Goal: Task Accomplishment & Management: Complete application form

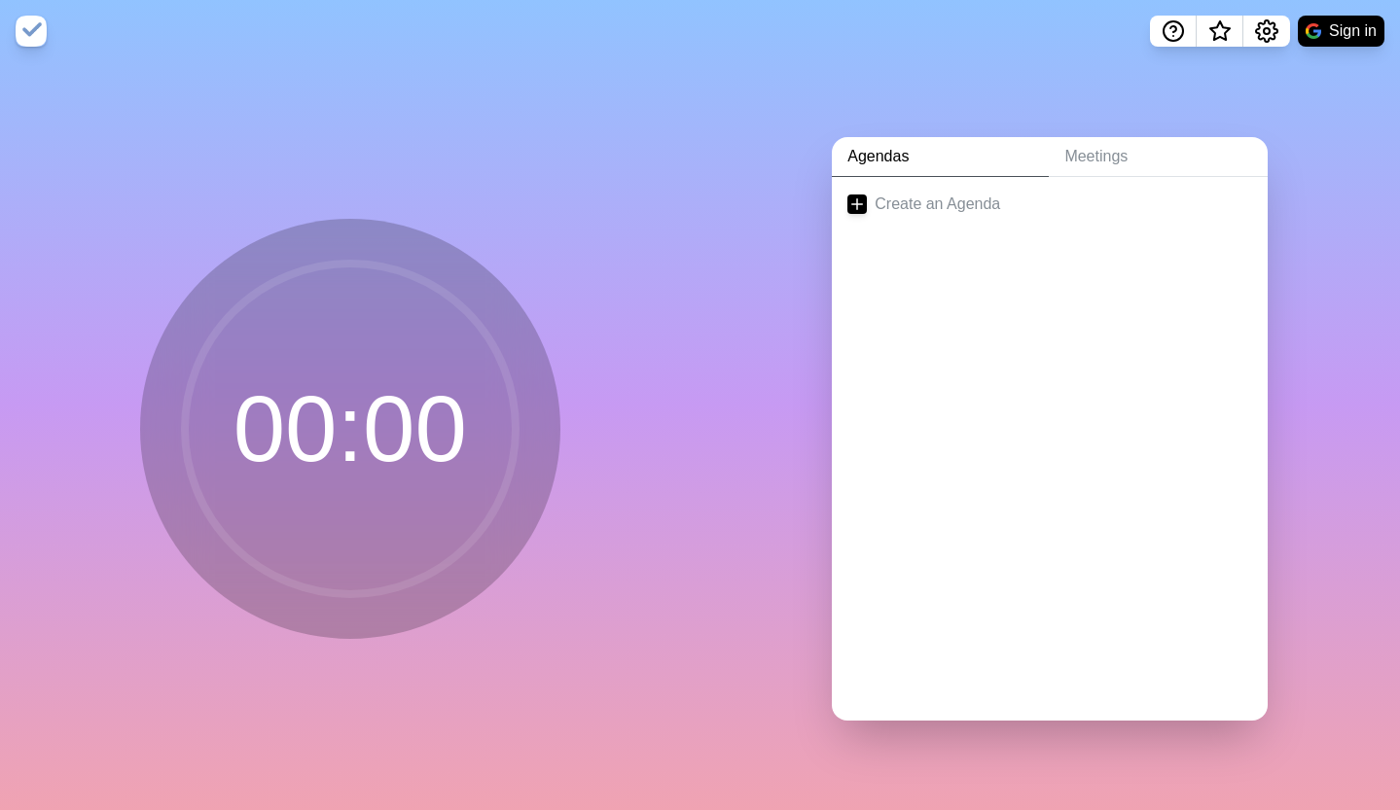
click at [1098, 52] on nav "Sign in" at bounding box center [700, 31] width 1400 height 62
click at [1333, 26] on button "Sign in" at bounding box center [1341, 31] width 87 height 31
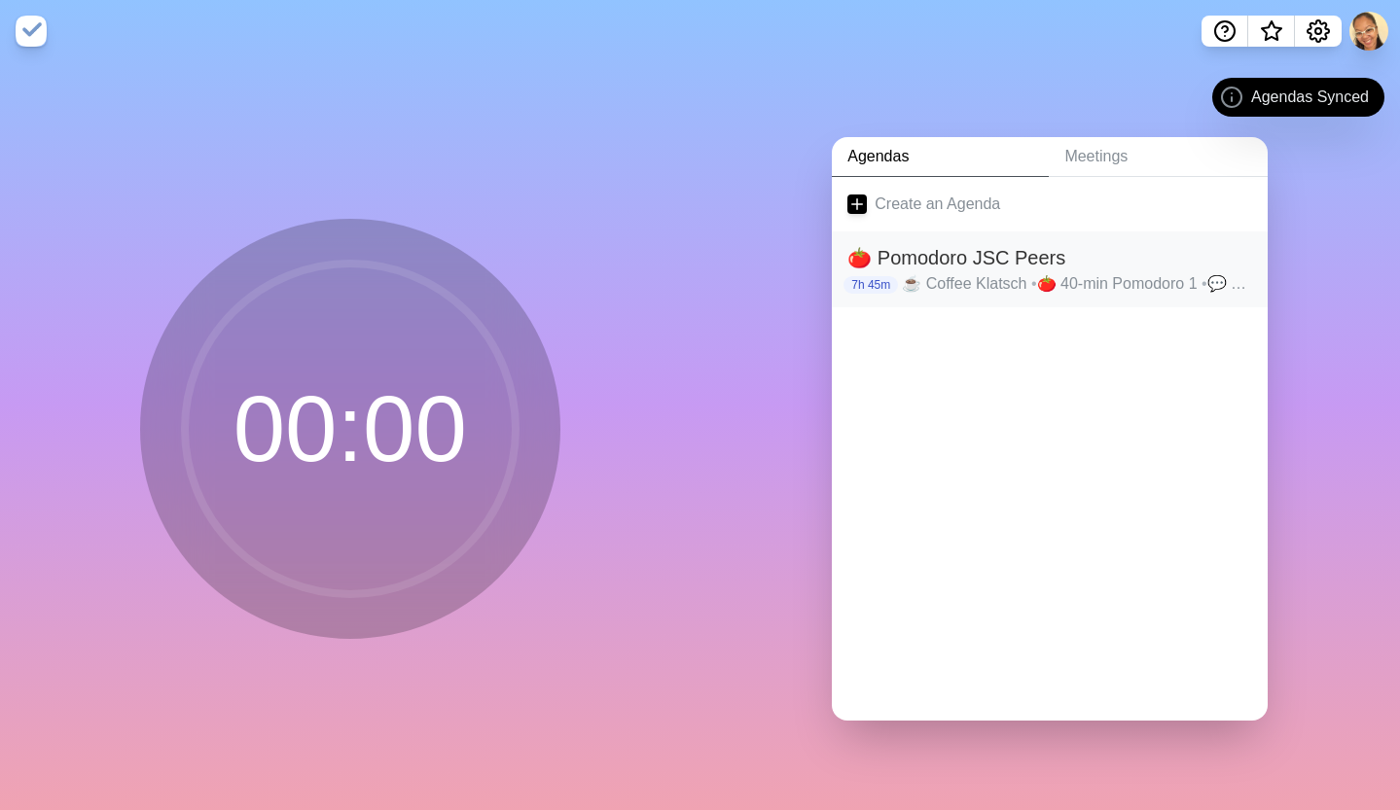
click at [945, 272] on p "☕️ Coffee Klatsch • 🍅 40-min Pomodoro 1 • 💬 5-min Break 1 • 🍅 25-min Pomodoro 2…" at bounding box center [1077, 283] width 350 height 23
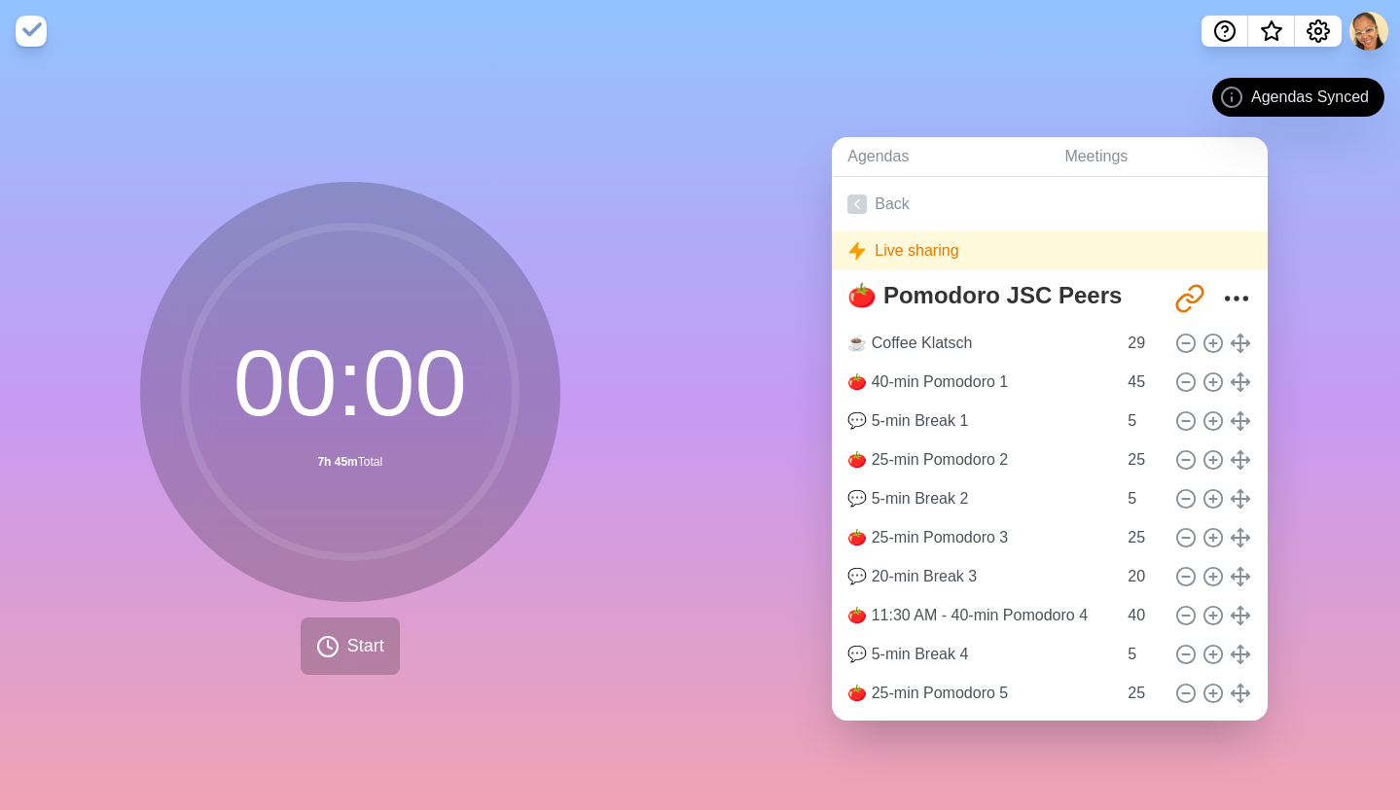
drag, startPoint x: 272, startPoint y: 628, endPoint x: 311, endPoint y: 637, distance: 39.9
click at [272, 628] on div "00 : 00 7h 45m Total Start" at bounding box center [350, 428] width 420 height 493
click at [301, 628] on button "Start" at bounding box center [350, 646] width 99 height 57
click at [352, 636] on span "Start" at bounding box center [365, 646] width 37 height 26
click at [352, 635] on span "Start" at bounding box center [365, 646] width 37 height 26
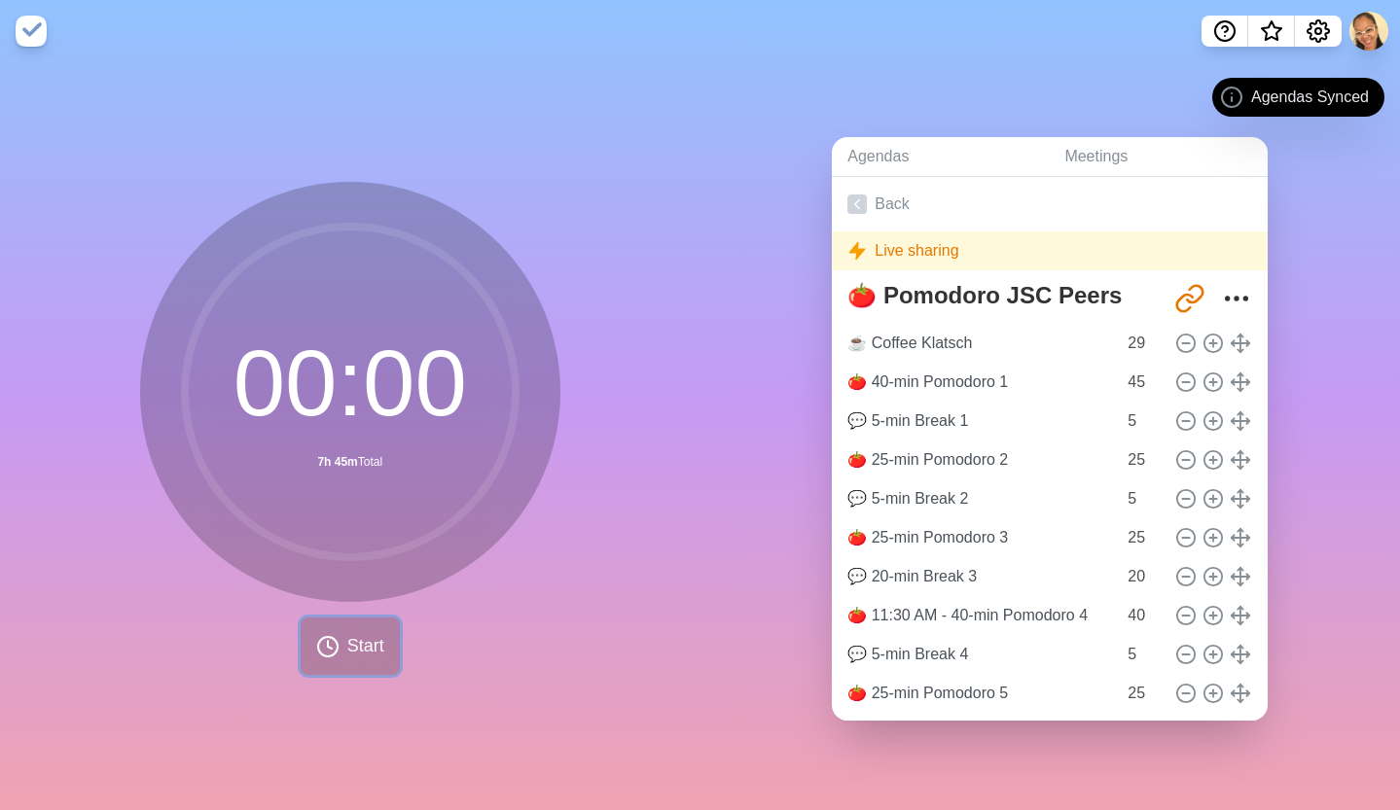
click at [352, 635] on span "Start" at bounding box center [365, 646] width 37 height 26
click at [1366, 30] on button at bounding box center [1368, 31] width 41 height 41
click at [1315, 22] on icon "Settings" at bounding box center [1317, 30] width 21 height 21
click at [1363, 20] on button at bounding box center [1368, 31] width 41 height 41
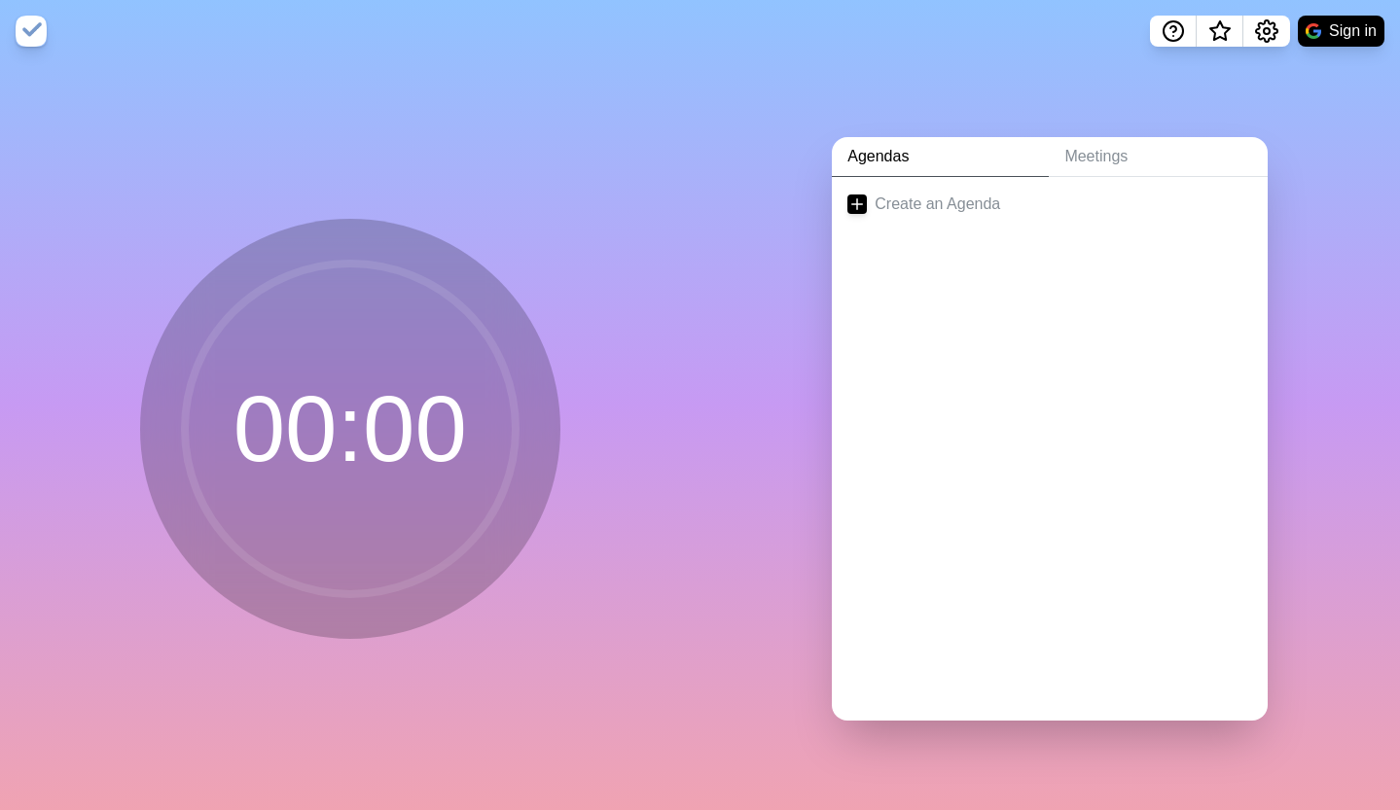
click at [901, 138] on link "Agendas" at bounding box center [940, 157] width 217 height 40
click at [1124, 149] on link "Meetings" at bounding box center [1158, 157] width 219 height 40
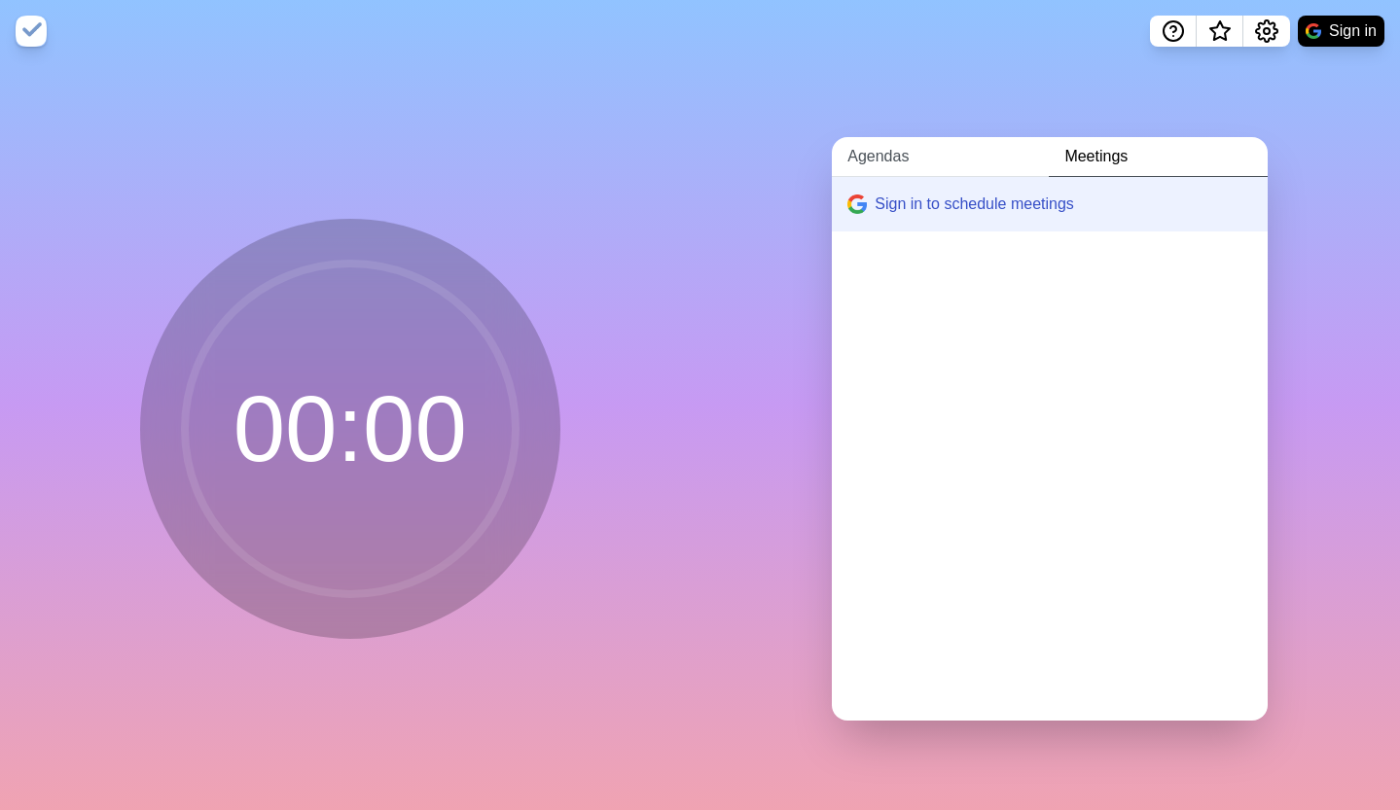
click at [890, 142] on link "Agendas" at bounding box center [940, 157] width 217 height 40
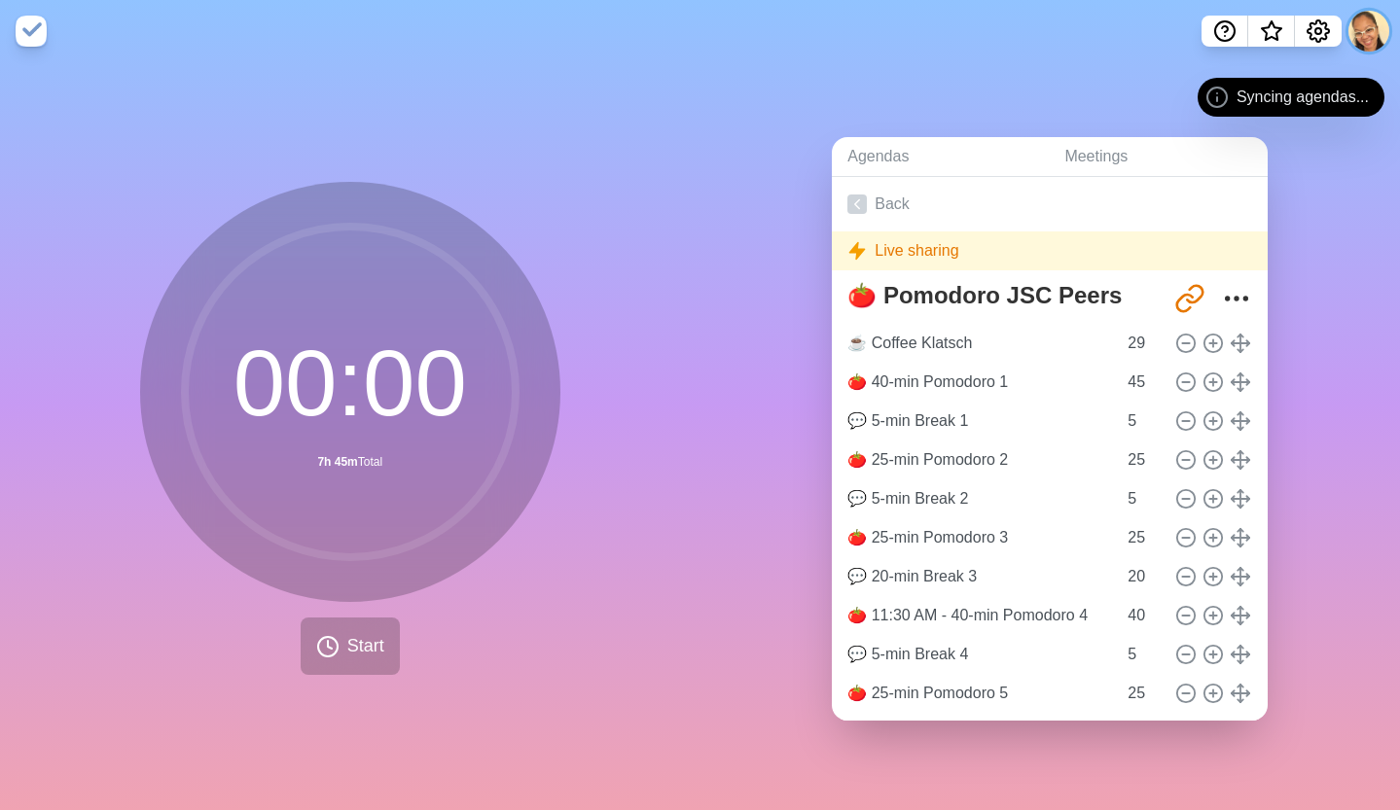
click at [1384, 33] on button at bounding box center [1368, 31] width 41 height 41
click at [1368, 35] on button at bounding box center [1368, 31] width 41 height 41
click at [1369, 28] on button at bounding box center [1368, 31] width 41 height 41
click at [1371, 29] on button at bounding box center [1368, 31] width 41 height 41
click at [1367, 34] on button at bounding box center [1368, 31] width 41 height 41
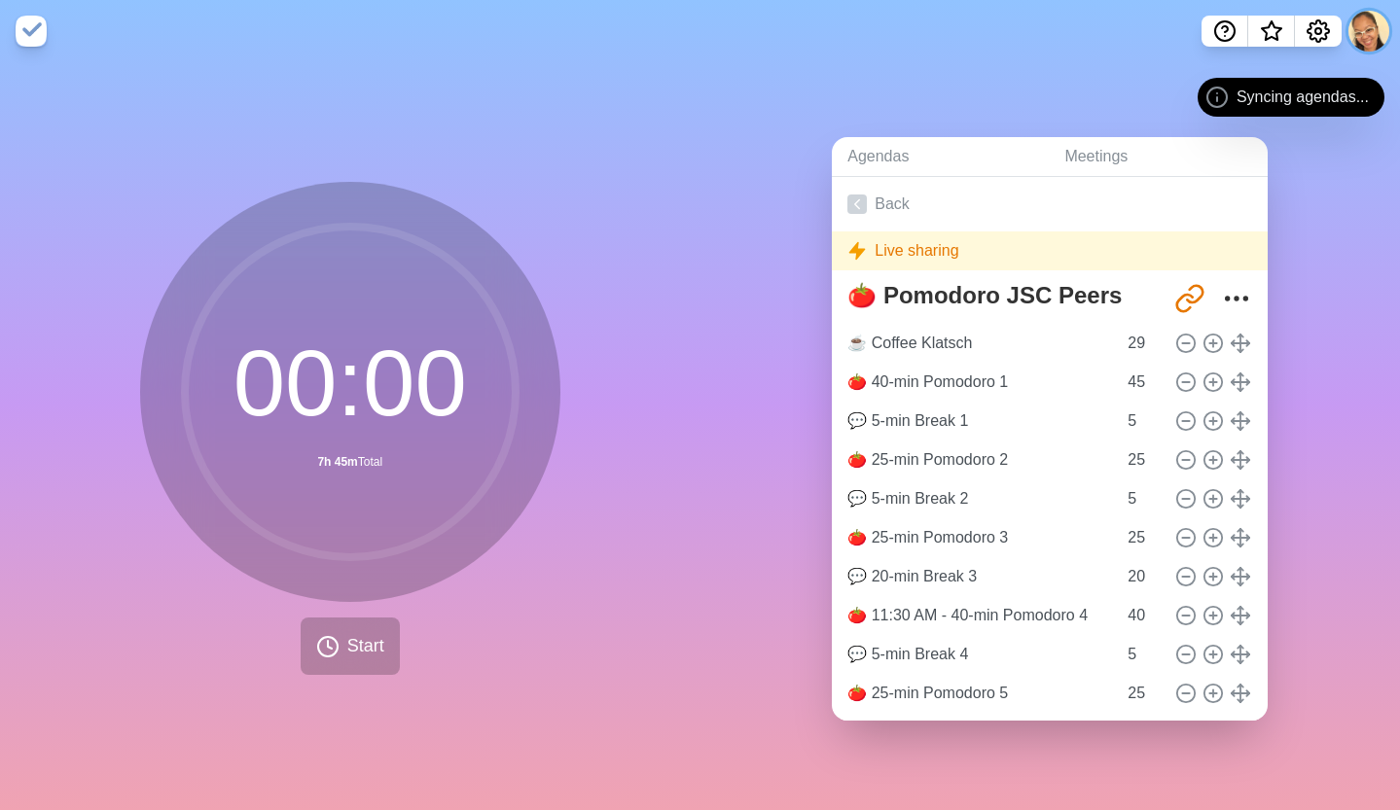
click at [1367, 35] on button at bounding box center [1368, 31] width 41 height 41
click at [1368, 35] on button at bounding box center [1368, 31] width 41 height 41
click at [1318, 36] on icon "Settings" at bounding box center [1317, 30] width 23 height 23
click at [1381, 26] on button at bounding box center [1368, 31] width 41 height 41
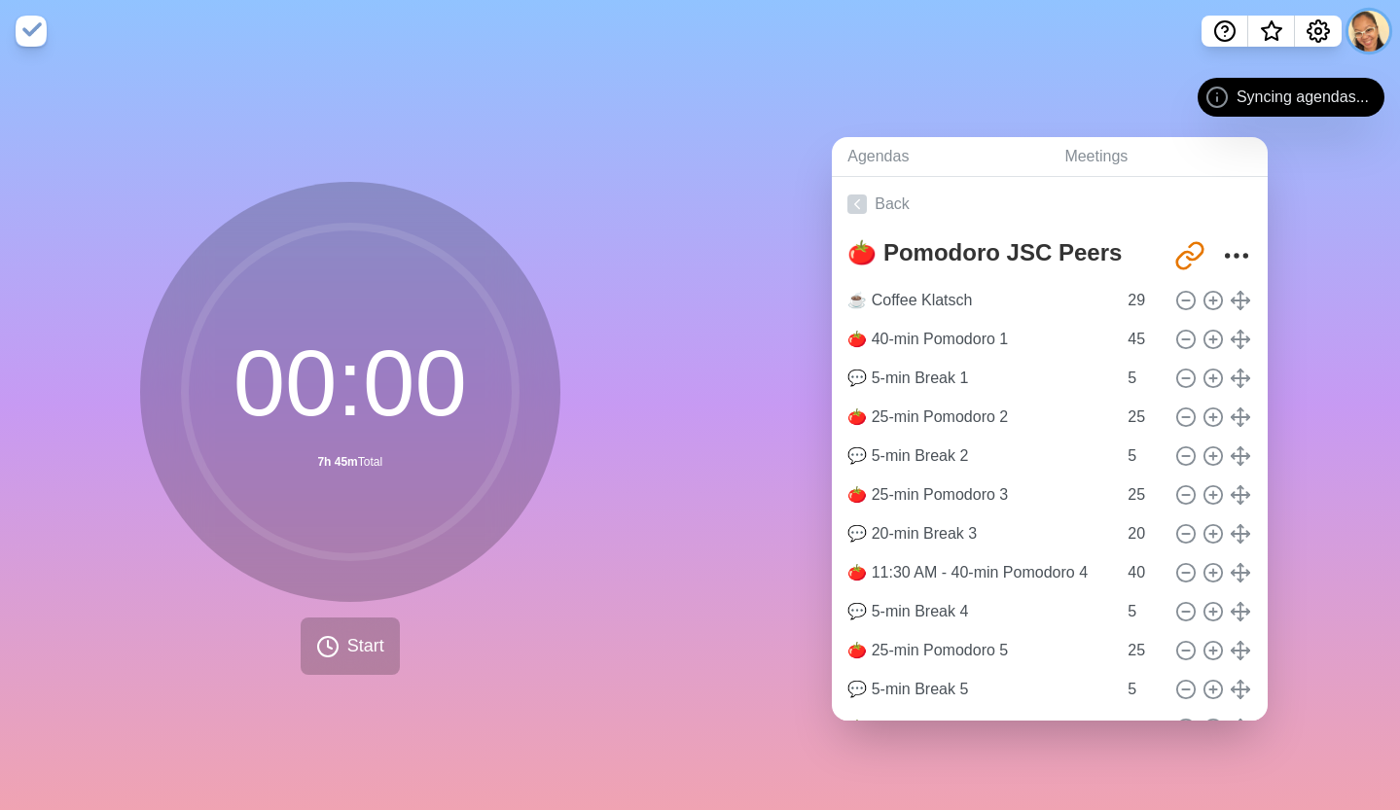
click at [1357, 27] on button at bounding box center [1368, 31] width 41 height 41
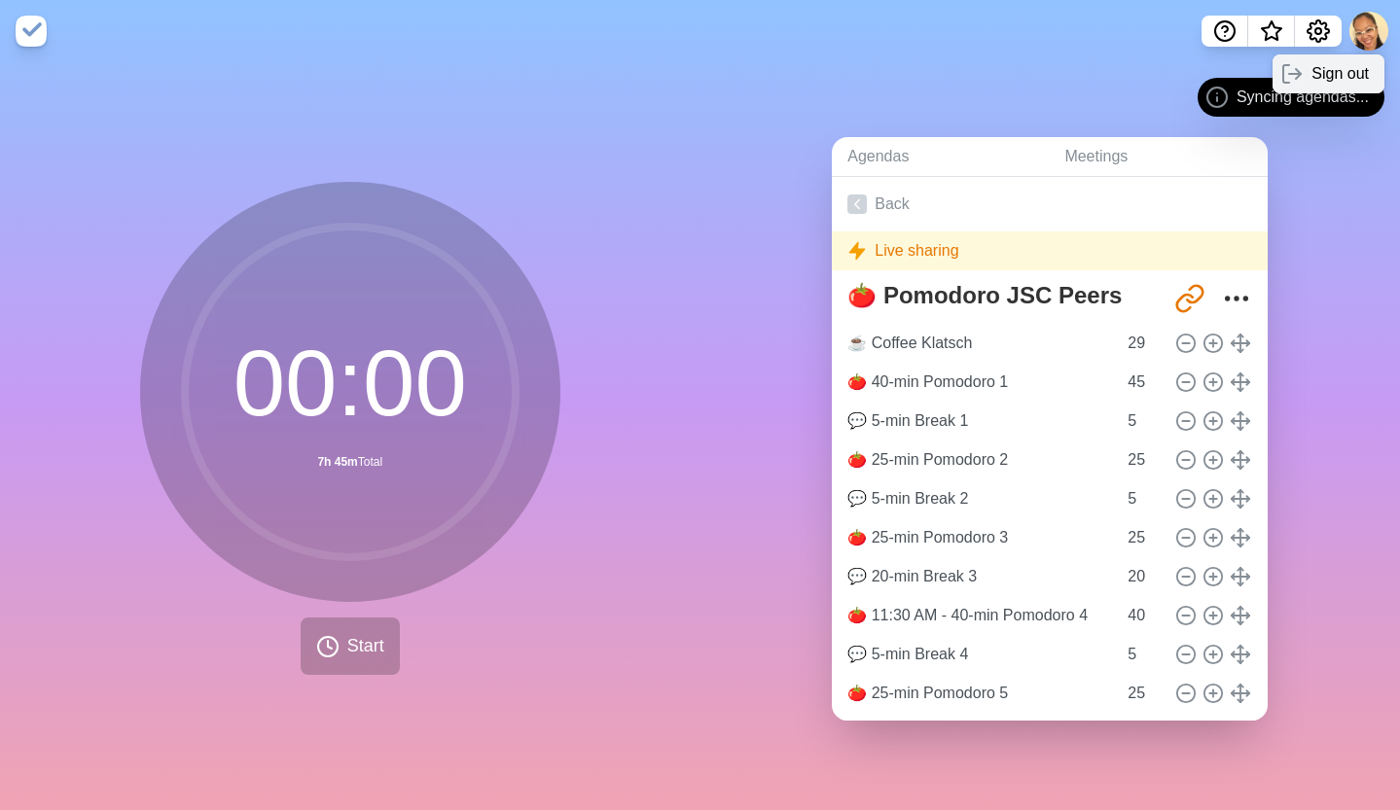
click at [1344, 63] on p "Sign out" at bounding box center [1339, 73] width 57 height 23
click at [1335, 63] on p "Sign out" at bounding box center [1339, 73] width 57 height 23
click at [1312, 67] on p "Sign out" at bounding box center [1339, 73] width 57 height 23
click at [1314, 65] on p "Sign out" at bounding box center [1339, 73] width 57 height 23
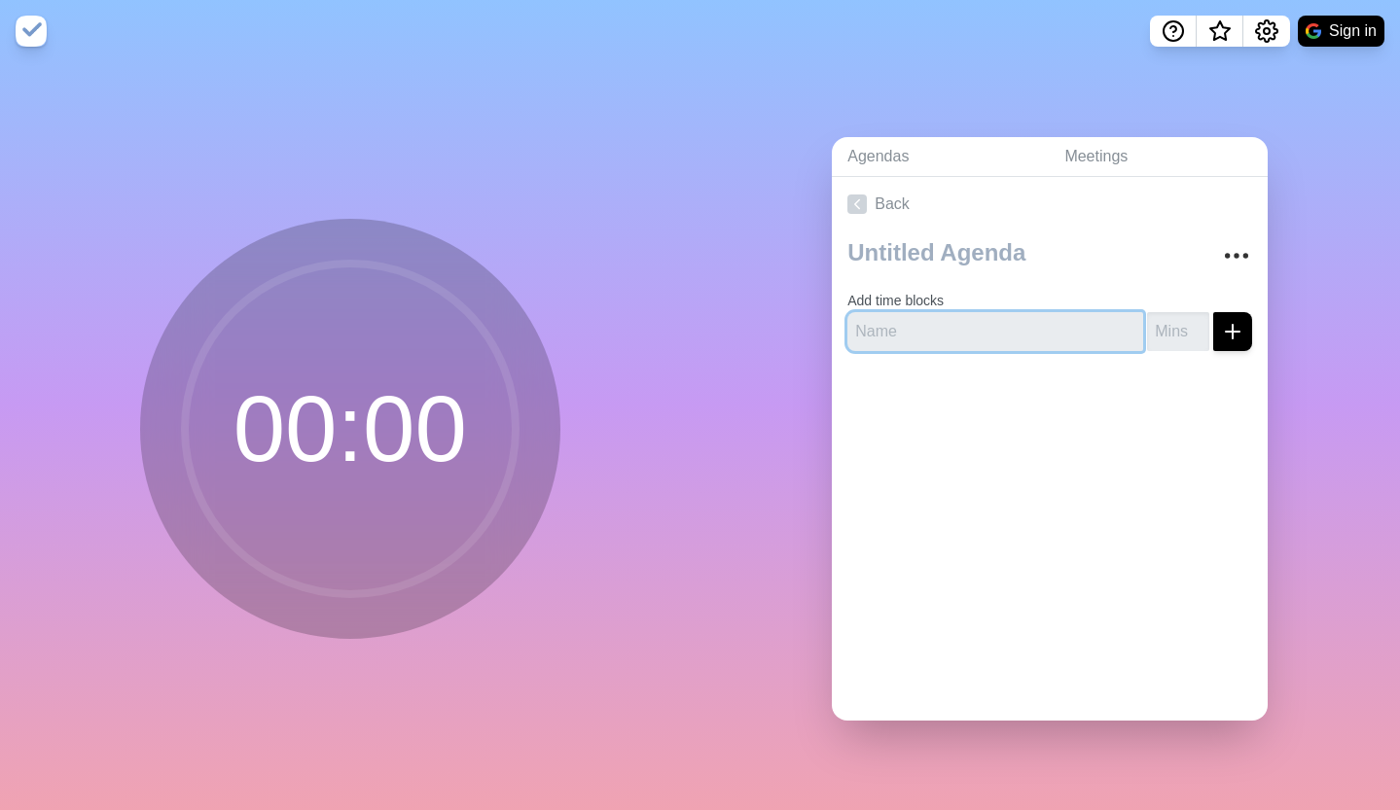
click at [937, 320] on input "text" at bounding box center [995, 331] width 296 height 39
click at [890, 313] on input "text" at bounding box center [995, 331] width 296 height 39
click at [855, 200] on icon at bounding box center [856, 204] width 19 height 19
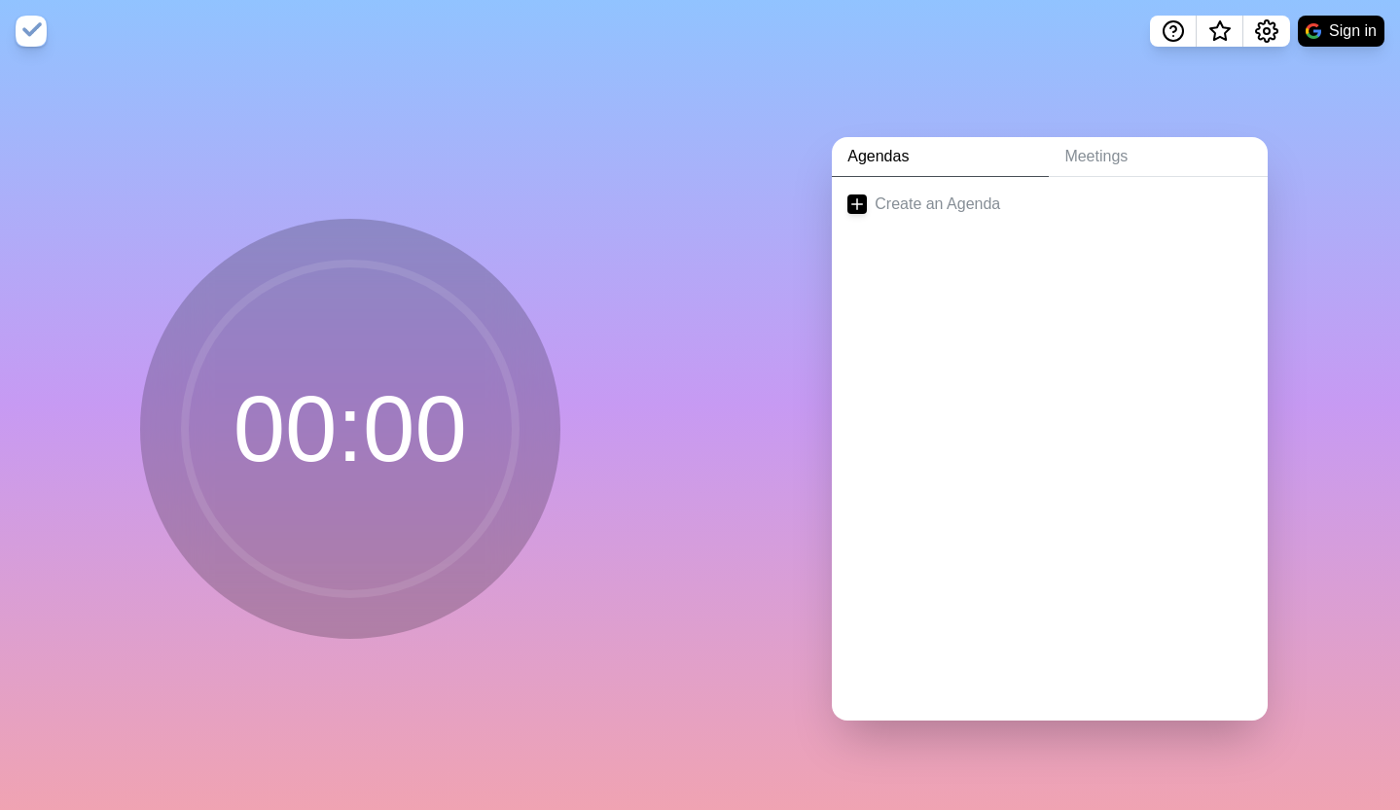
click at [869, 137] on link "Agendas" at bounding box center [940, 157] width 217 height 40
click at [1050, 146] on link "Meetings" at bounding box center [1158, 157] width 219 height 40
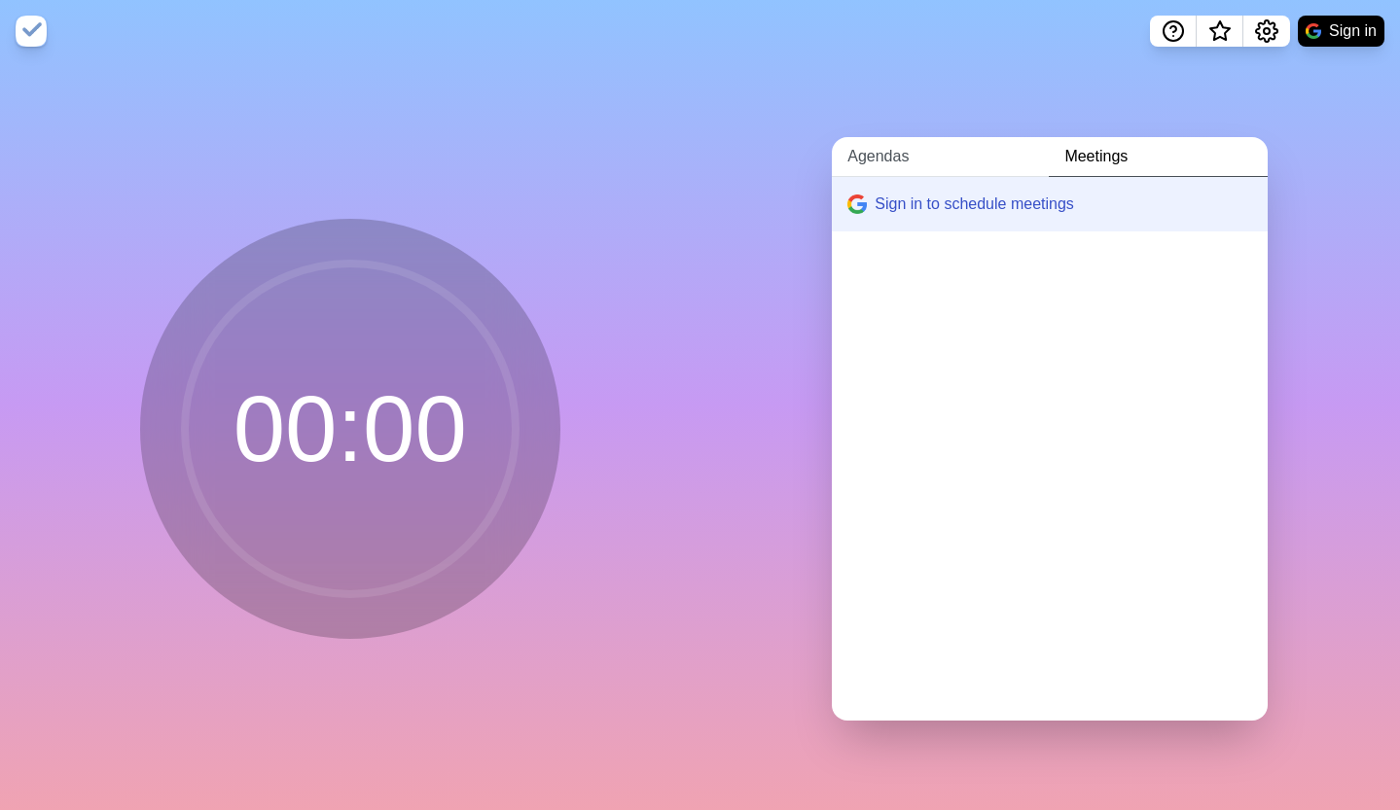
click at [880, 146] on link "Agendas" at bounding box center [940, 157] width 217 height 40
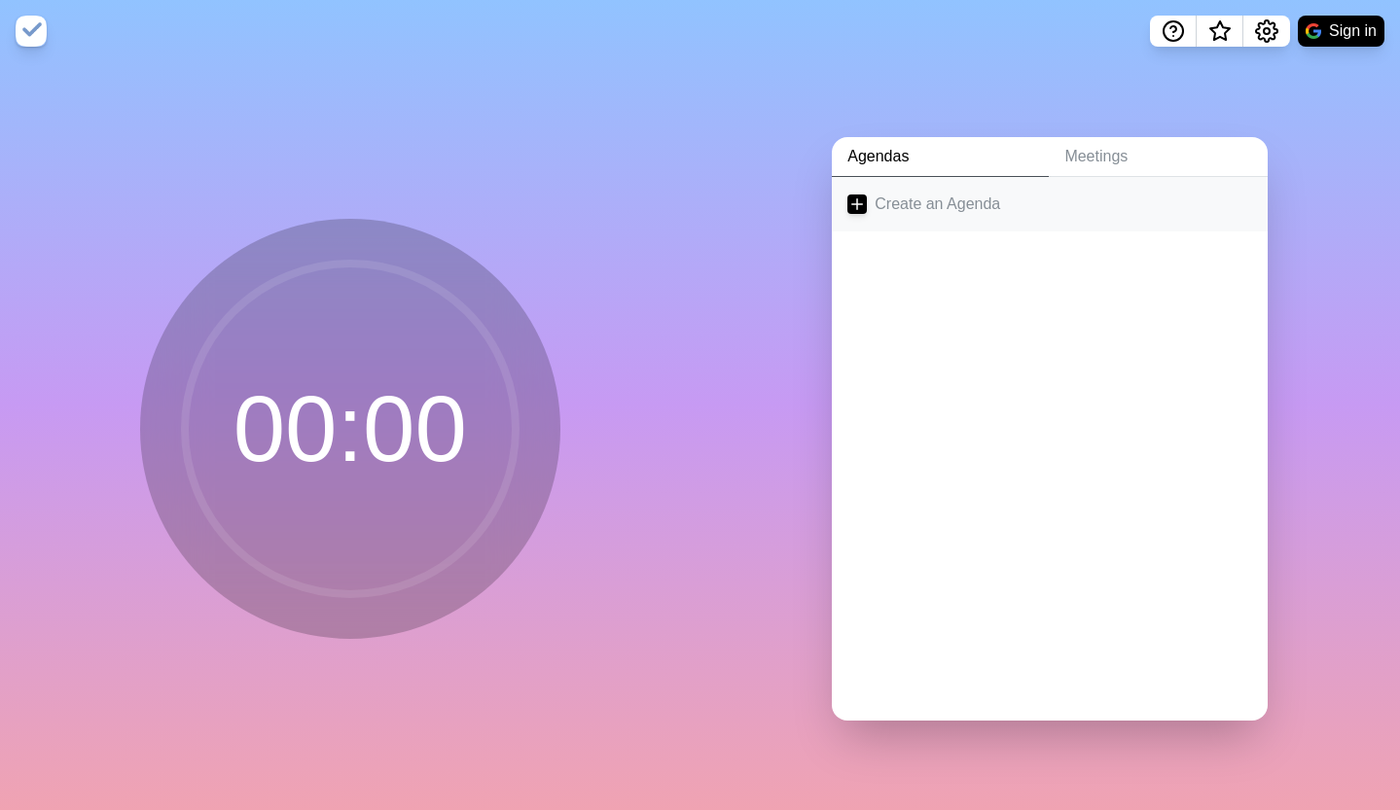
click at [870, 197] on link "Create an Agenda" at bounding box center [1050, 204] width 436 height 54
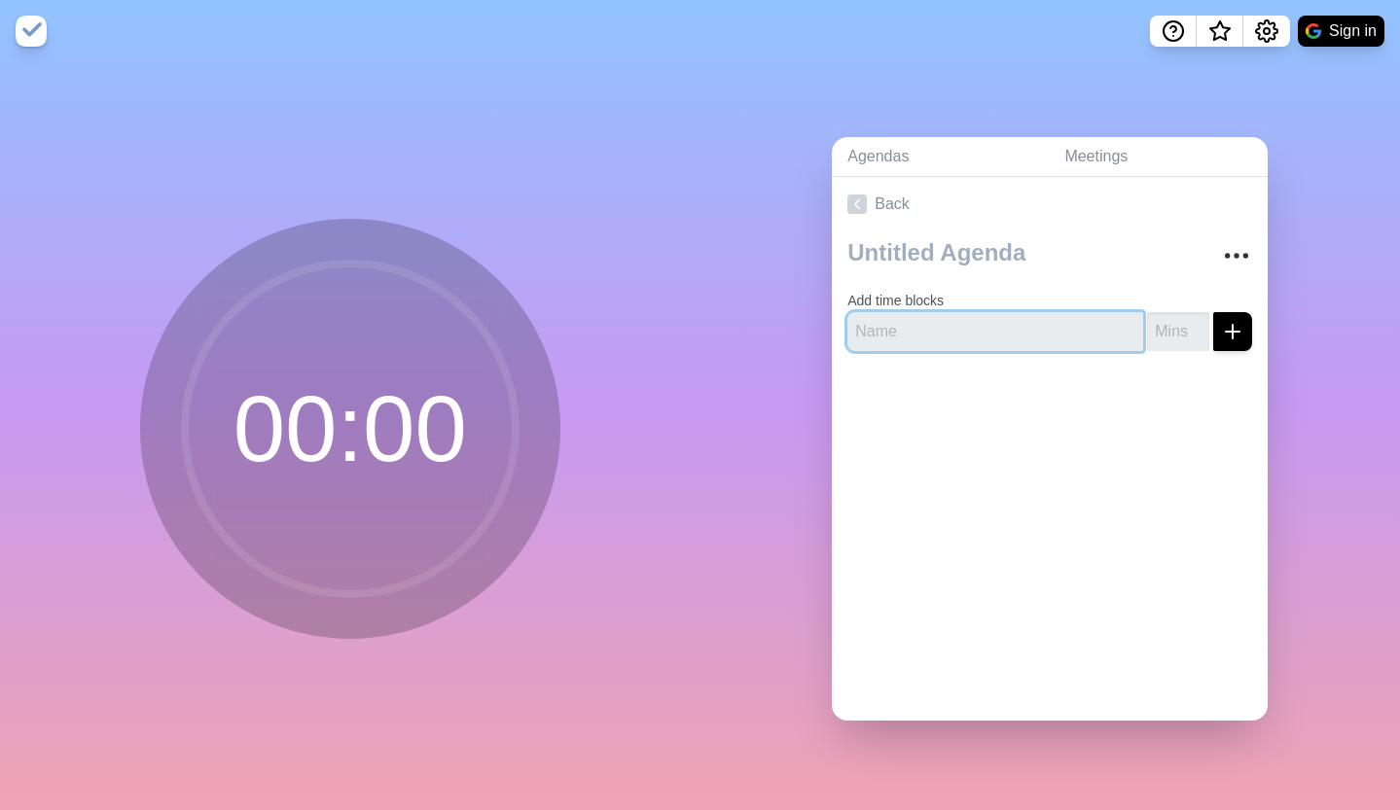
click at [928, 321] on input "text" at bounding box center [995, 331] width 296 height 39
click at [860, 312] on input "text" at bounding box center [995, 331] width 296 height 39
type input "☕️ Coffee Klatsch"
click at [1147, 324] on input "number" at bounding box center [1178, 331] width 62 height 39
click at [1149, 328] on input "number" at bounding box center [1178, 331] width 62 height 39
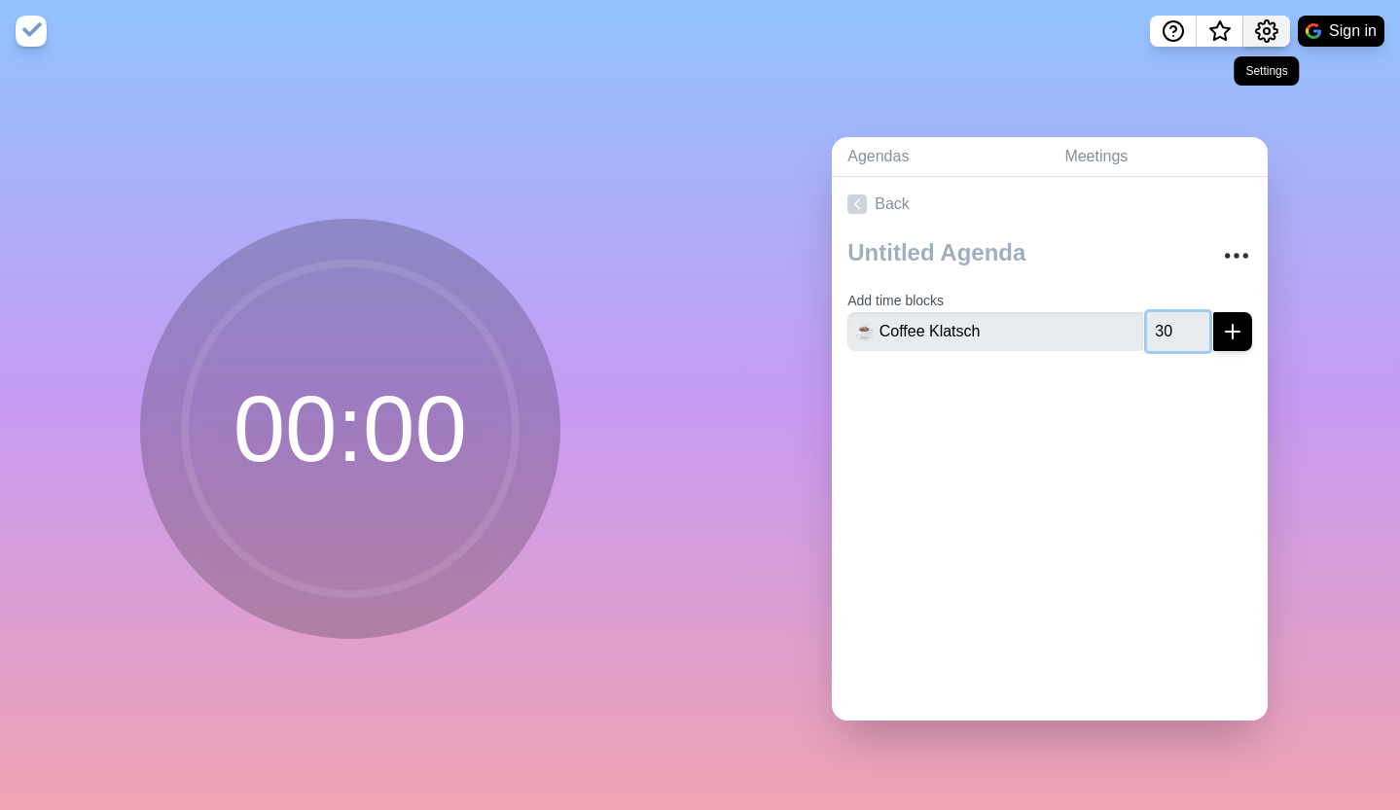
type input "30"
click at [1255, 40] on icon "Settings" at bounding box center [1266, 30] width 23 height 23
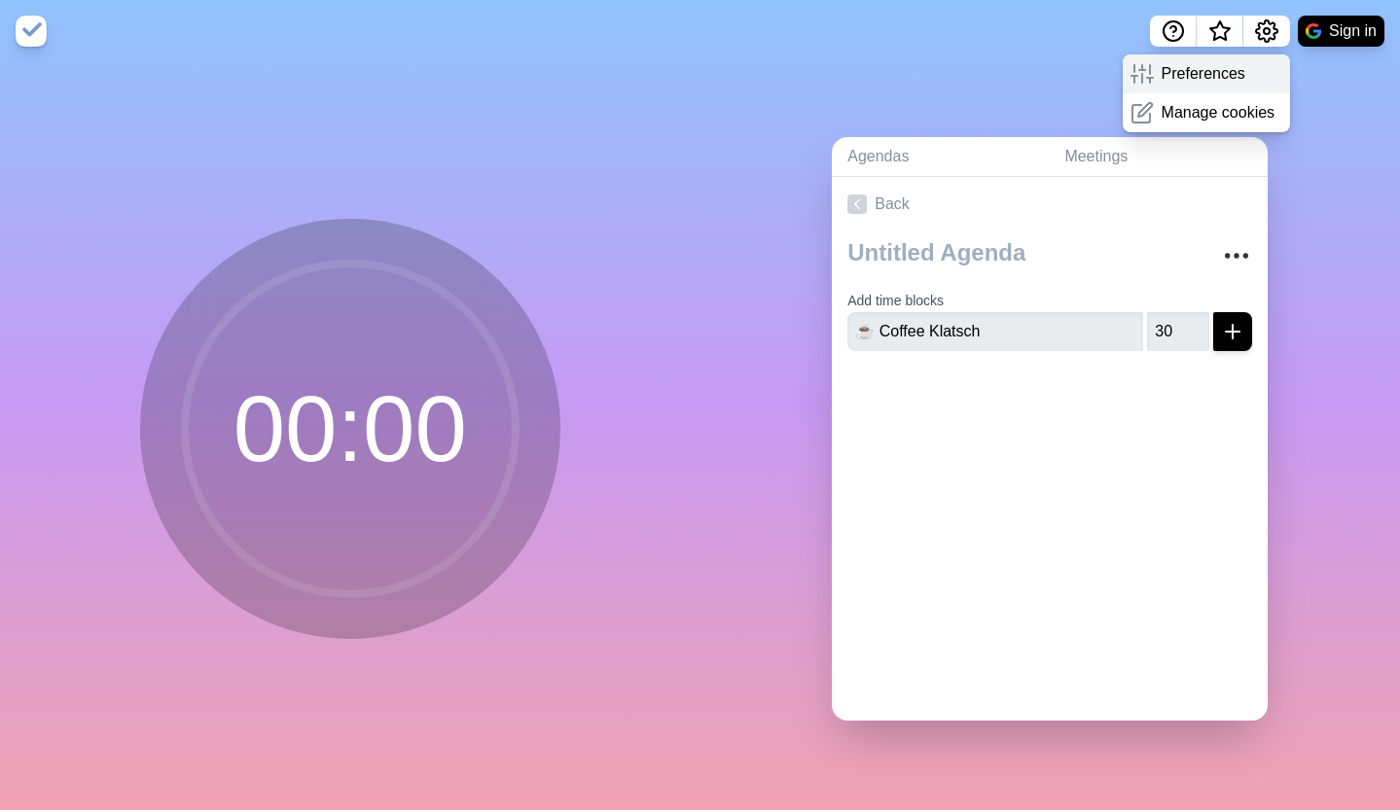
click at [1239, 69] on p "Preferences" at bounding box center [1203, 73] width 84 height 23
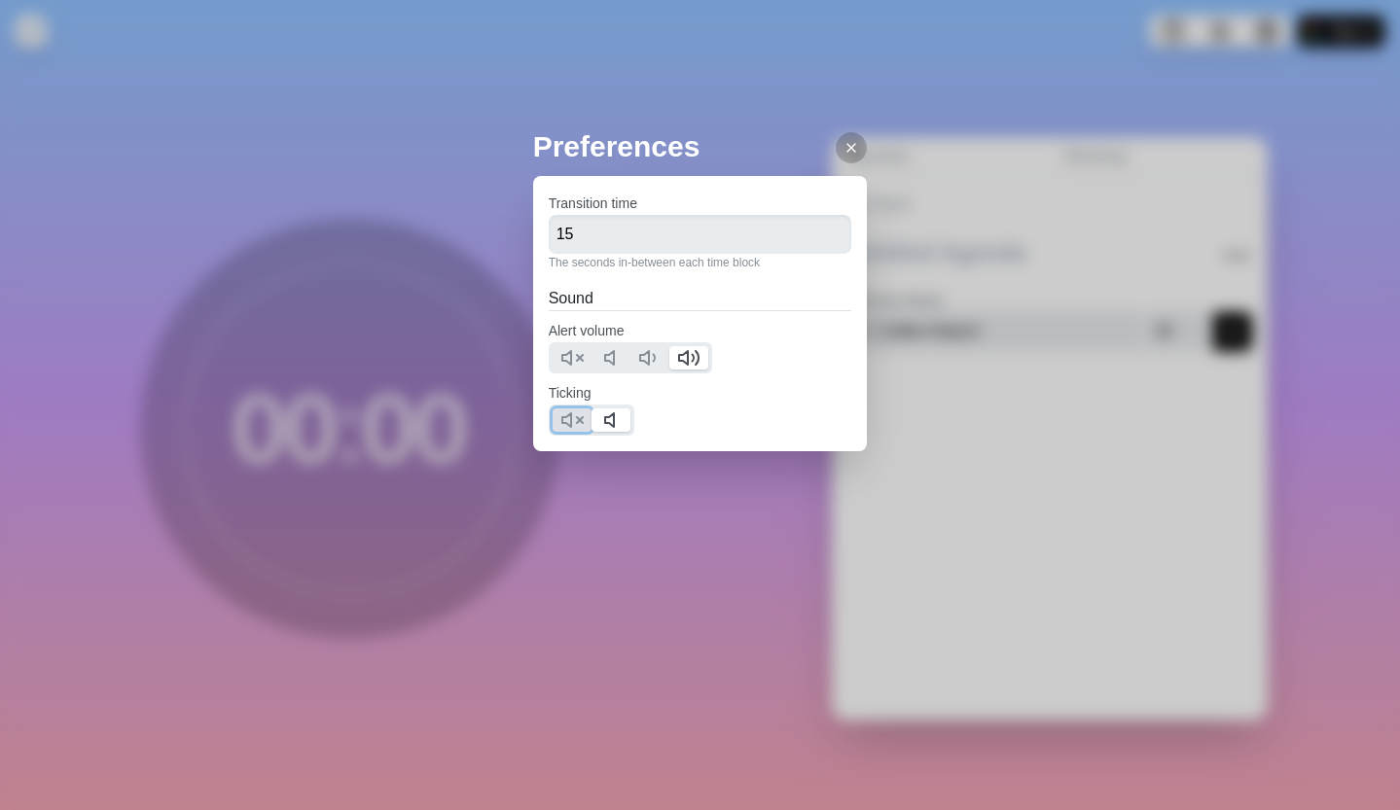
click at [573, 424] on icon at bounding box center [571, 420] width 23 height 23
click at [585, 244] on input "15" at bounding box center [700, 234] width 303 height 39
click at [524, 240] on div "Preferences Transition time 15 The seconds in-between each time block Sound Ale…" at bounding box center [700, 405] width 1400 height 810
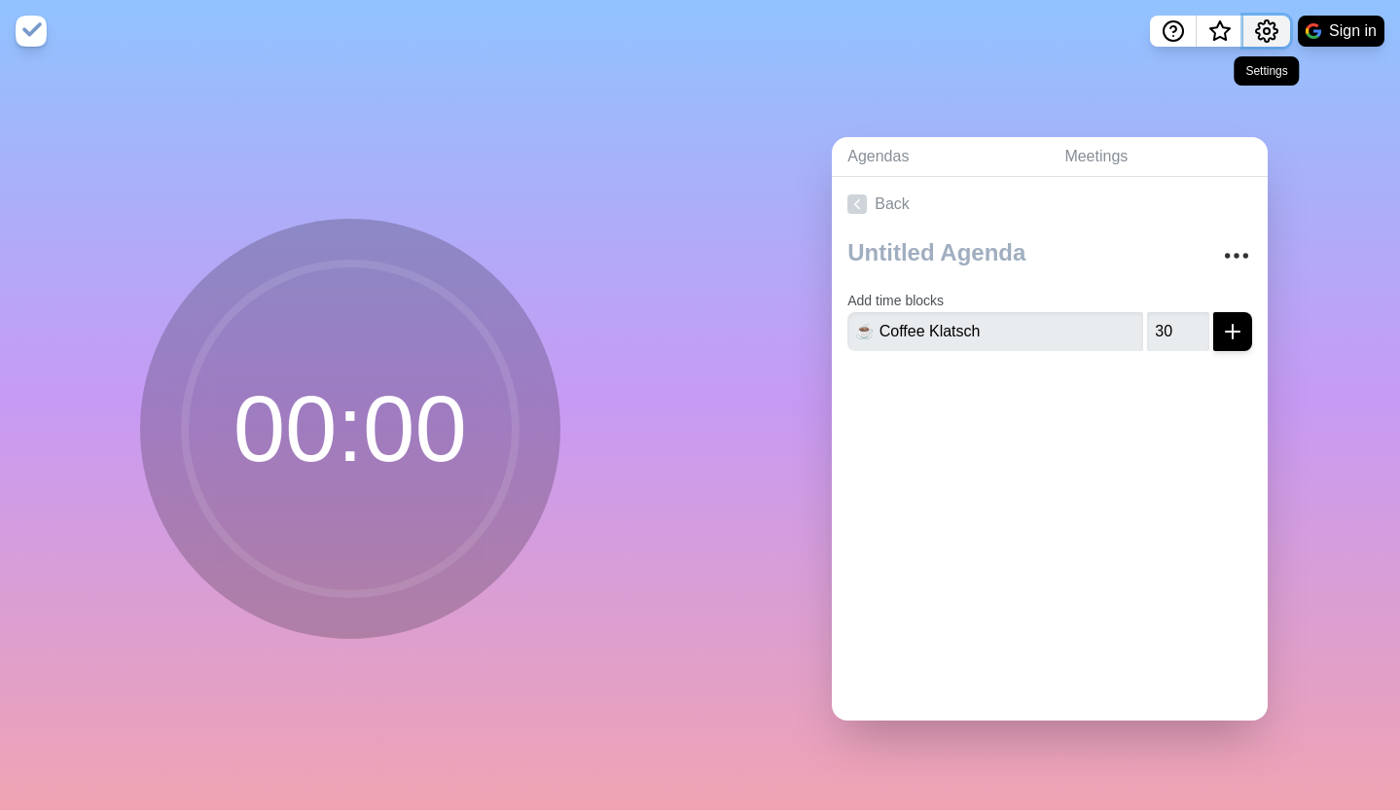
click at [1259, 22] on icon "Settings" at bounding box center [1266, 30] width 21 height 21
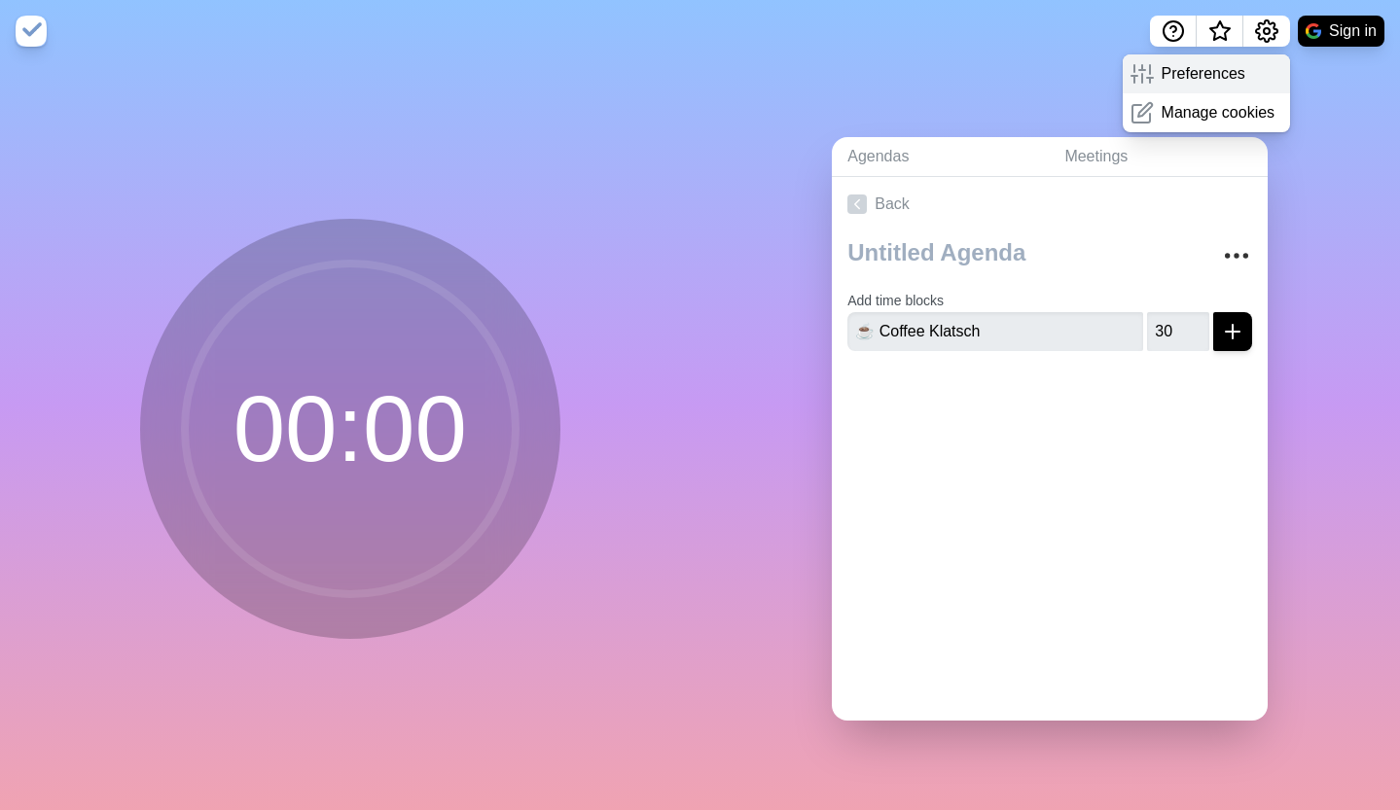
click at [1180, 61] on div "Preferences" at bounding box center [1207, 73] width 168 height 39
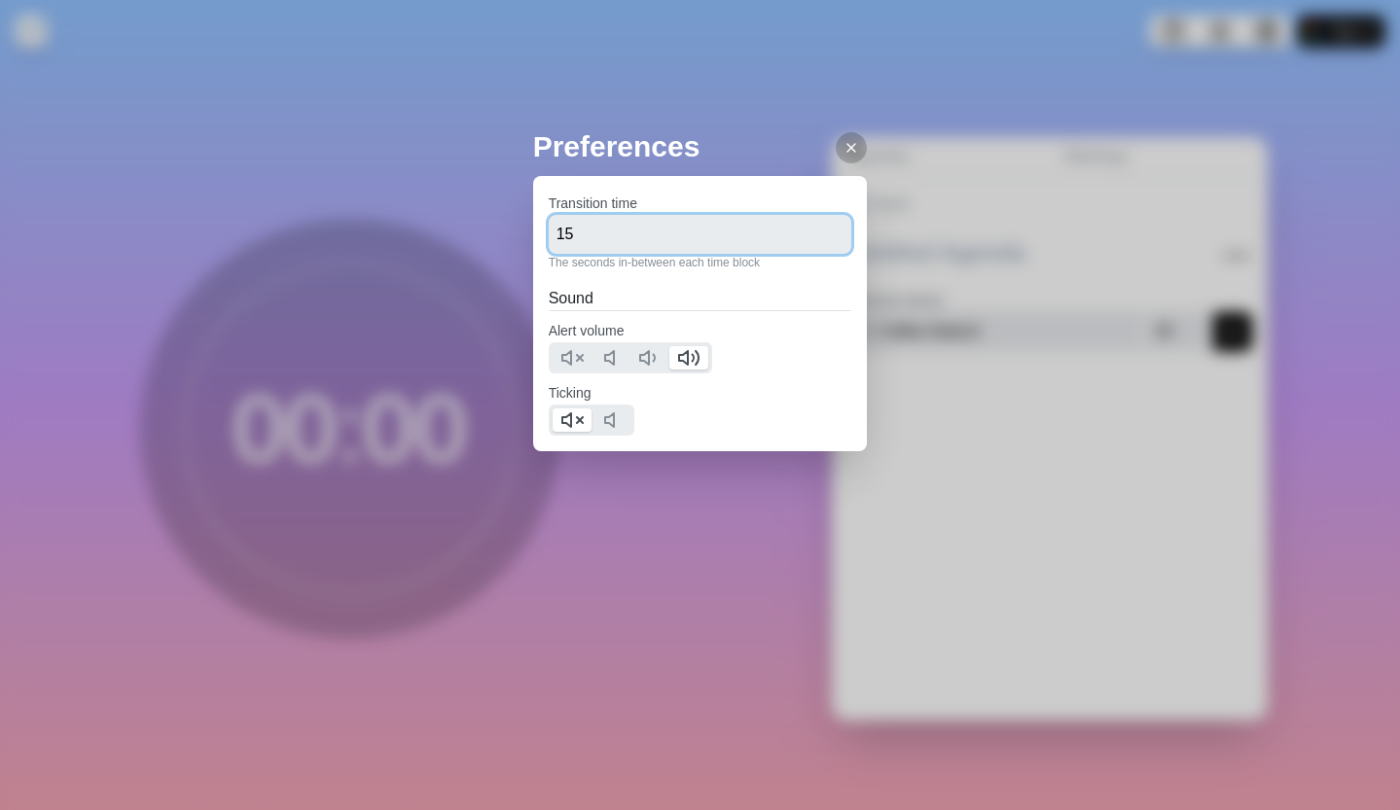
click at [680, 227] on input "15" at bounding box center [700, 234] width 303 height 39
type input "0"
click at [836, 138] on div at bounding box center [851, 147] width 31 height 31
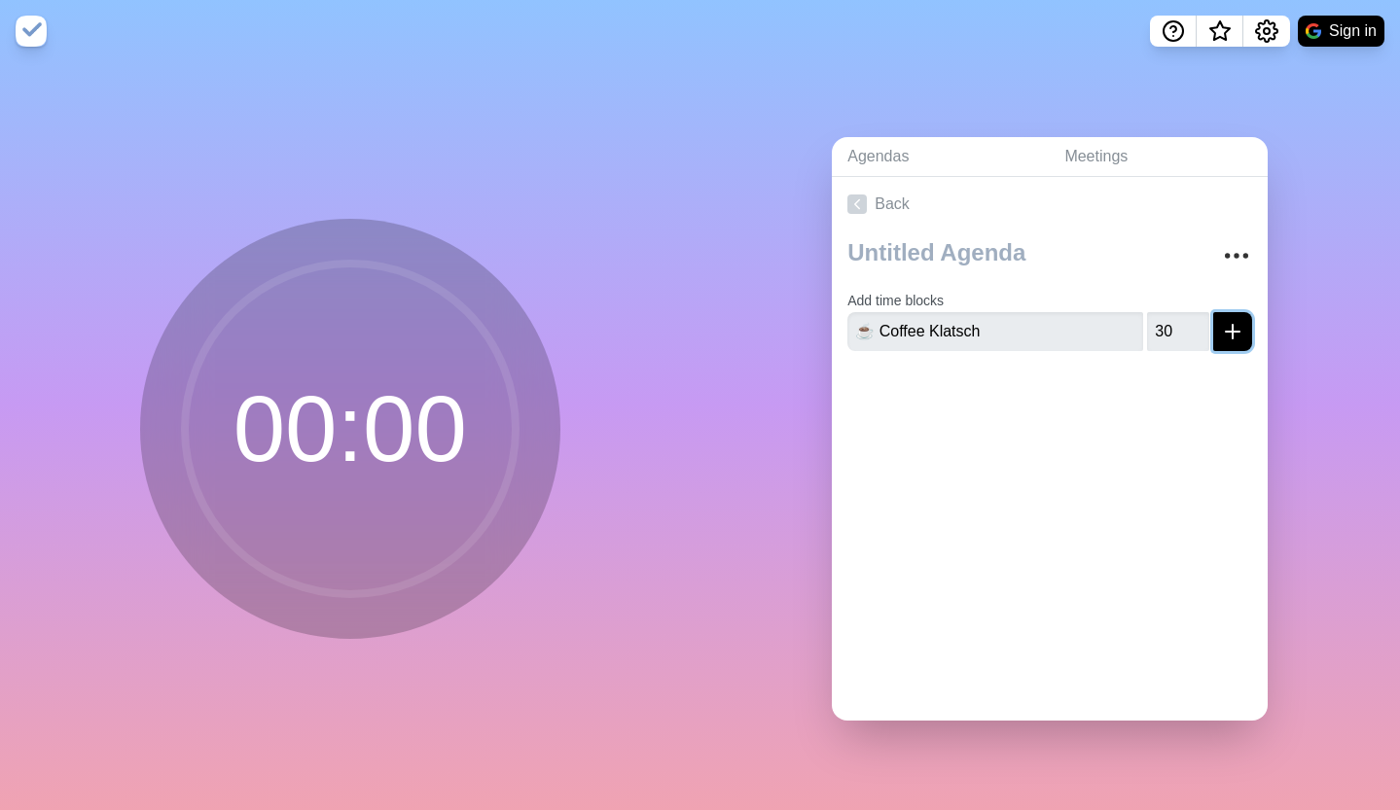
click at [1221, 320] on icon "submit" at bounding box center [1232, 331] width 23 height 23
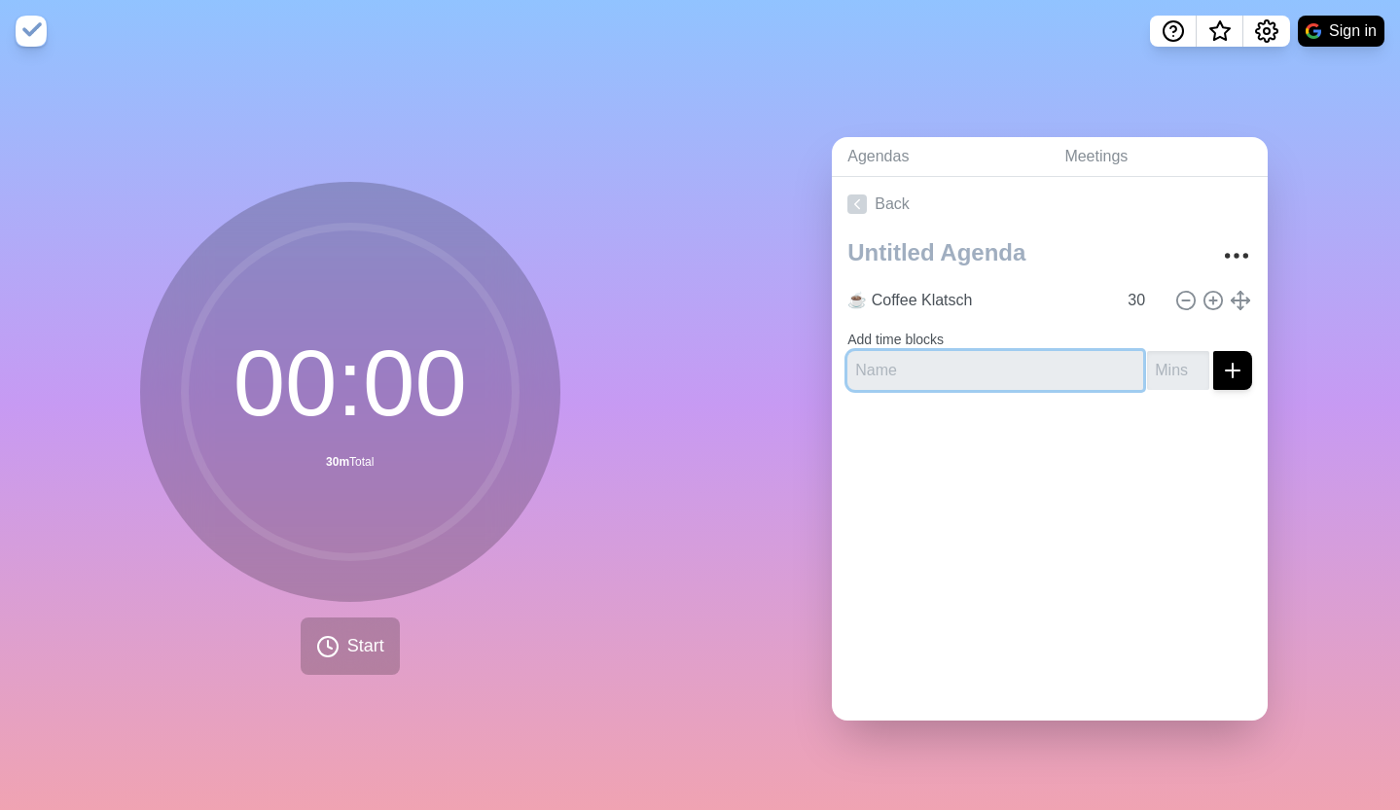
click at [932, 357] on input "text" at bounding box center [995, 370] width 296 height 39
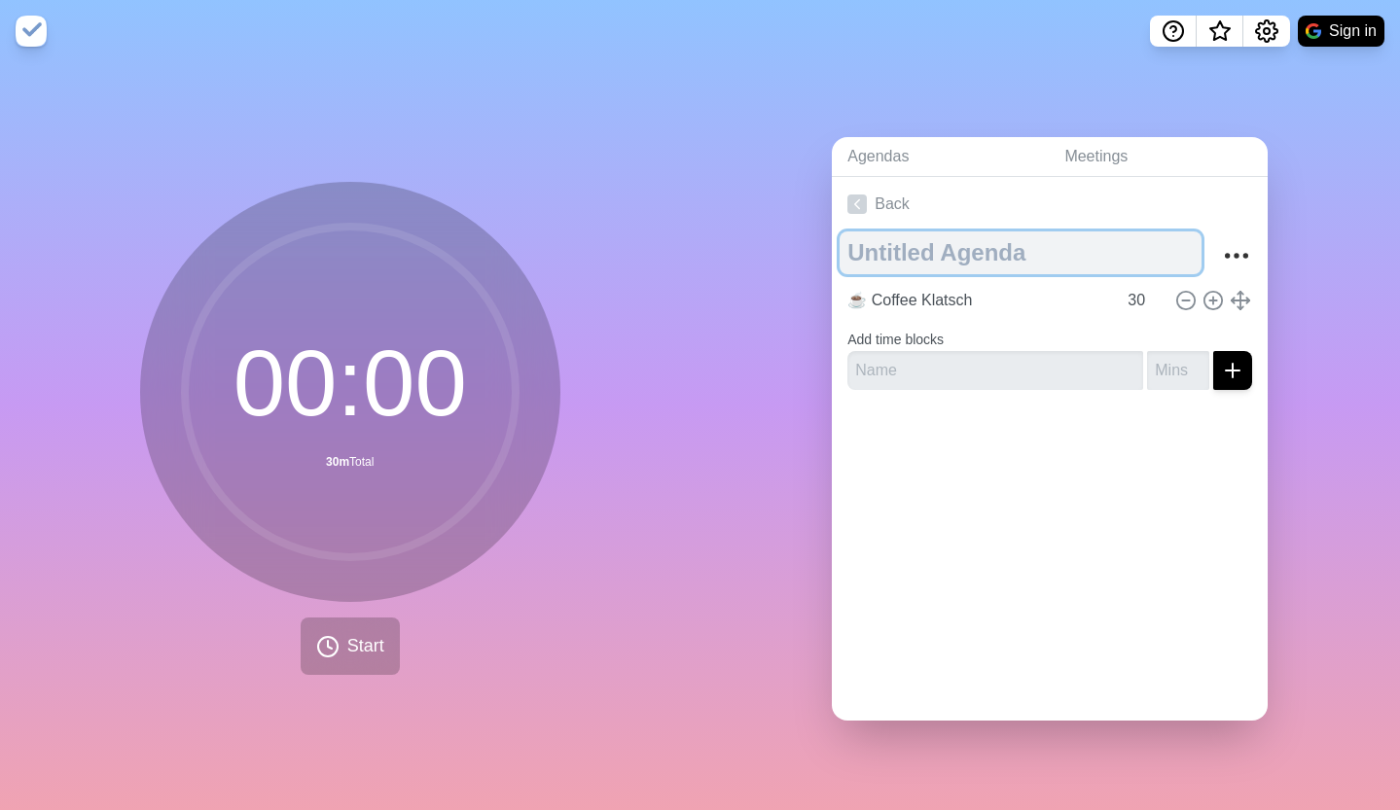
click at [894, 261] on textarea at bounding box center [1020, 253] width 362 height 43
type textarea "🍅 JSC Pomodoro Productivity"
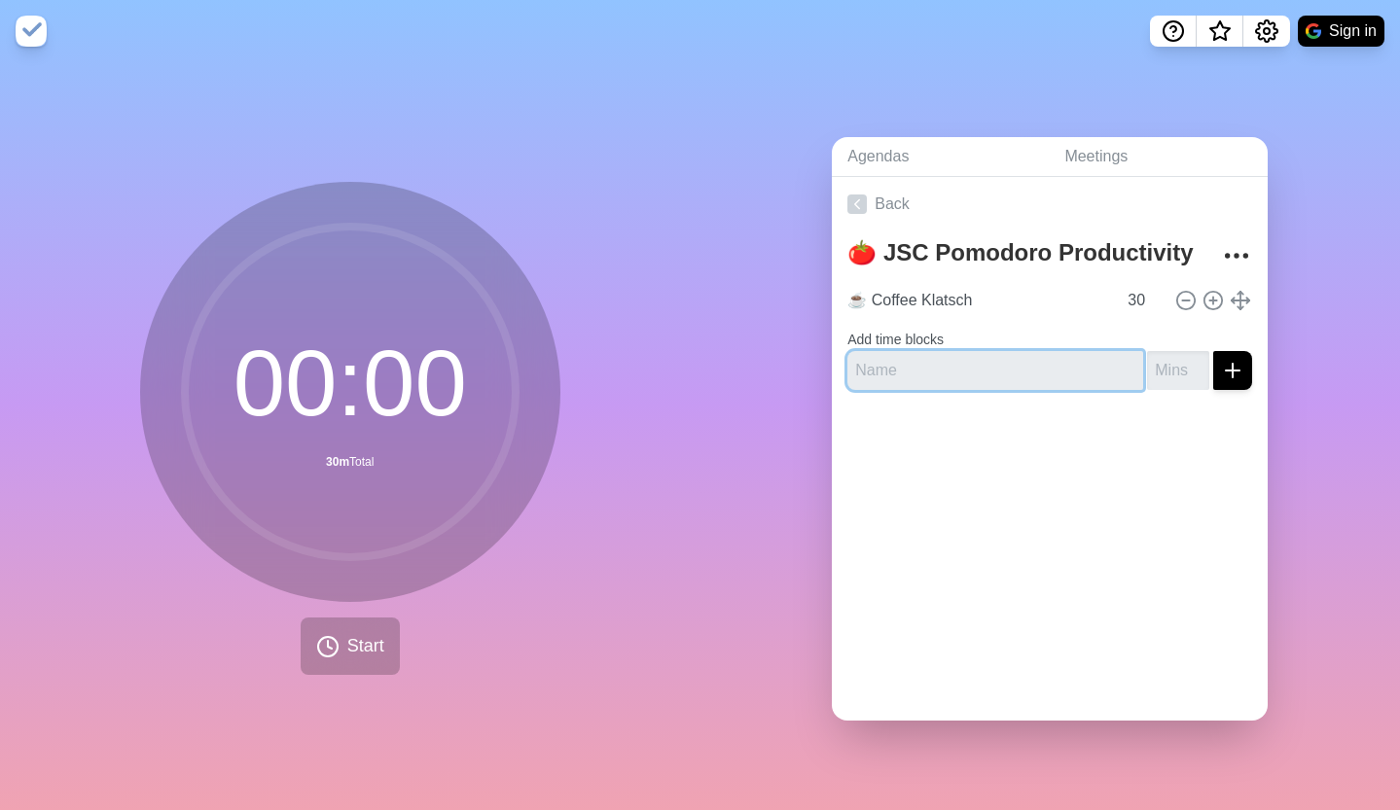
click at [992, 366] on input "text" at bounding box center [995, 370] width 296 height 39
type input "40-min"
type input "9:30 AM Pomodoro 1"
click at [1147, 362] on input "number" at bounding box center [1178, 370] width 62 height 39
type input "40"
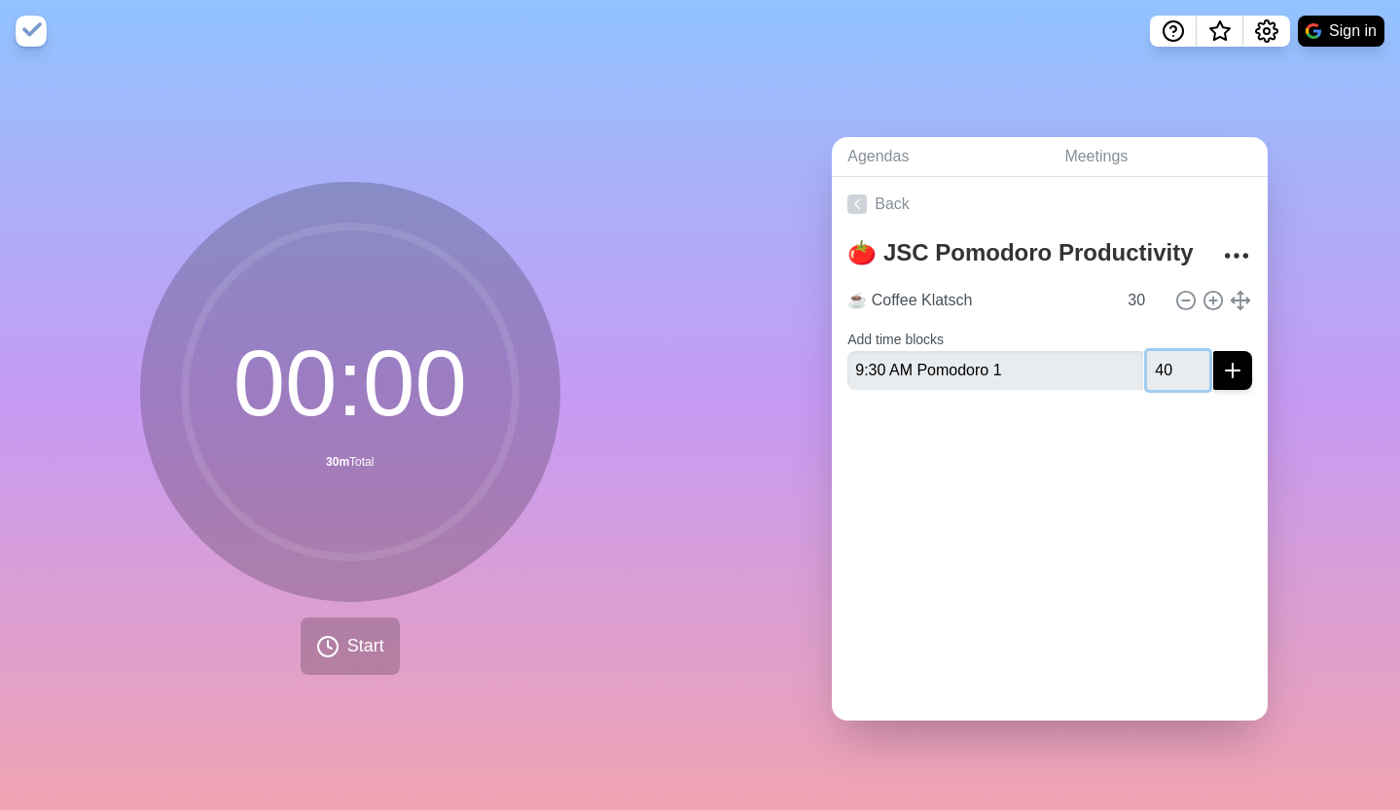
click at [1213, 351] on button "submit" at bounding box center [1232, 370] width 39 height 39
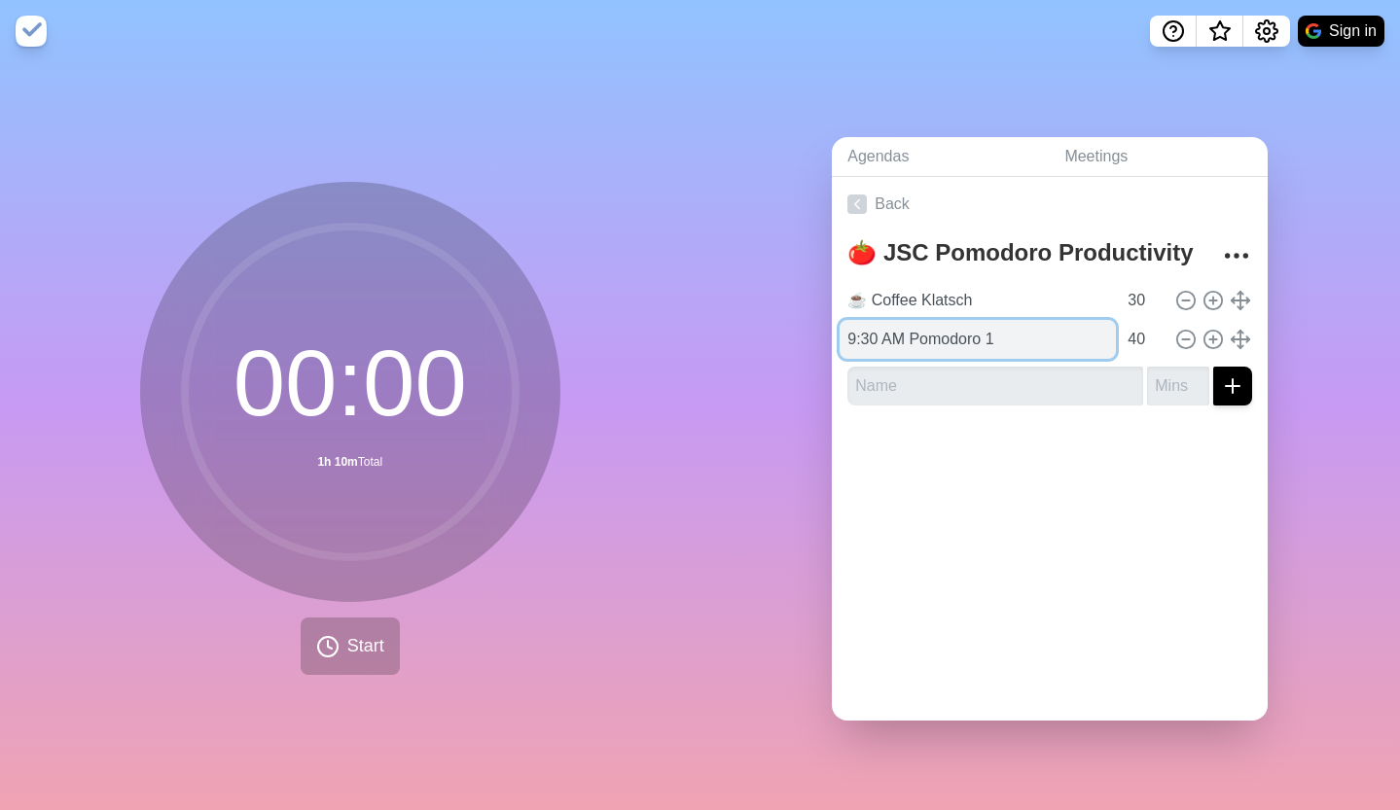
click at [943, 343] on input "9:30 AM Pomodoro 1" at bounding box center [977, 339] width 276 height 39
click at [944, 343] on input "9:30 AM Pomodoro 1" at bounding box center [977, 339] width 276 height 39
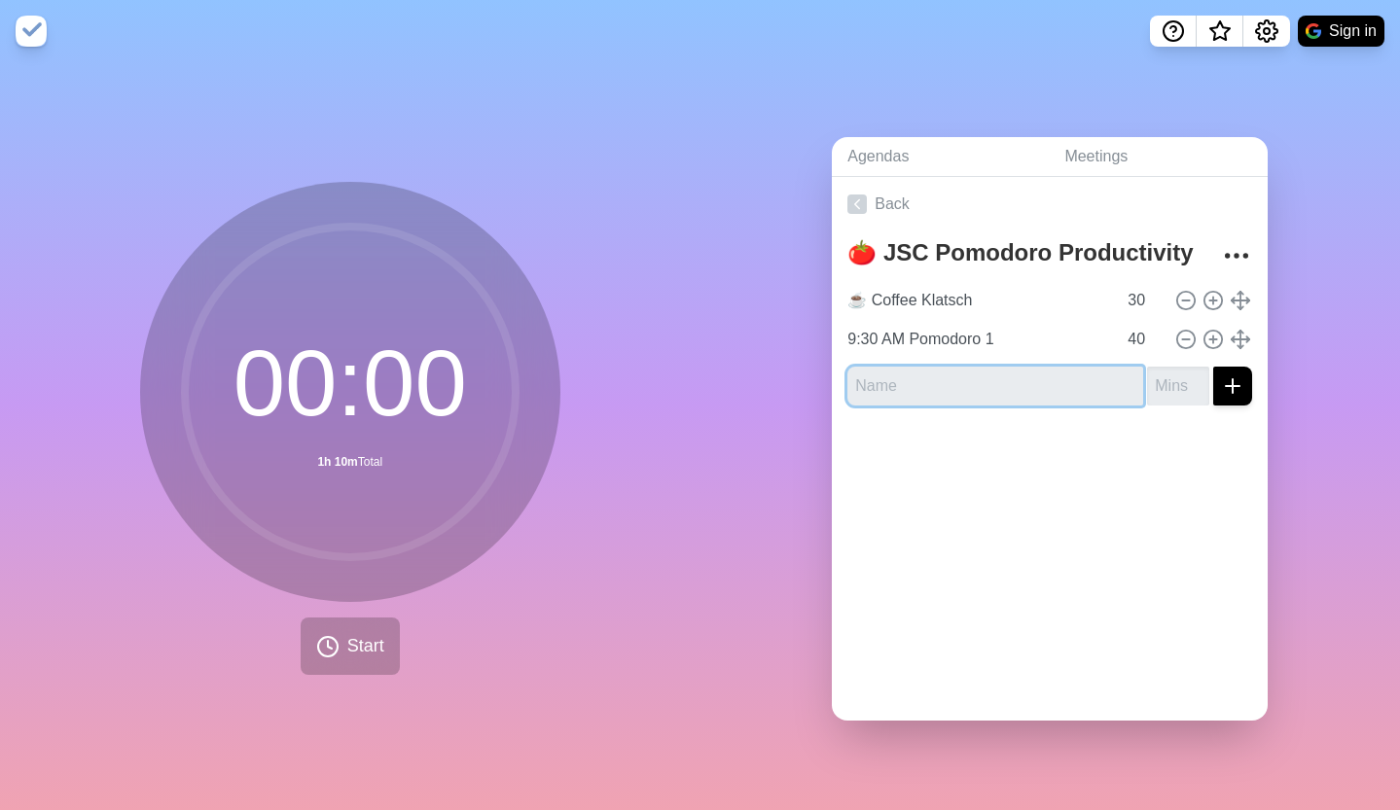
click at [924, 367] on input "text" at bounding box center [995, 386] width 296 height 39
type input "9:30 AM Pomodoro 1"
click at [1155, 371] on input "number" at bounding box center [1178, 386] width 62 height 39
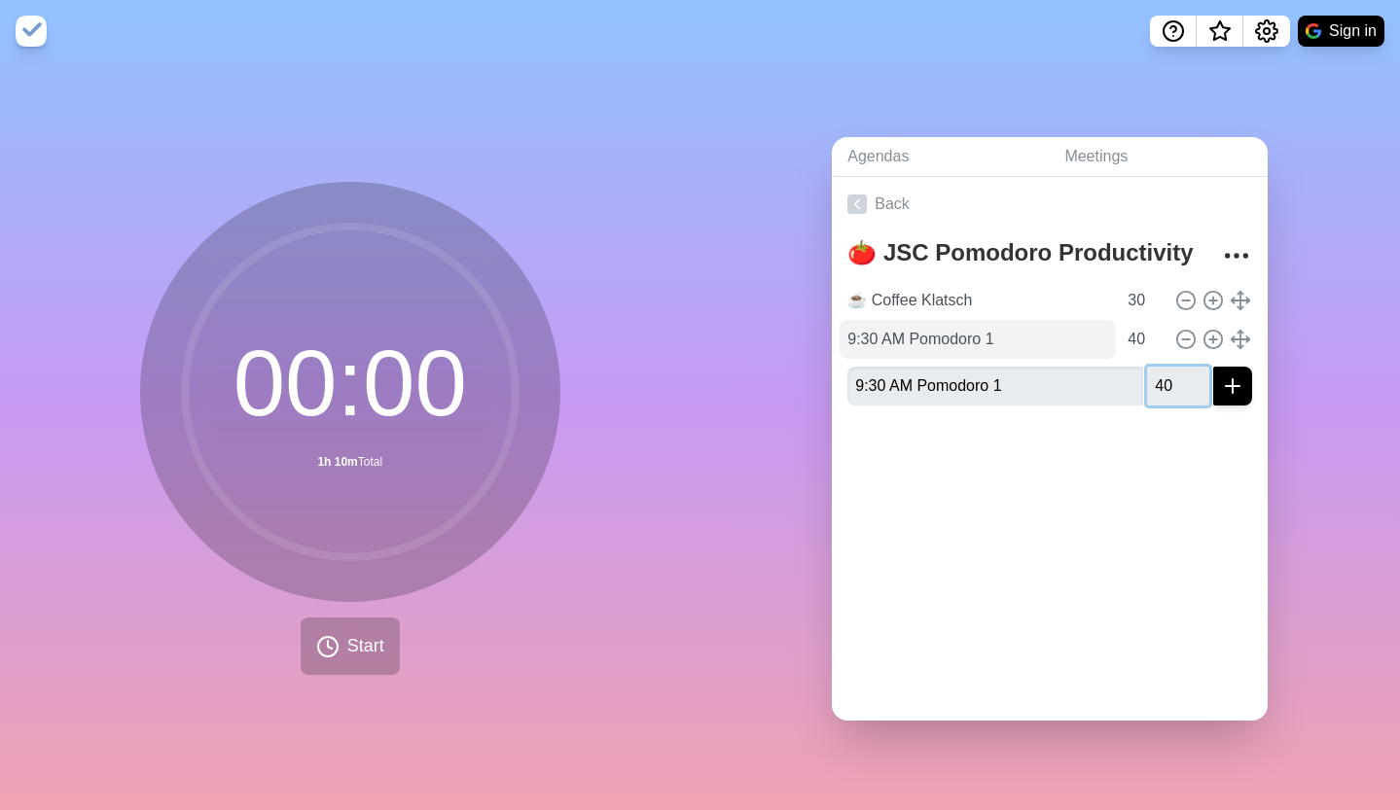
type input "40"
click at [947, 331] on input "9:30 AM Pomodoro 1" at bounding box center [977, 339] width 276 height 39
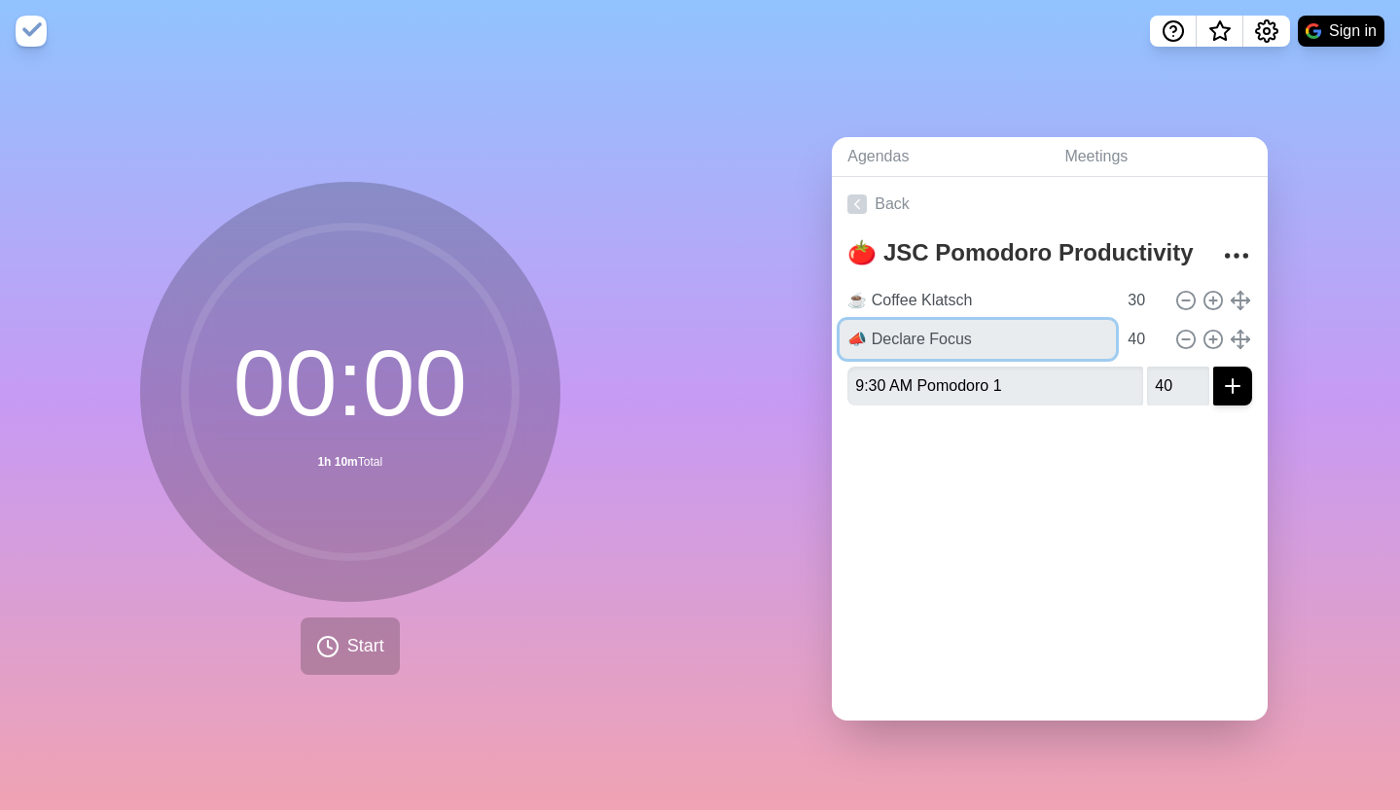
type input "📣 Declare Focus"
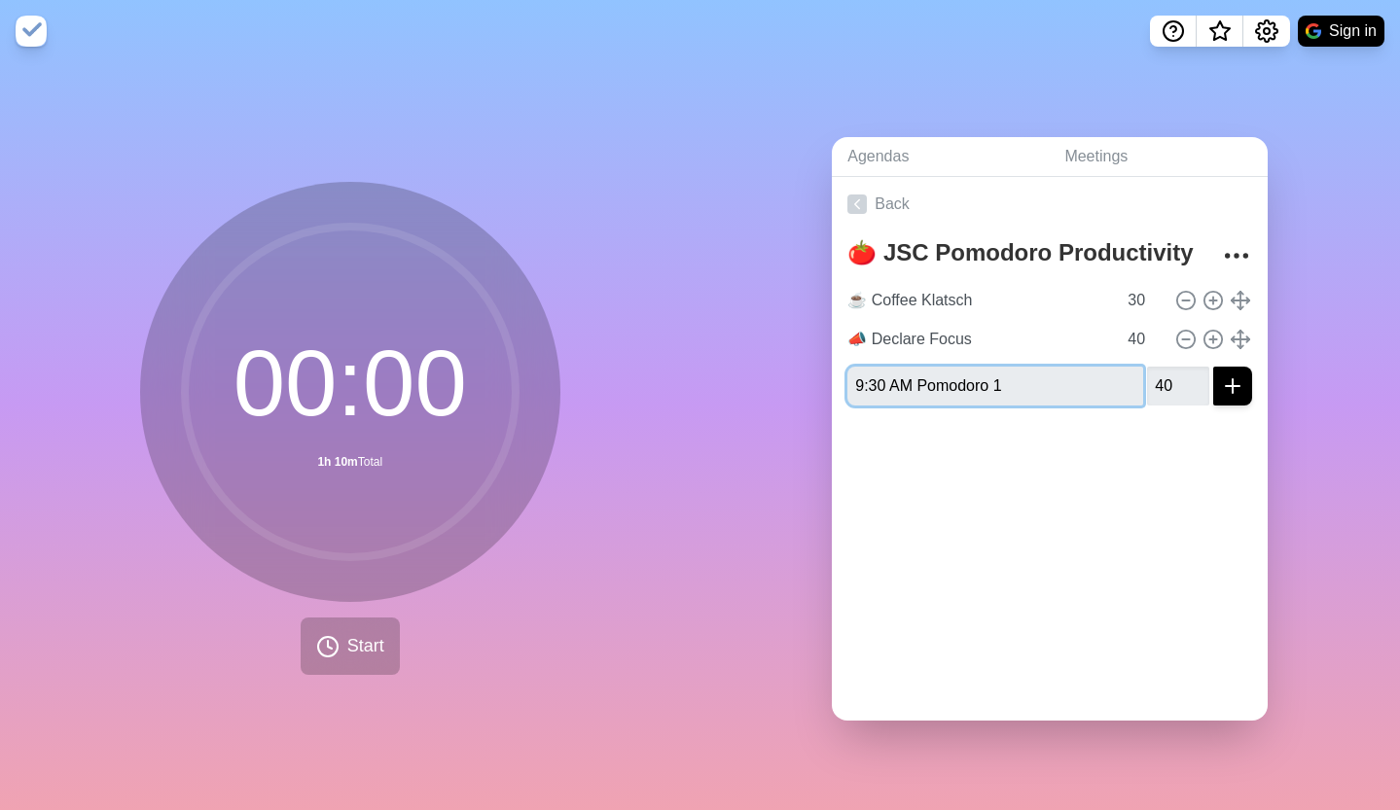
click at [847, 379] on input "9:30 AM Pomodoro 1" at bounding box center [995, 386] width 296 height 39
click at [1035, 379] on input "🍅 9:30 AM Pomodoro 1" at bounding box center [995, 386] width 296 height 39
type input "🍅 9:30 AM Pomodoro 1"
click at [1120, 323] on input "40" at bounding box center [1143, 339] width 47 height 39
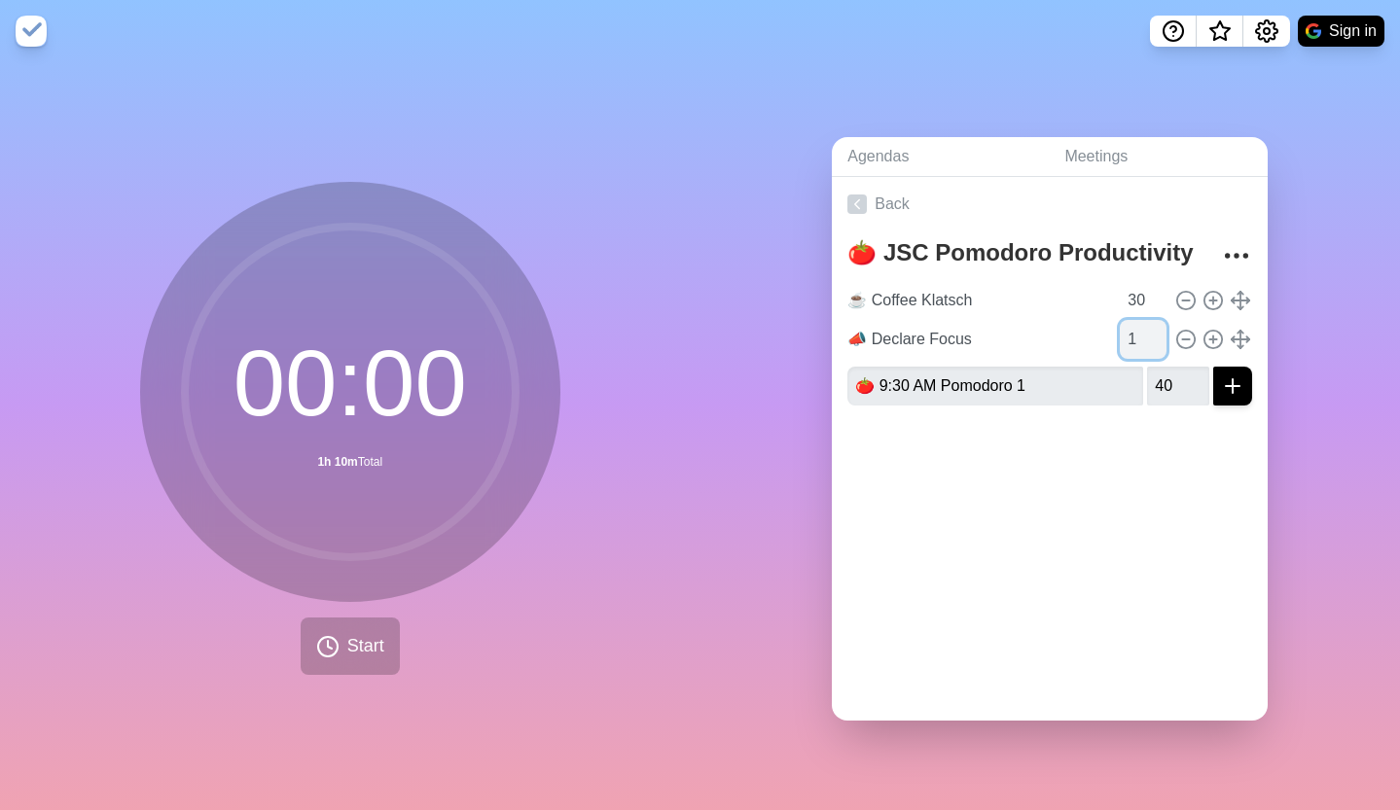
type input "1"
click at [1221, 375] on icon "submit" at bounding box center [1232, 386] width 23 height 23
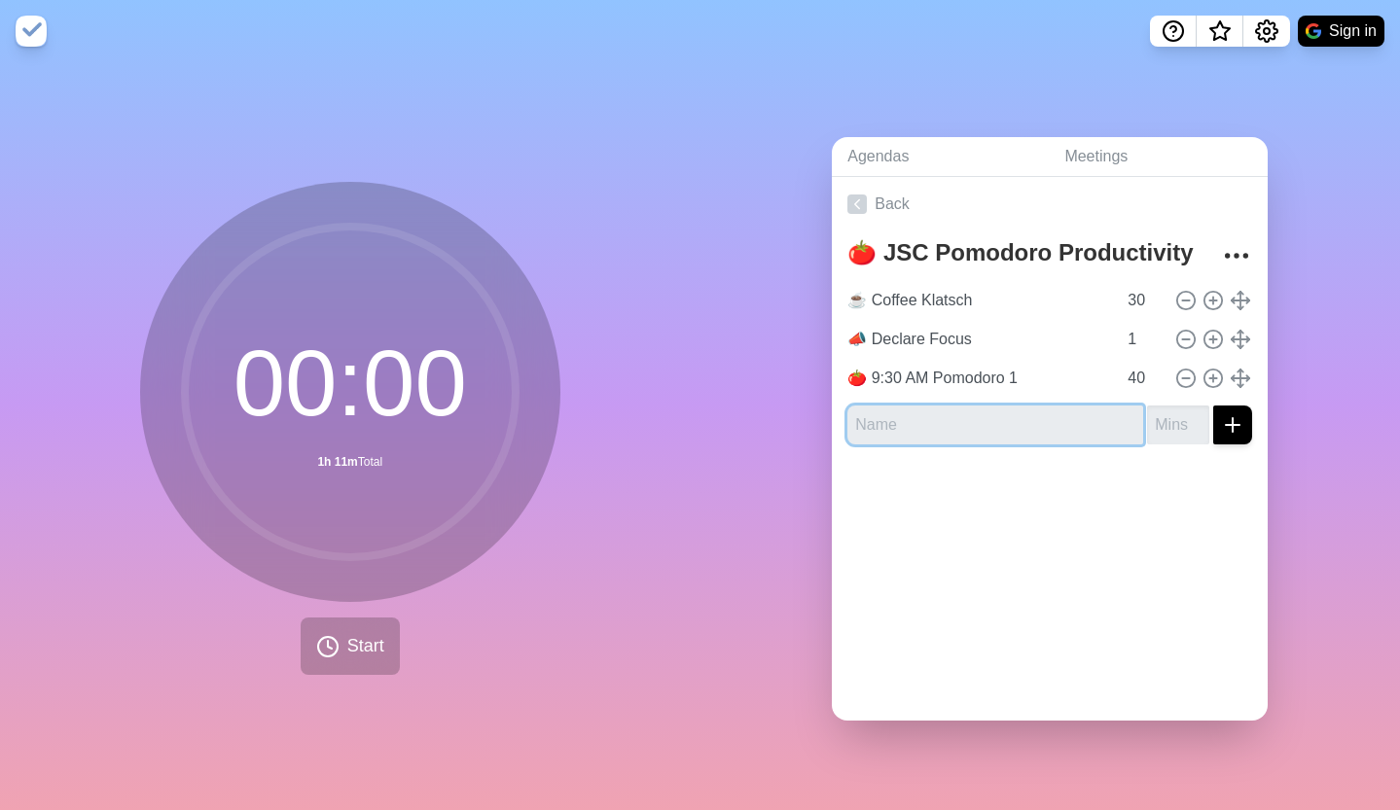
click at [863, 414] on input "text" at bounding box center [995, 425] width 296 height 39
click at [978, 420] on input "💬 Check-in 1" at bounding box center [995, 425] width 296 height 39
type input "💬 Check-in 1"
drag, startPoint x: 1151, startPoint y: 415, endPoint x: 1142, endPoint y: 428, distance: 15.4
click at [1151, 415] on input "number" at bounding box center [1178, 425] width 62 height 39
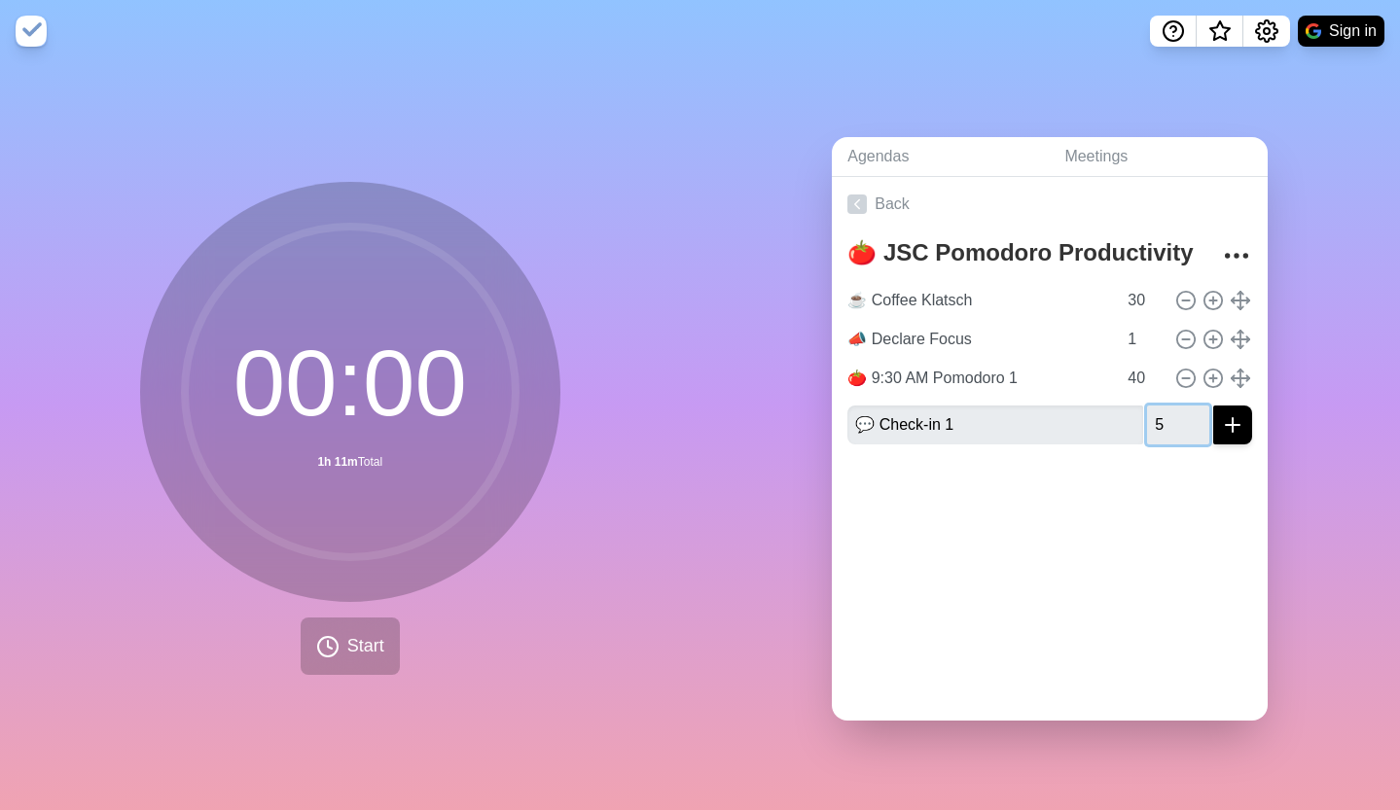
type input "5"
click at [1221, 417] on icon "submit" at bounding box center [1232, 424] width 23 height 23
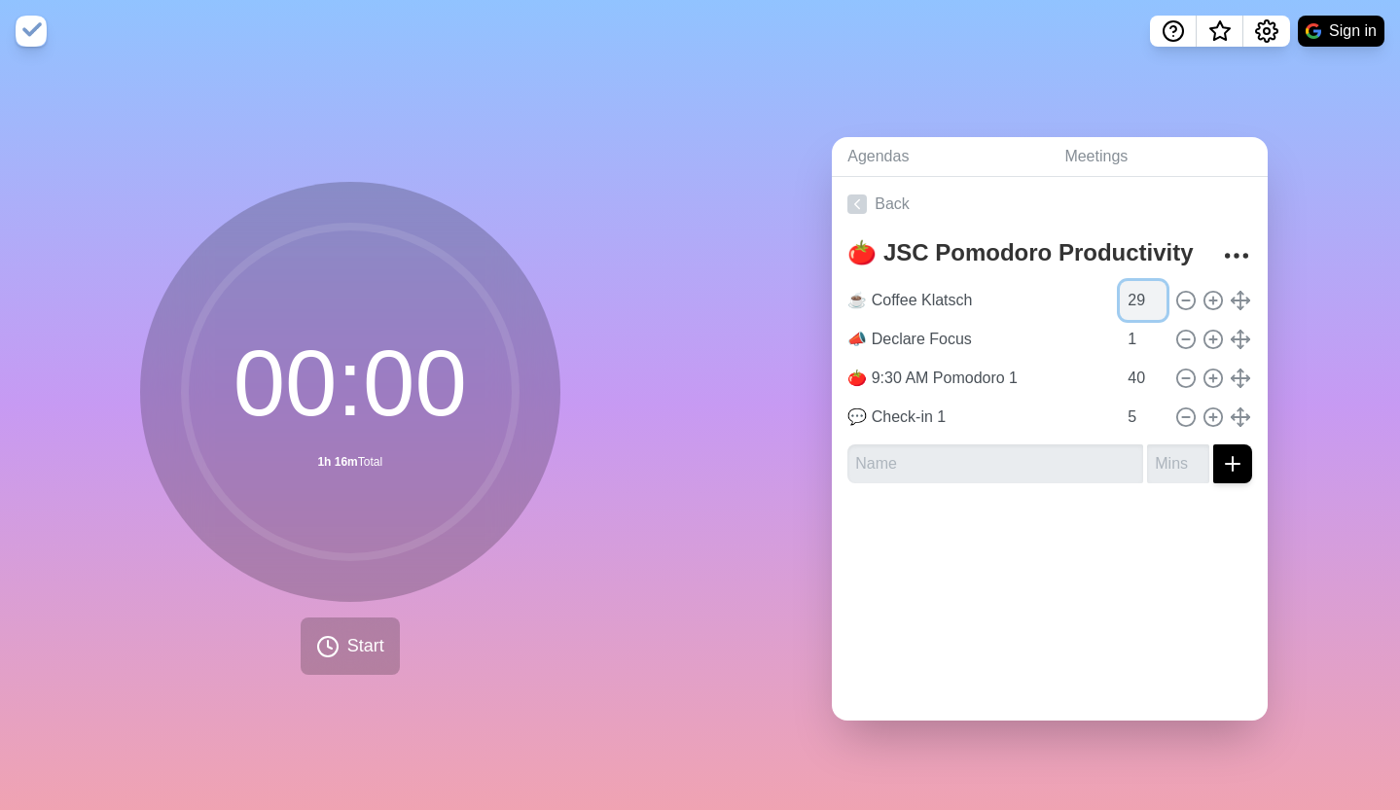
type input "29"
click at [1135, 297] on input "29" at bounding box center [1143, 300] width 47 height 39
click at [983, 446] on input "text" at bounding box center [995, 464] width 296 height 39
click at [893, 453] on input "text" at bounding box center [995, 464] width 296 height 39
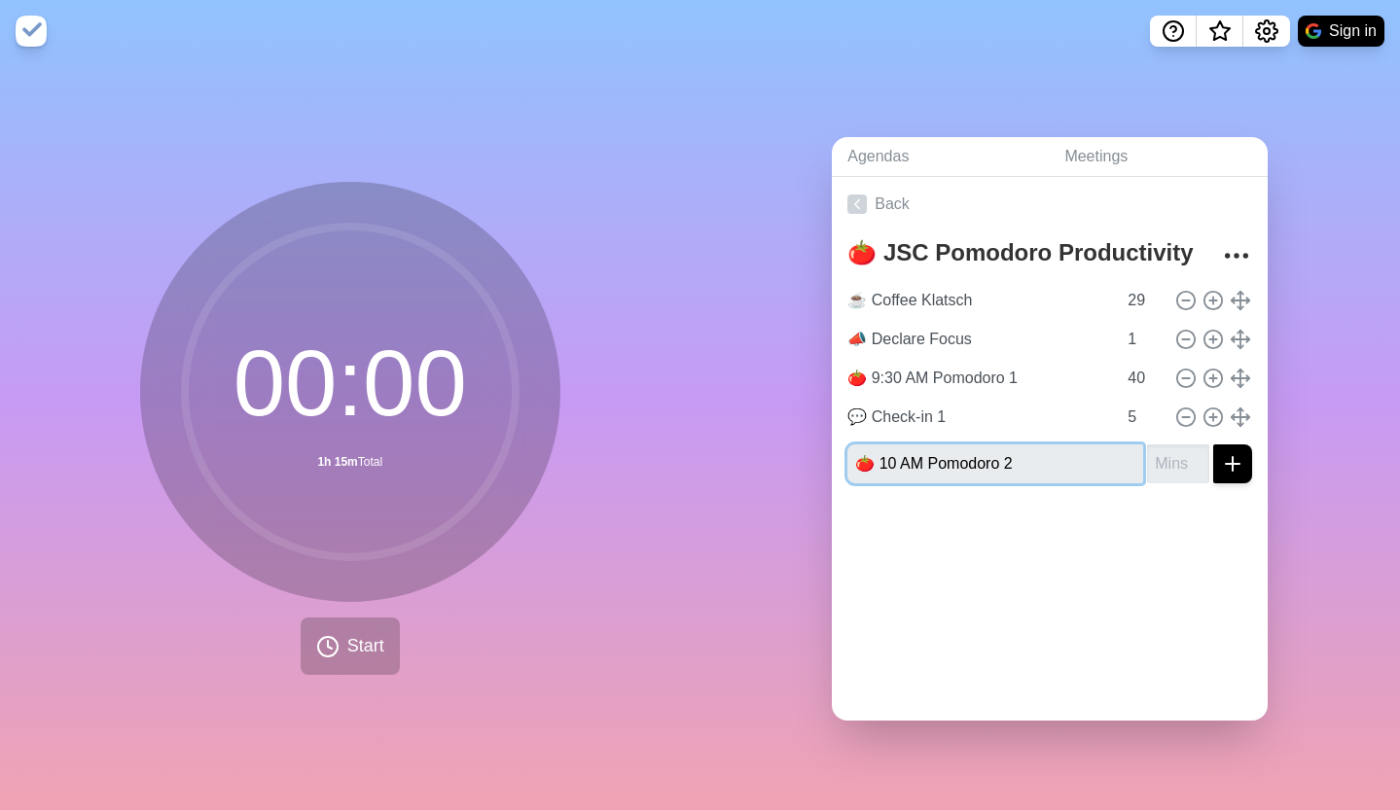
click at [1031, 470] on input "🍅 10 AM Pomodoro 2" at bounding box center [995, 464] width 296 height 39
type input "🍅 10 AM Pomodoro 2"
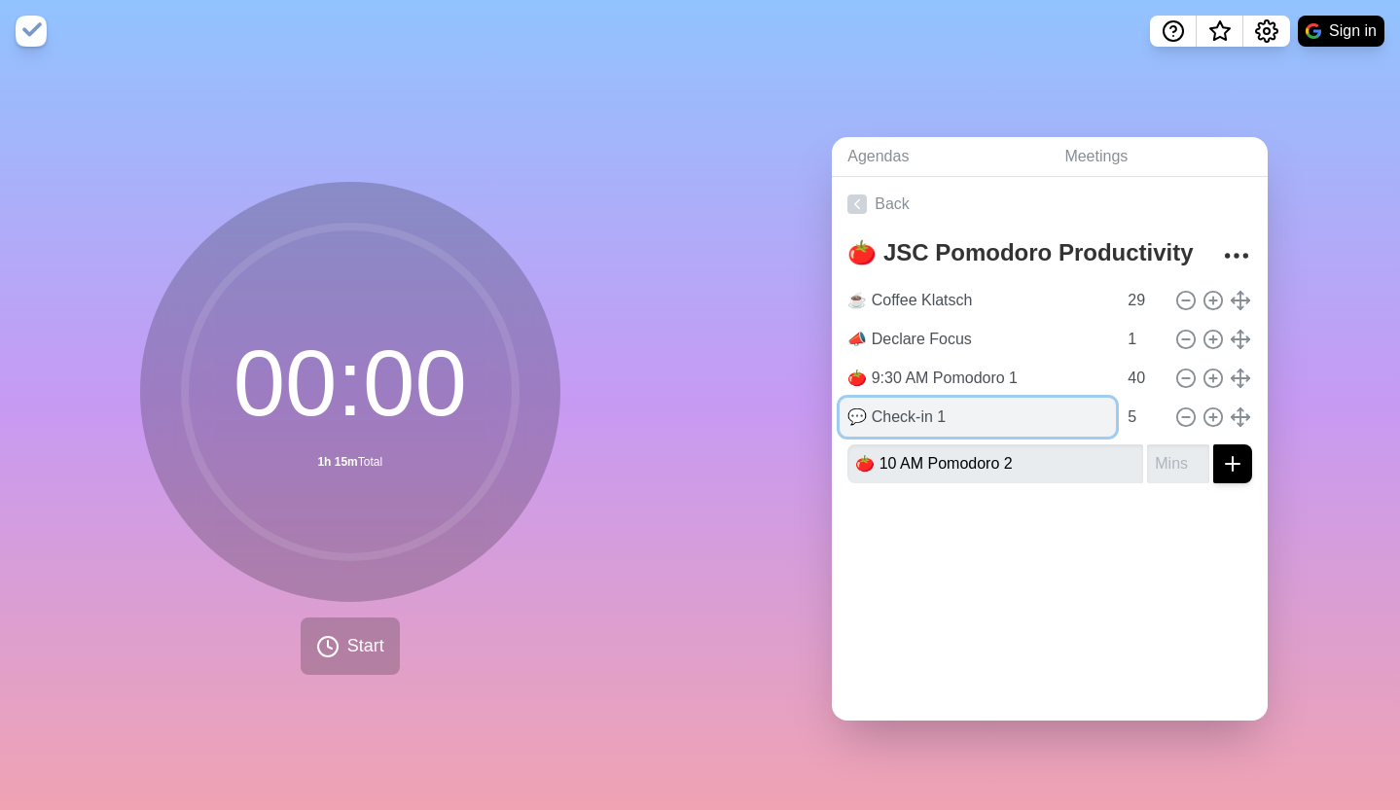
click at [981, 405] on input "💬 Check-in 1" at bounding box center [977, 417] width 276 height 39
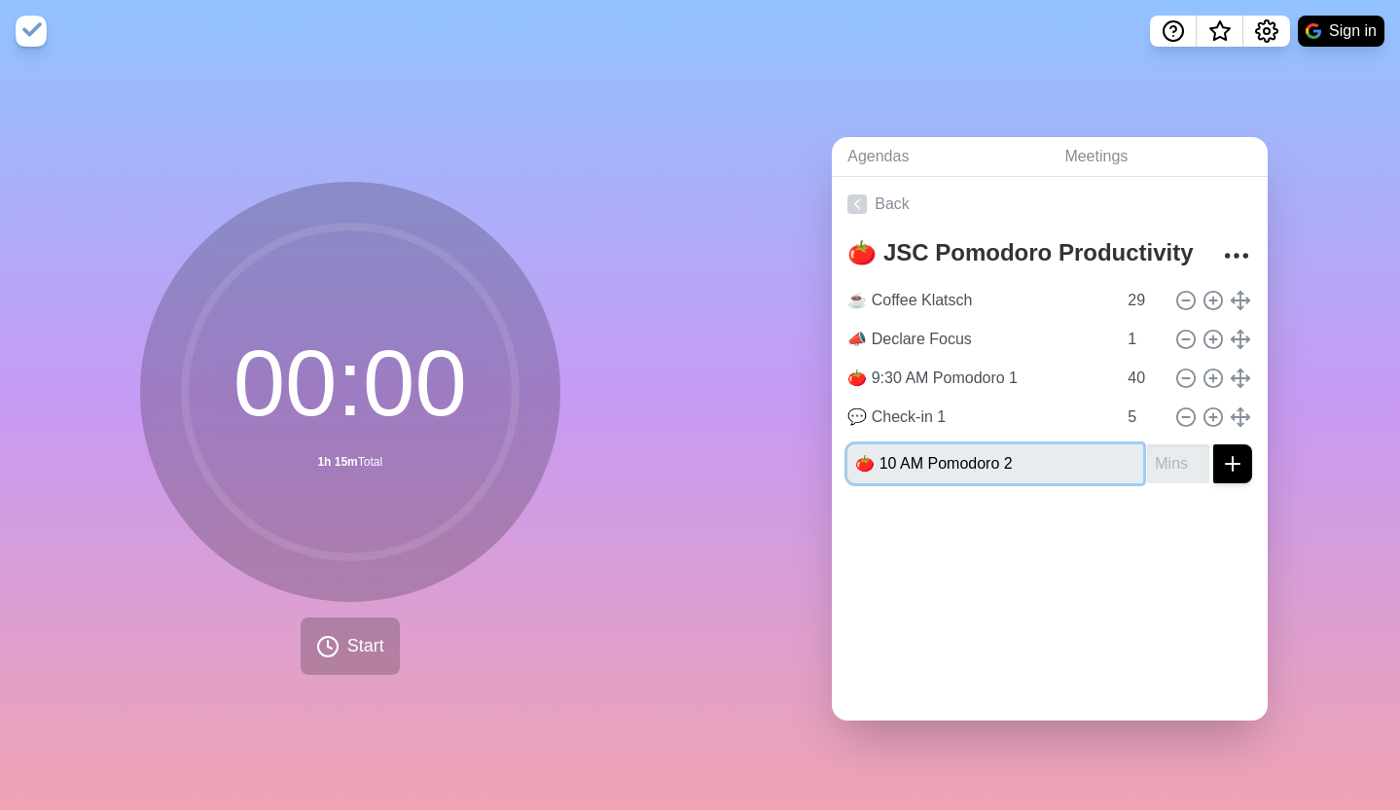
click at [1059, 464] on input "🍅 10 AM Pomodoro 2" at bounding box center [995, 464] width 296 height 39
click at [1147, 452] on input "number" at bounding box center [1178, 464] width 62 height 39
type input "25"
drag, startPoint x: 881, startPoint y: 457, endPoint x: 900, endPoint y: 492, distance: 39.6
click at [881, 457] on input "🍅 10 AM Pomodoro 2" at bounding box center [995, 464] width 296 height 39
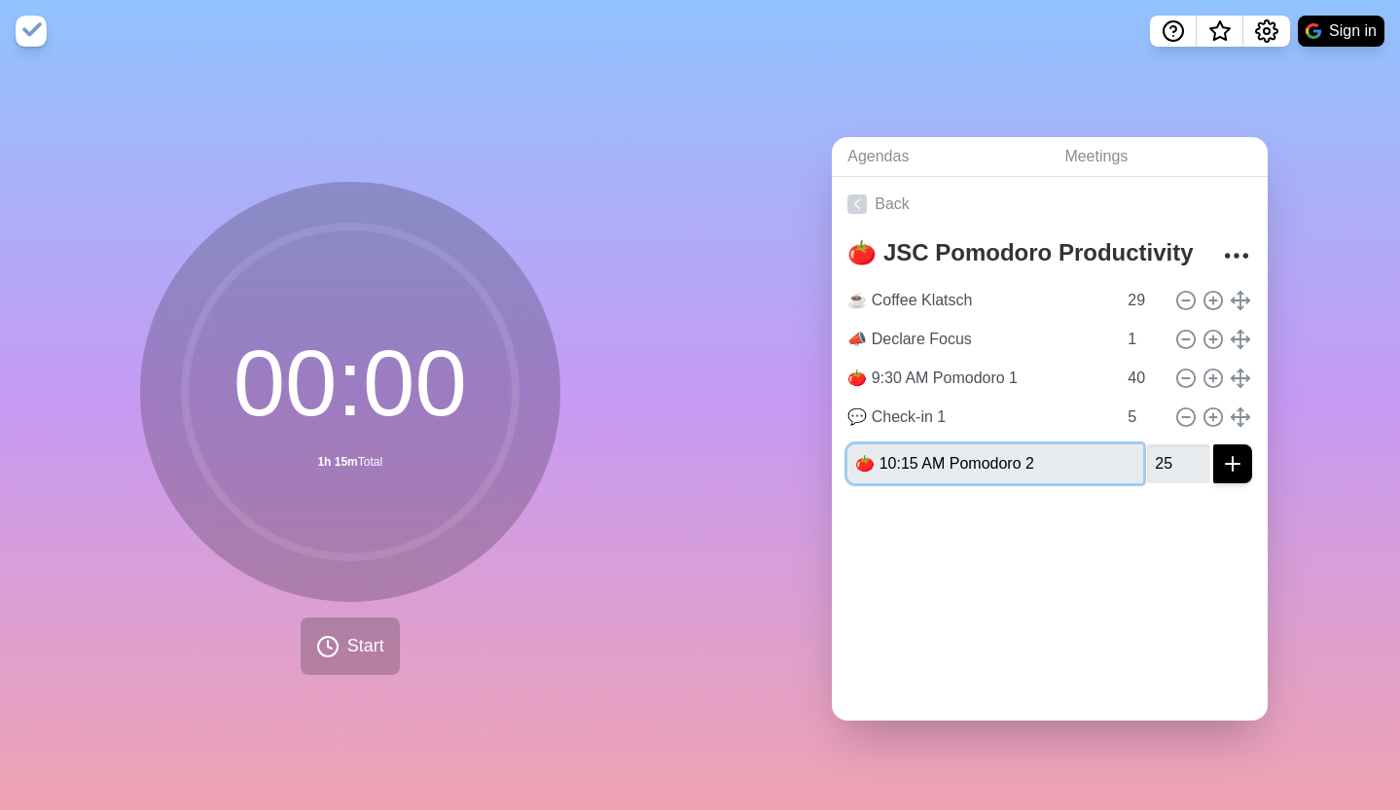
type input "🍅 10:15 AM Pomodoro 2"
click at [1221, 456] on icon "submit" at bounding box center [1232, 463] width 23 height 23
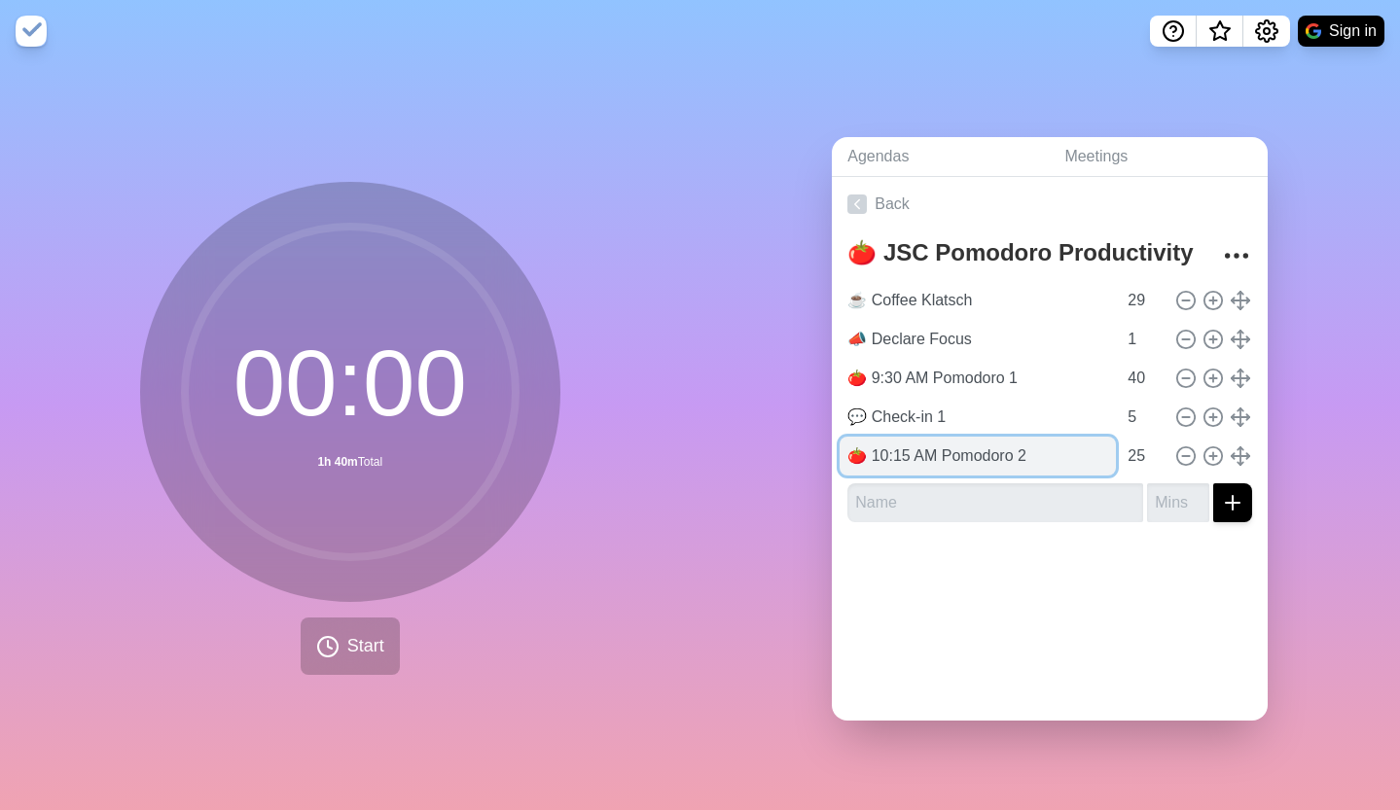
click at [910, 446] on input "🍅 10:15 AM Pomodoro 2" at bounding box center [977, 456] width 276 height 39
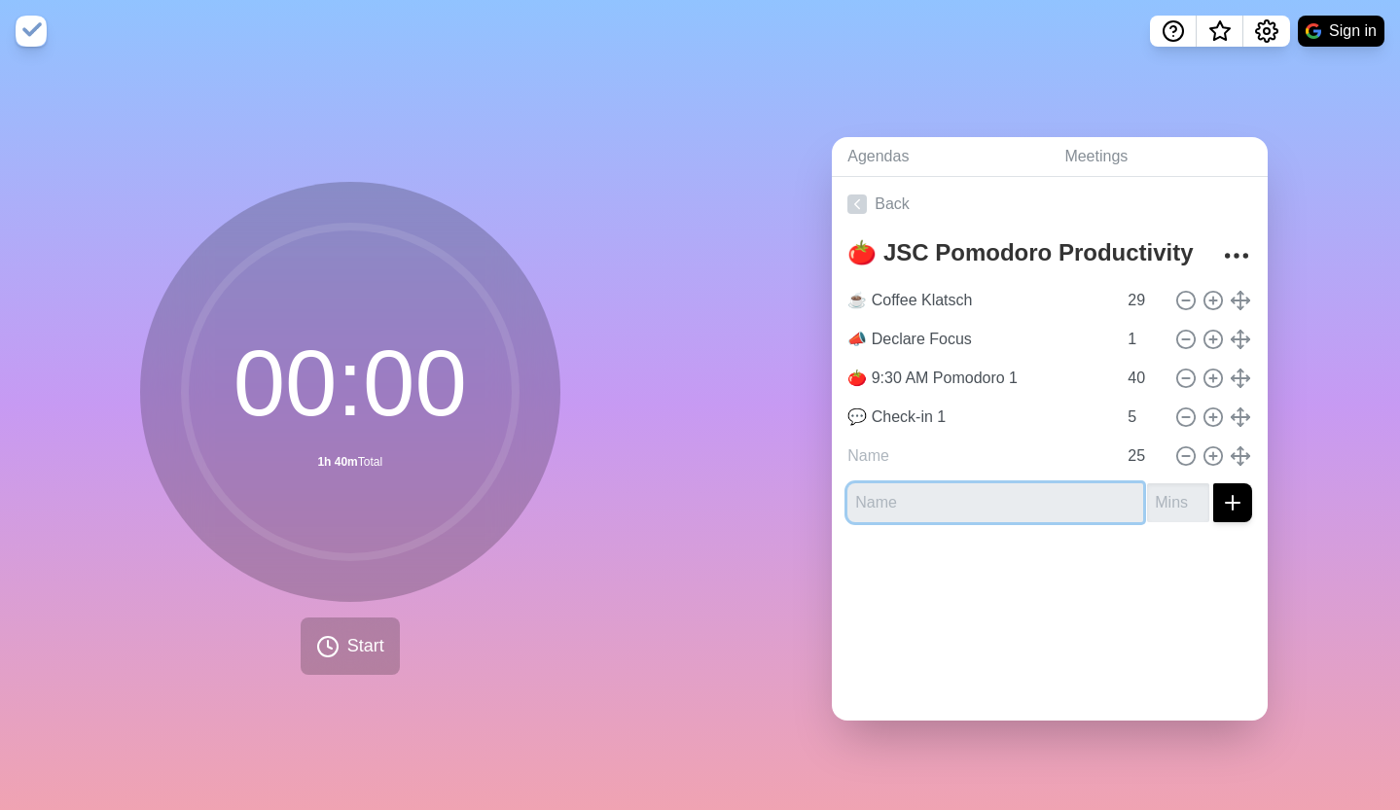
type input "🍅 10:15 AM Pomodoro 2"
click at [871, 501] on input "text" at bounding box center [995, 502] width 296 height 39
paste input "🍅 10:15 AM Pomodoro 2"
type input "🍅 10:15 AM Pomodoro 2"
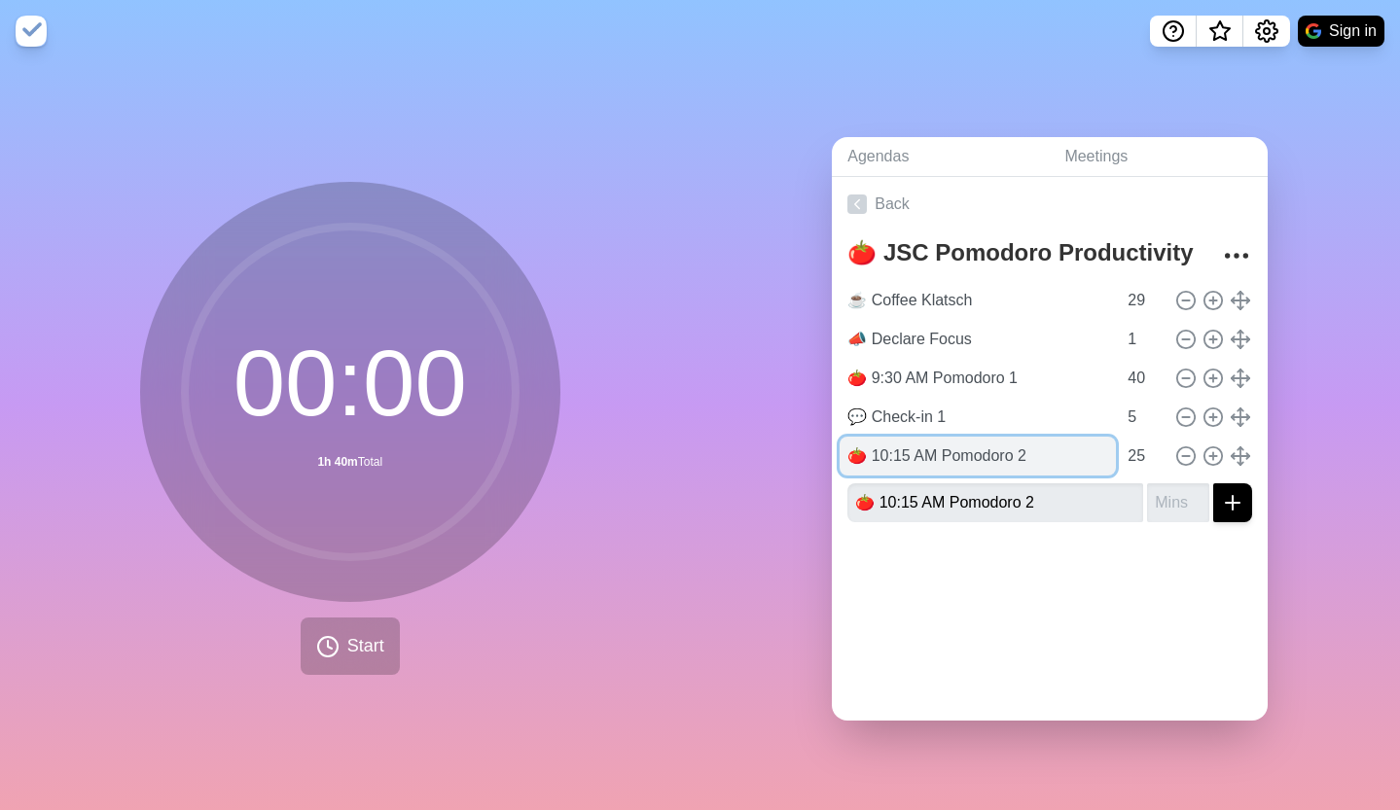
click at [930, 439] on input "🍅 10:15 AM Pomodoro 2" at bounding box center [977, 456] width 276 height 39
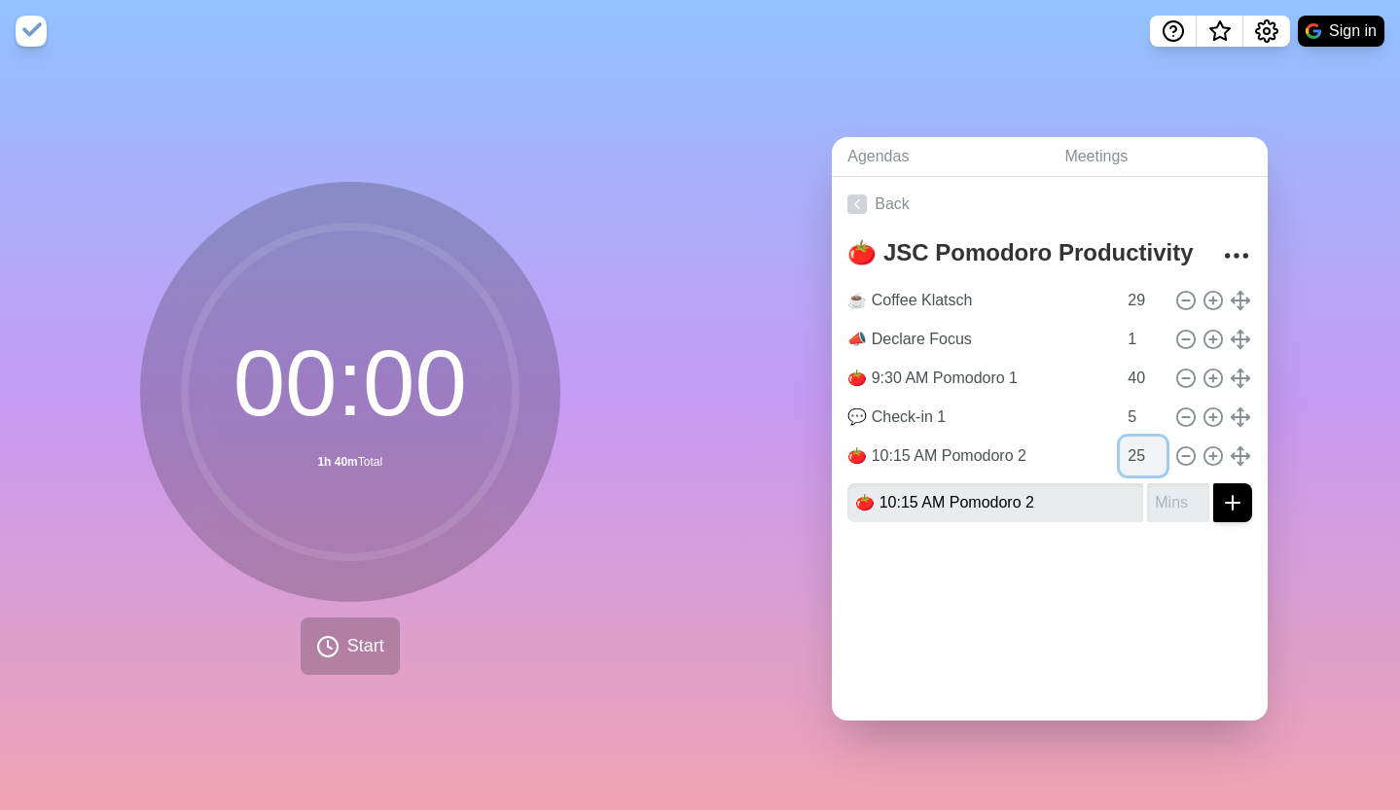
click at [1120, 437] on input "25" at bounding box center [1143, 456] width 47 height 39
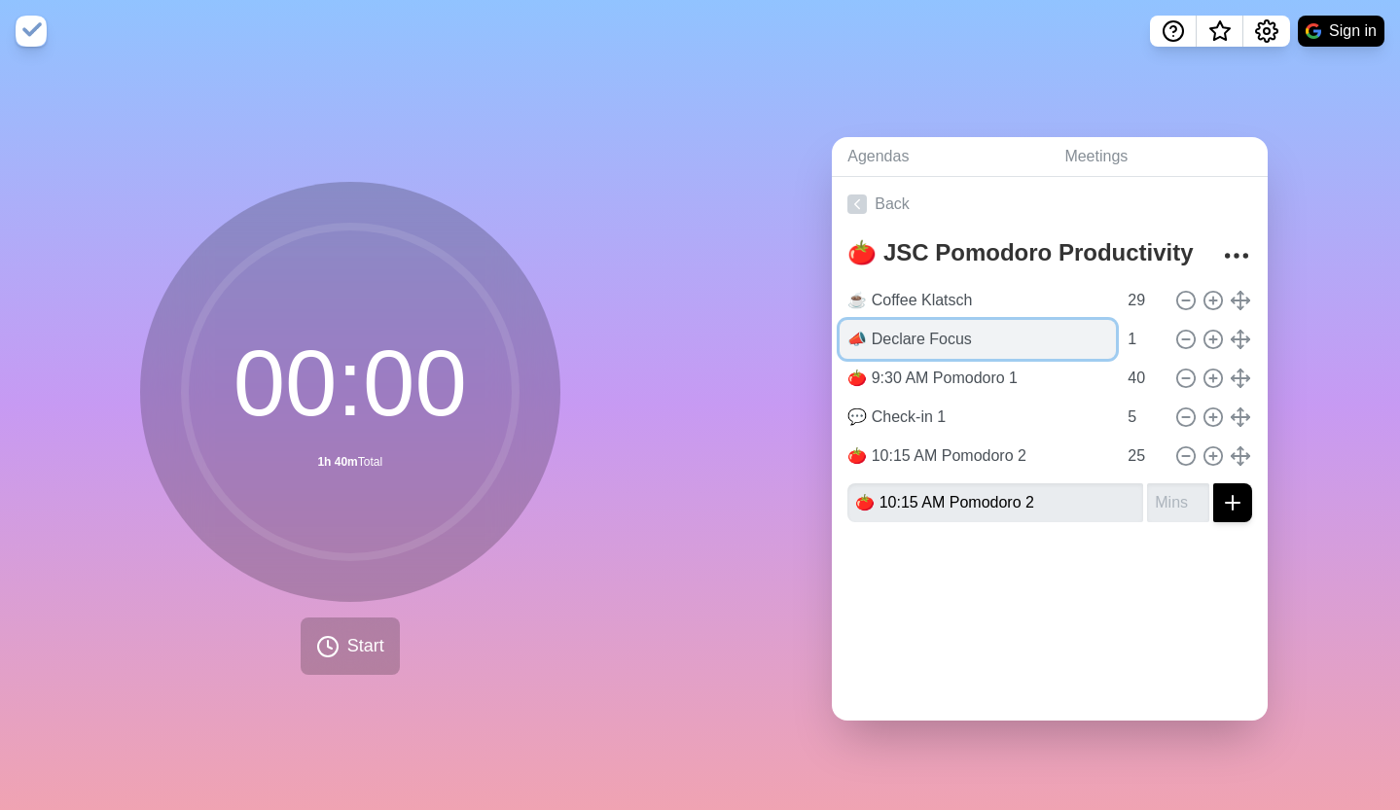
click at [946, 337] on input "📣 Declare Focus" at bounding box center [977, 339] width 276 height 39
click at [1029, 339] on input "📣 Declare Focus" at bounding box center [977, 339] width 276 height 39
click at [1029, 339] on input "📣 Declare Focus 1" at bounding box center [977, 339] width 276 height 39
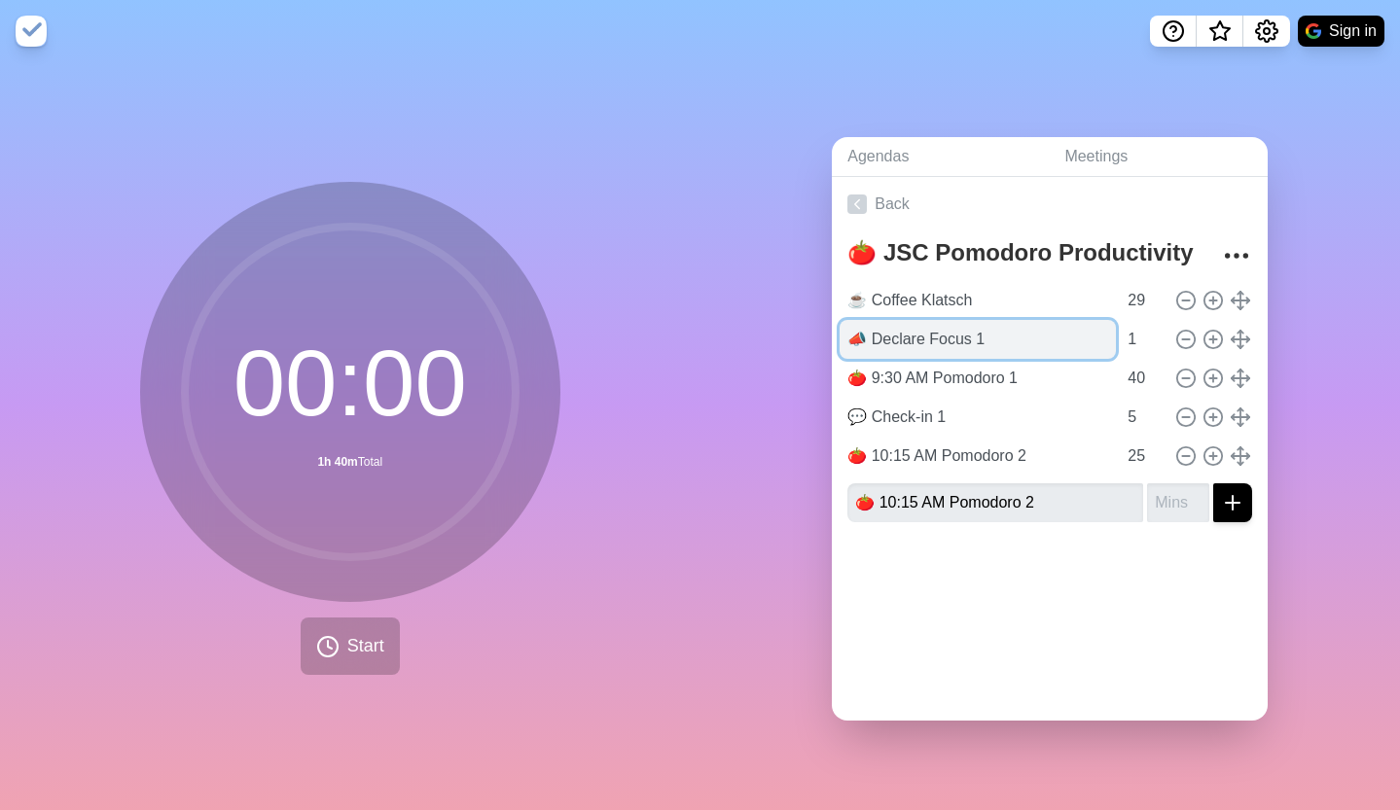
click at [1029, 339] on input "📣 Declare Focus 1" at bounding box center [977, 339] width 276 height 39
type input "📣 Declare Focus 1"
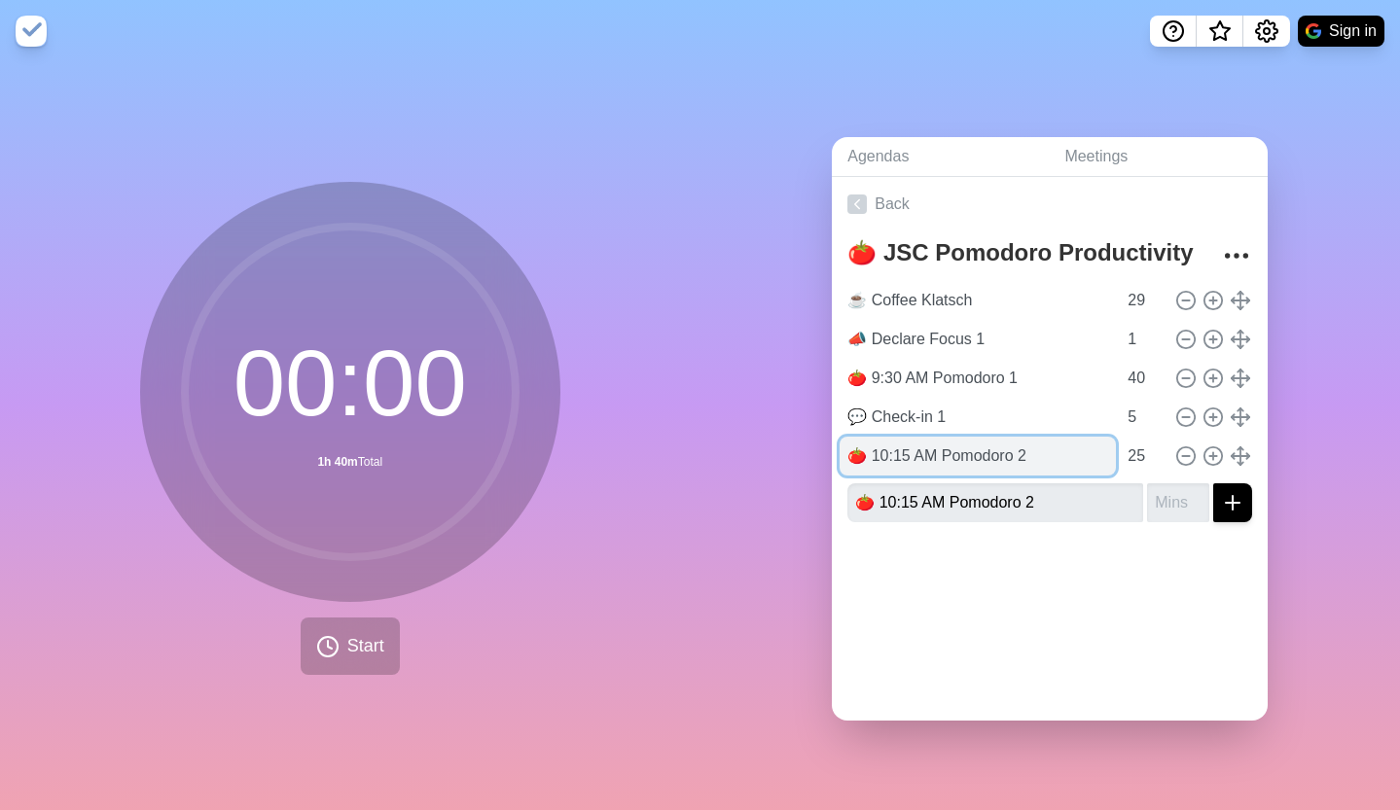
click at [948, 448] on input "🍅 10:15 AM Pomodoro 2" at bounding box center [977, 456] width 276 height 39
click at [948, 449] on input "🍅 10:15 AM Pomodoro 2" at bounding box center [977, 456] width 276 height 39
paste input "Declare Focus 1"
click at [962, 448] on input "📣 Declare Focus 1" at bounding box center [977, 456] width 276 height 39
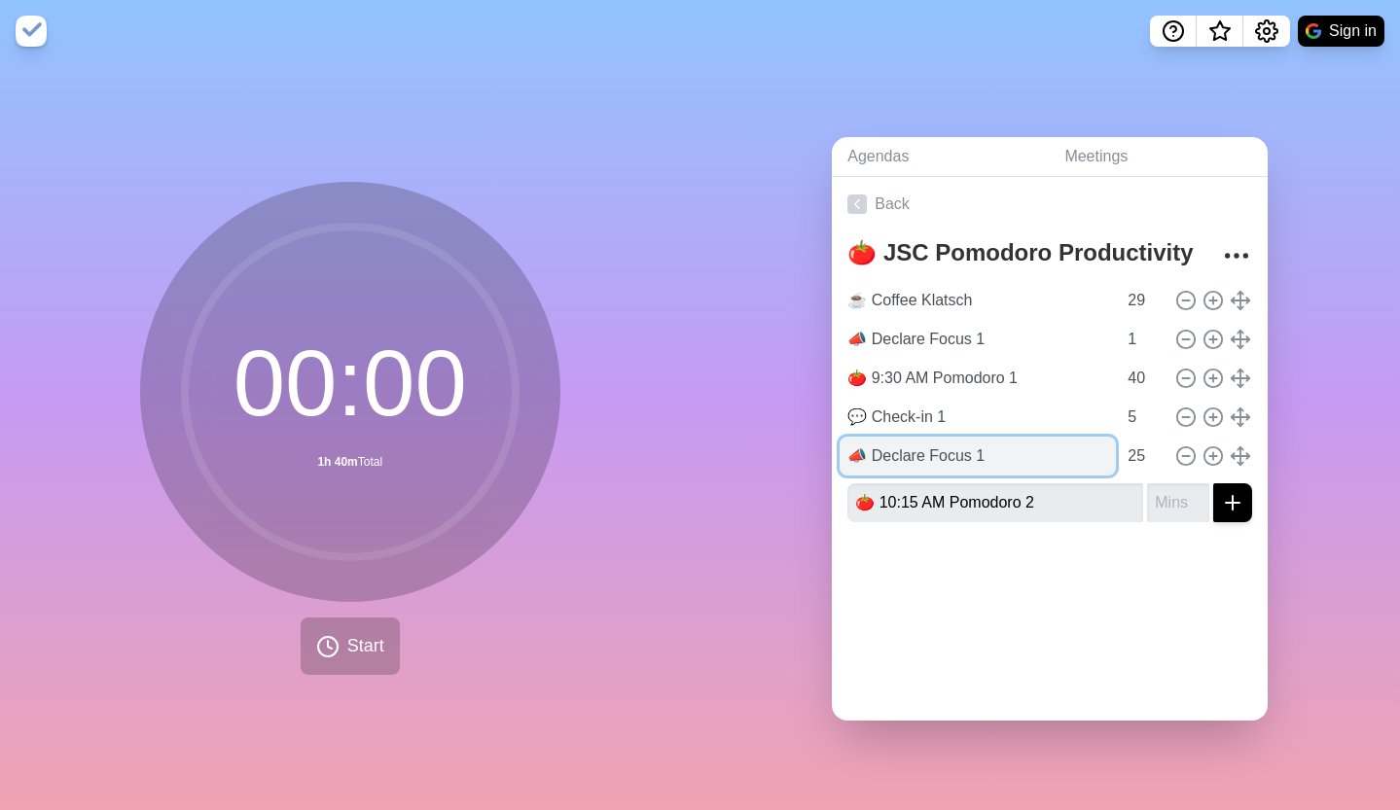
click at [977, 444] on input "📣 Declare Focus 1" at bounding box center [977, 456] width 276 height 39
type input "📣 Declare Focus 2"
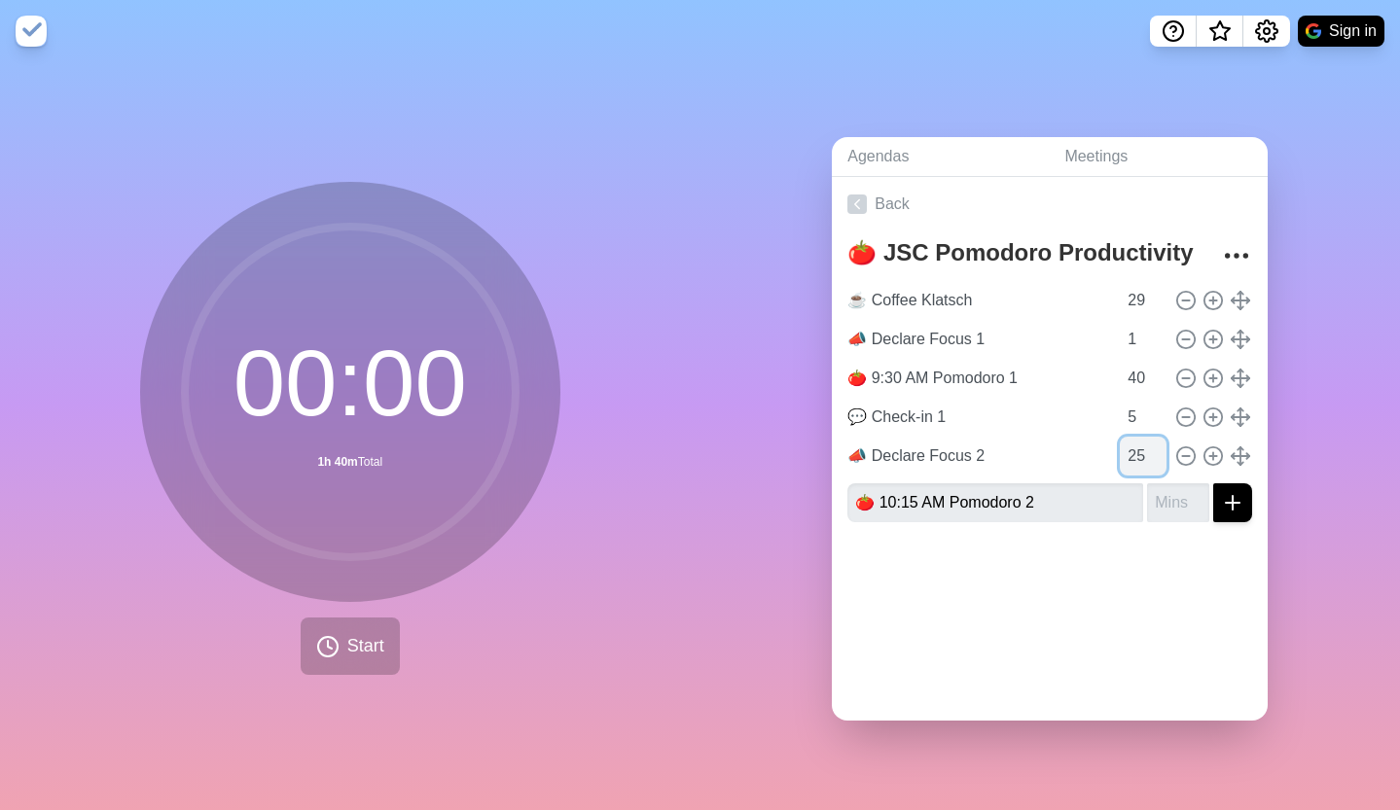
click at [1120, 443] on input "25" at bounding box center [1143, 456] width 47 height 39
type input "1"
click at [1065, 488] on input "🍅 10:15 AM Pomodoro 2" at bounding box center [995, 502] width 296 height 39
click at [1160, 497] on input "number" at bounding box center [1178, 502] width 62 height 39
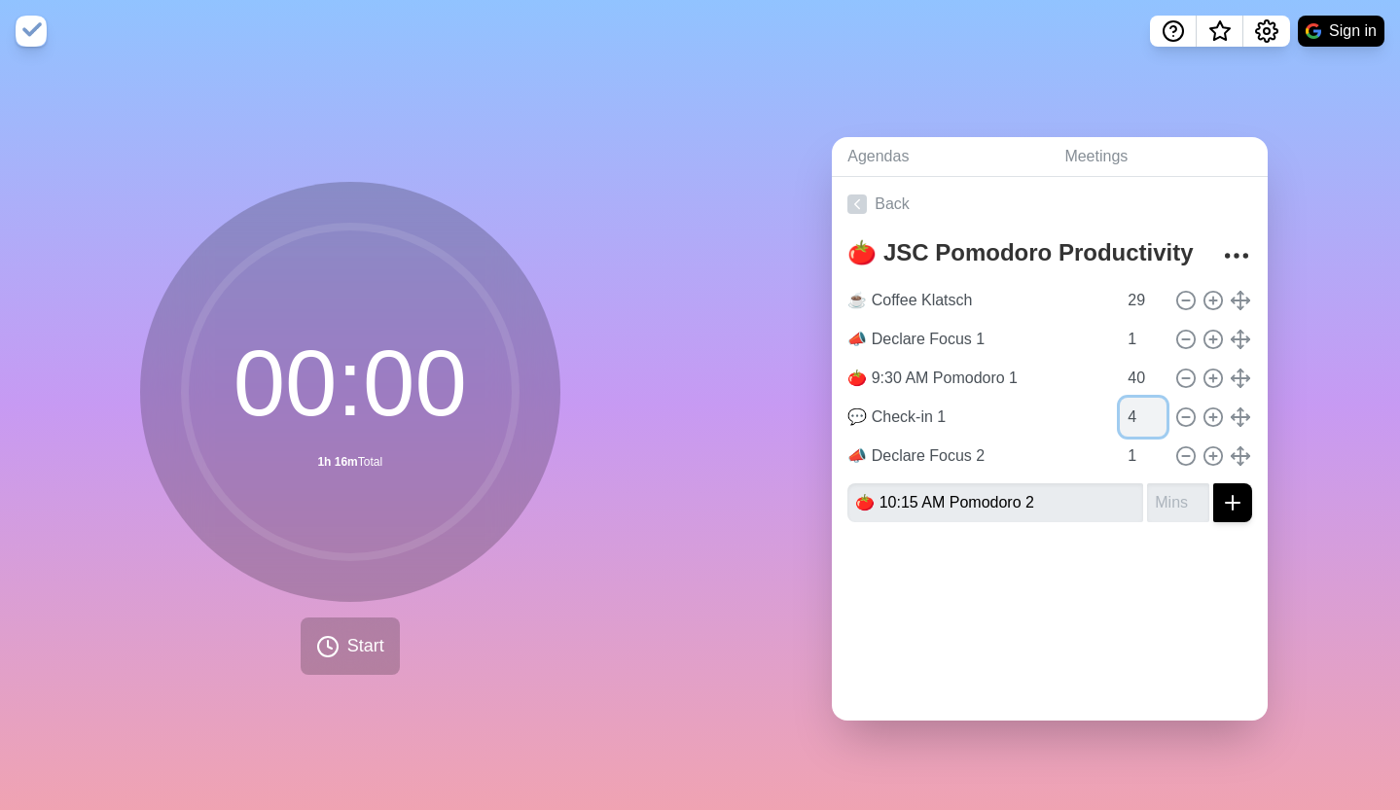
type input "4"
click at [1132, 413] on input "4" at bounding box center [1143, 417] width 47 height 39
click at [1147, 483] on input "number" at bounding box center [1178, 502] width 62 height 39
type input "25"
click at [1232, 496] on line "submit" at bounding box center [1232, 503] width 0 height 14
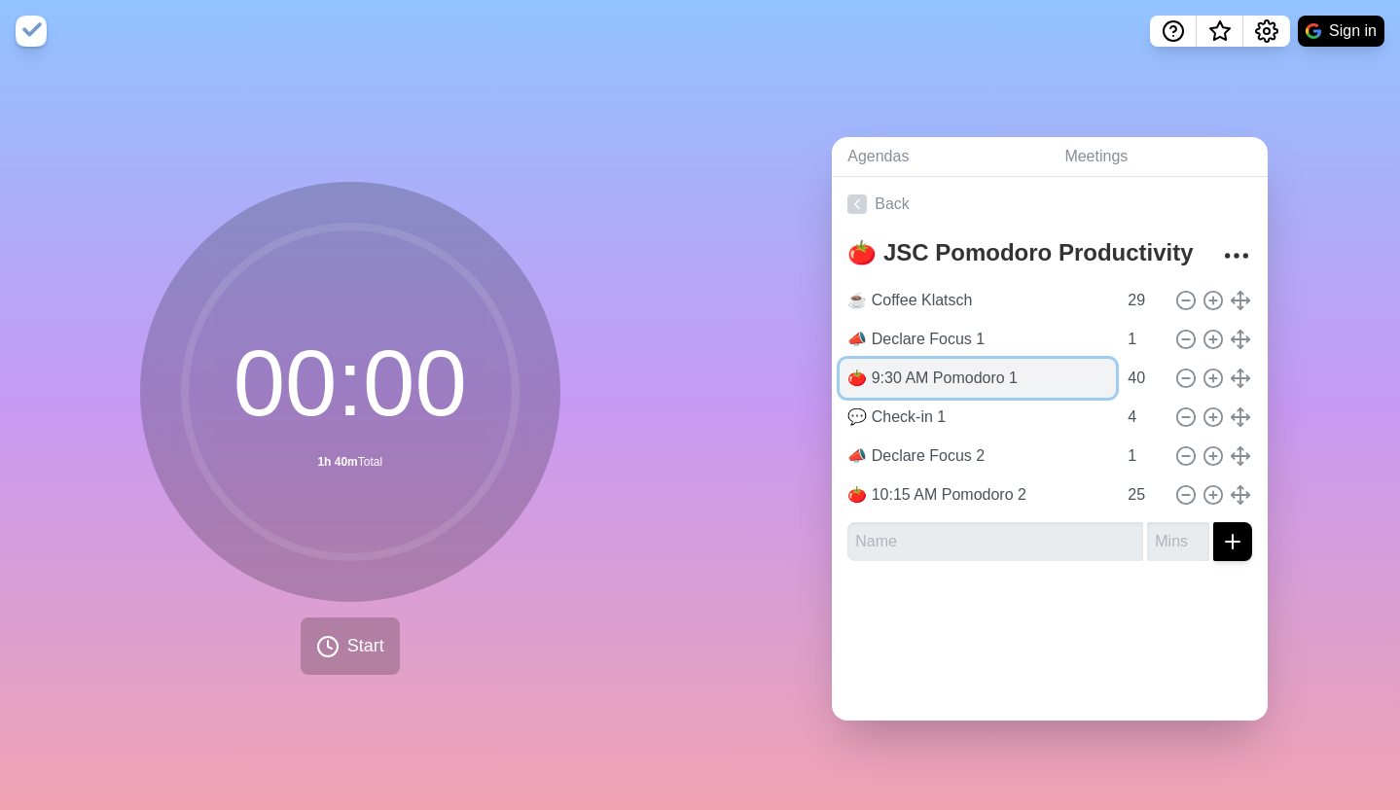
click at [926, 364] on input "🍅 9:30 AM Pomodoro 1" at bounding box center [977, 378] width 276 height 39
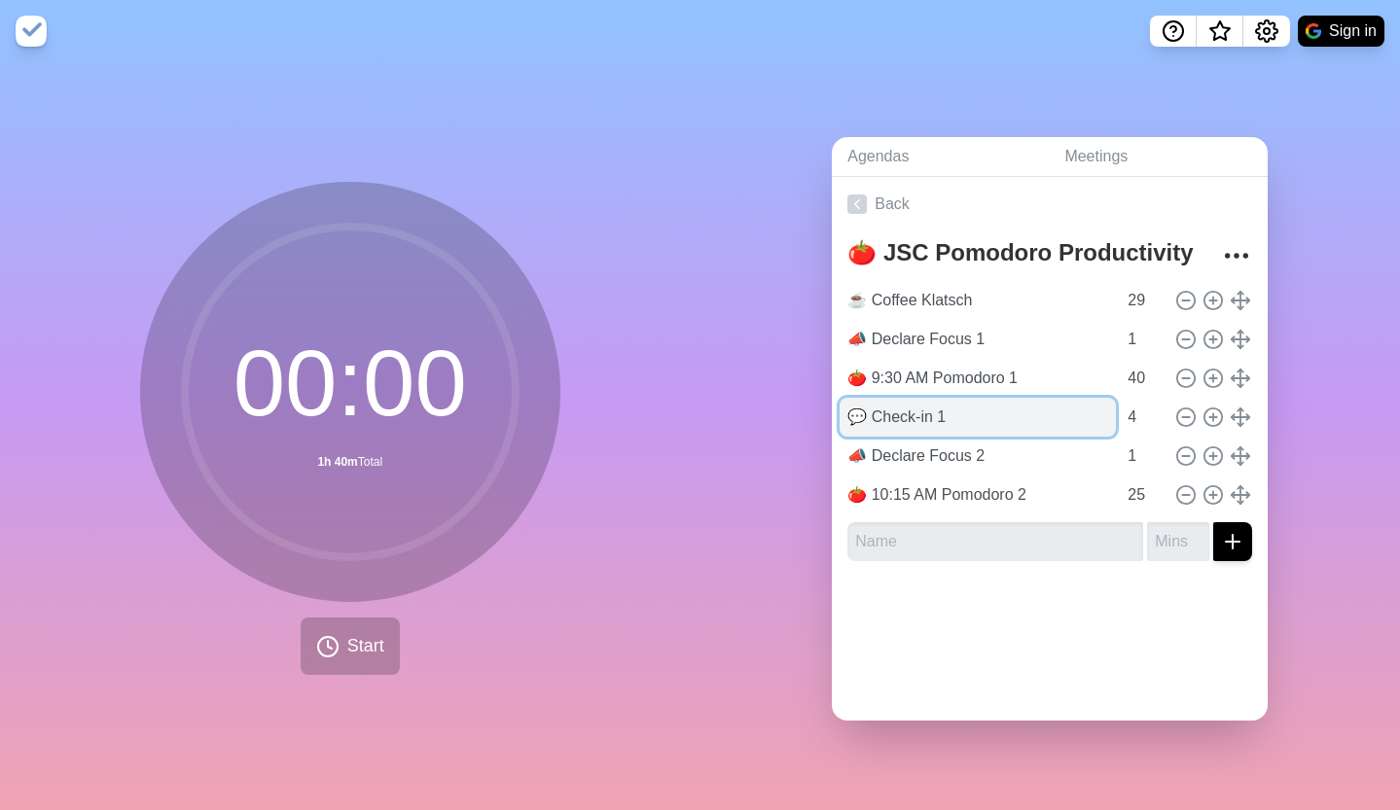
click at [897, 405] on input "💬 Check-in 1" at bounding box center [977, 417] width 276 height 39
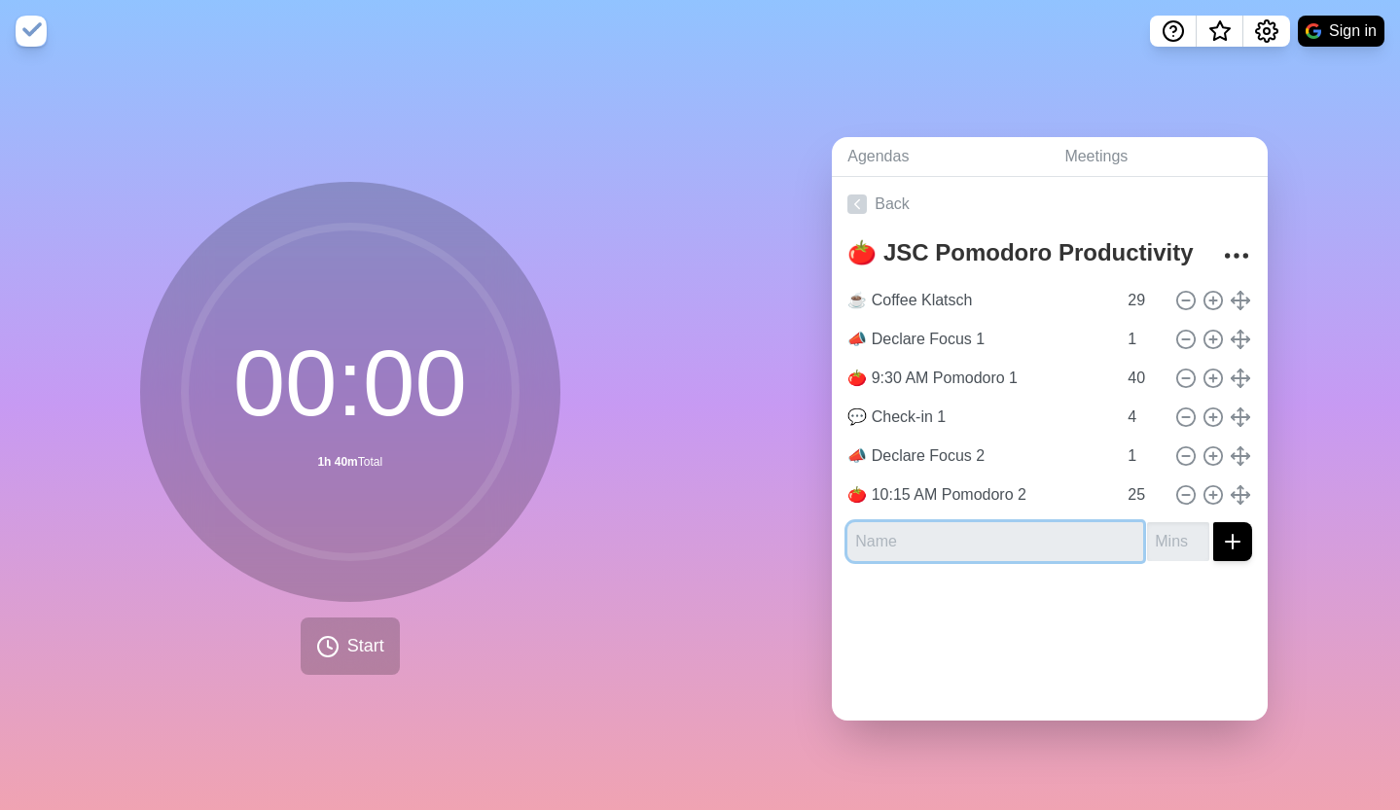
click at [896, 531] on input "text" at bounding box center [995, 541] width 296 height 39
paste input "💬 Check-in 1"
click at [948, 535] on input "💬 Check-in 1" at bounding box center [995, 541] width 296 height 39
type input "💬 Check-in 2"
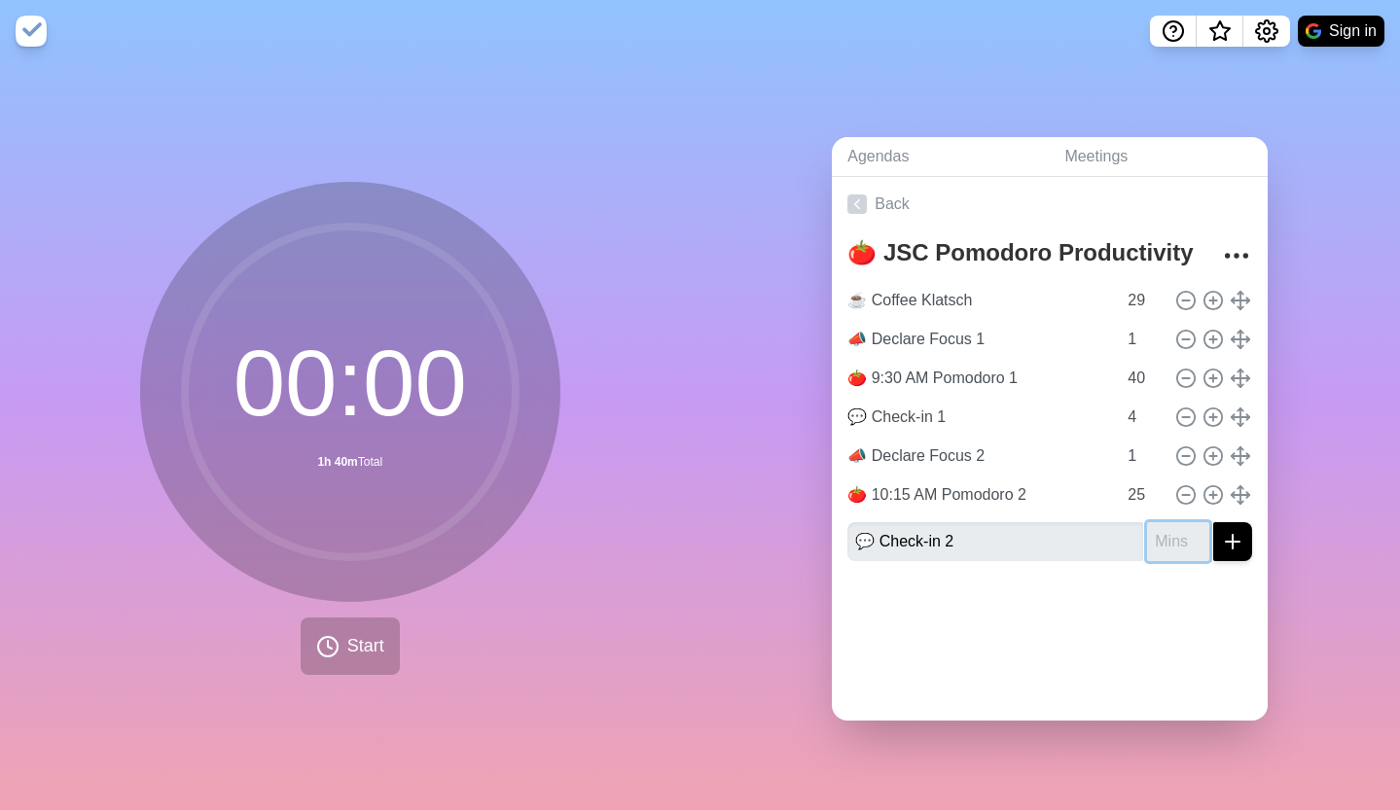
click at [1161, 538] on input "number" at bounding box center [1178, 541] width 62 height 39
type input "4"
click at [1226, 542] on line "submit" at bounding box center [1233, 542] width 14 height 0
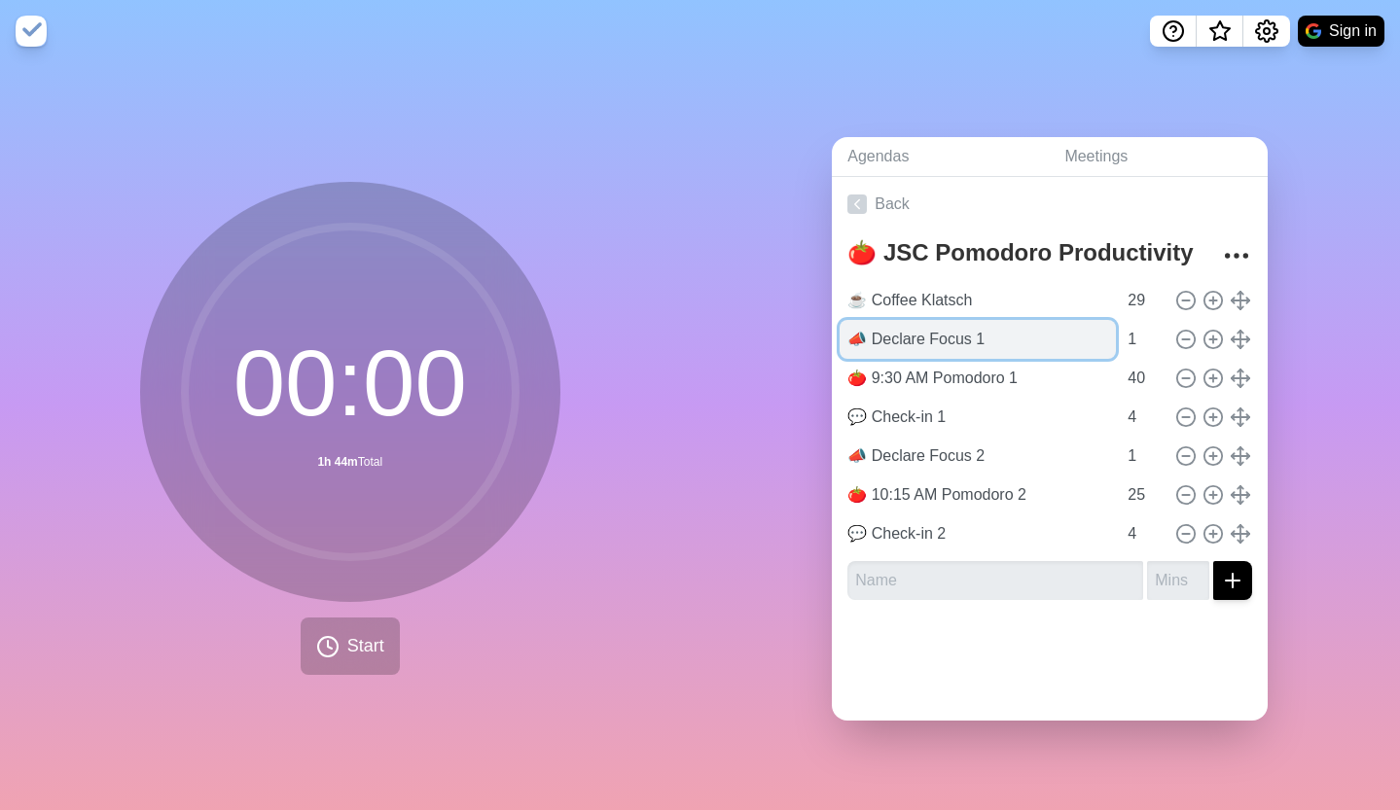
click at [900, 337] on input "📣 Declare Focus 1" at bounding box center [977, 339] width 276 height 39
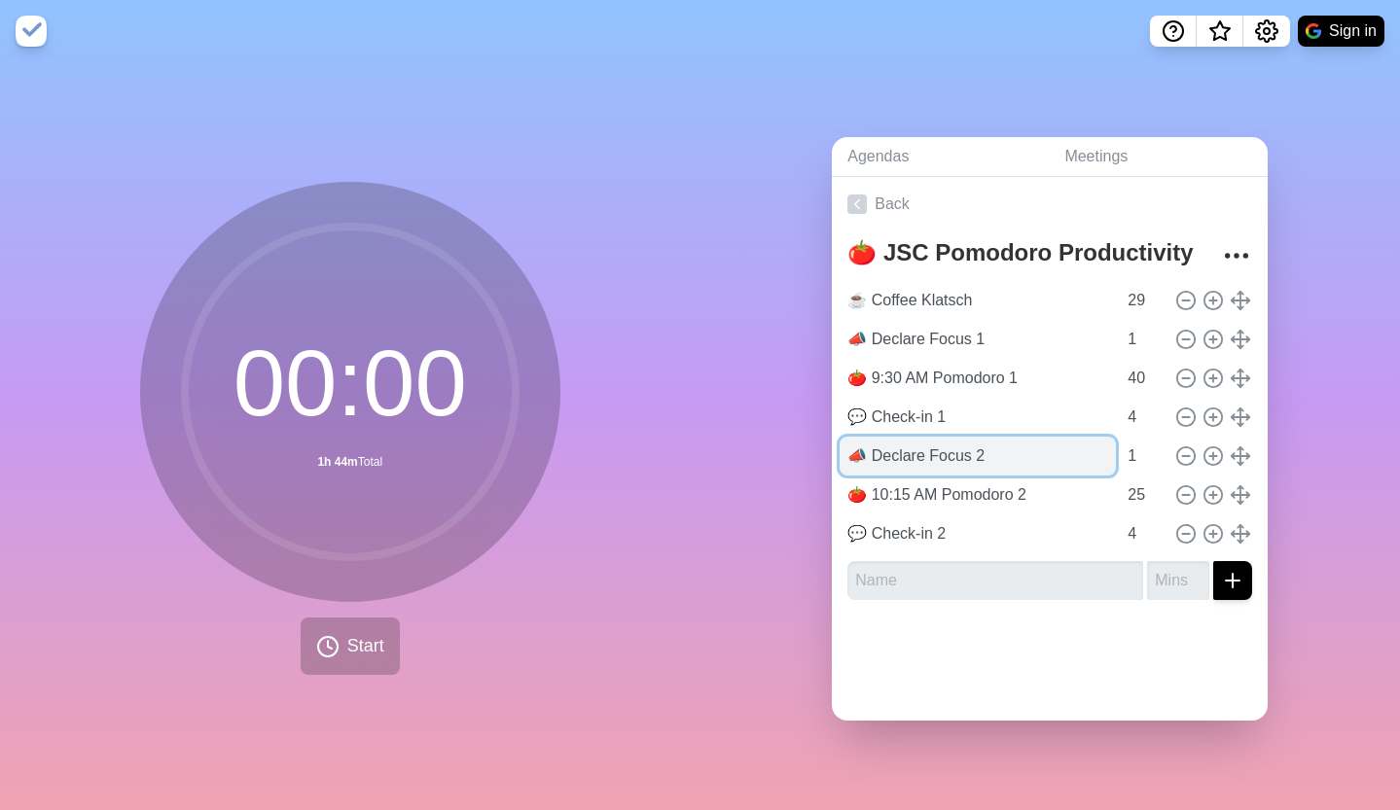
click at [906, 452] on input "📣 Declare Focus 2" at bounding box center [977, 456] width 276 height 39
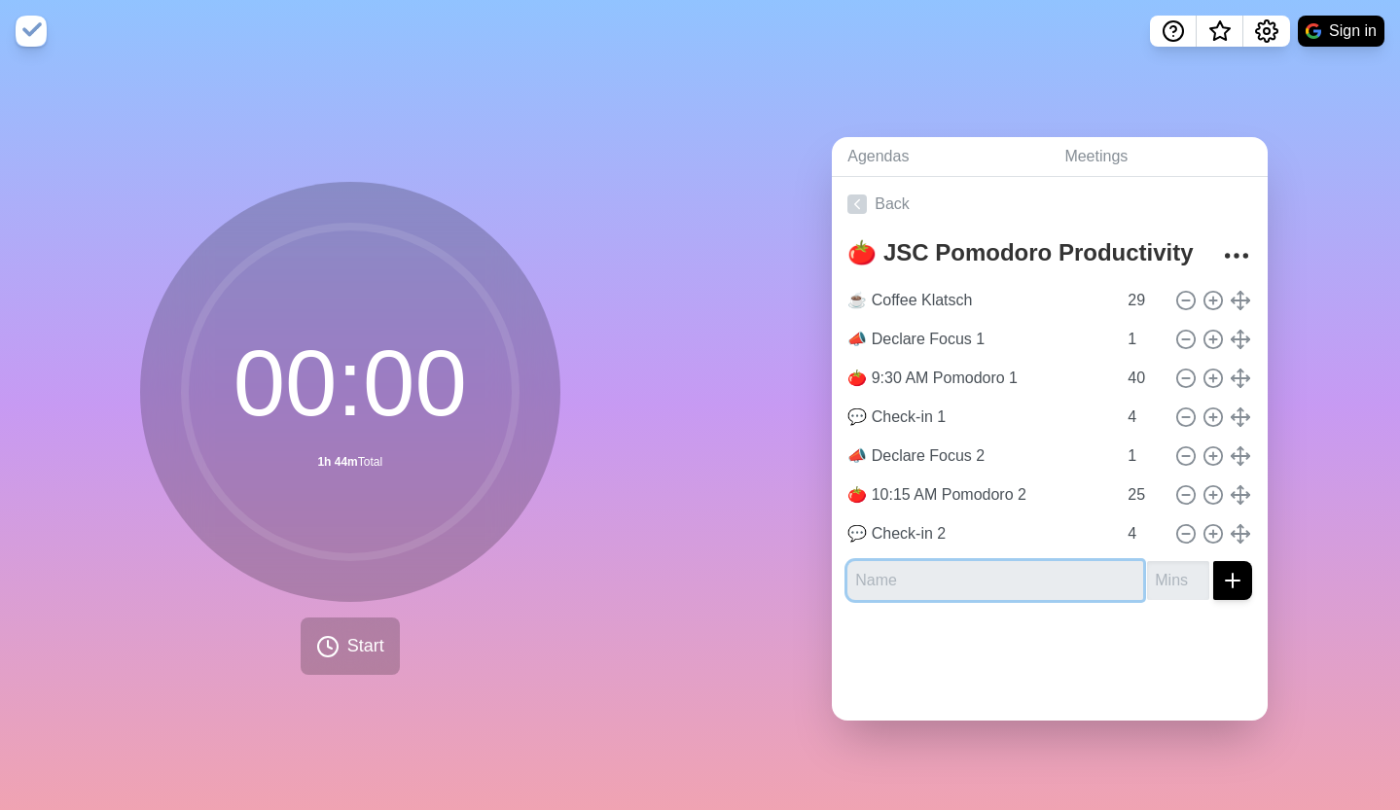
click at [887, 562] on input "text" at bounding box center [995, 580] width 296 height 39
paste input "📣 Declare Focus 2"
click at [992, 580] on input "📣 Declare Focus 2" at bounding box center [995, 580] width 296 height 39
click at [992, 579] on input "📣 Declare Focus 2" at bounding box center [995, 580] width 296 height 39
type input "📣 Declare Focus 3"
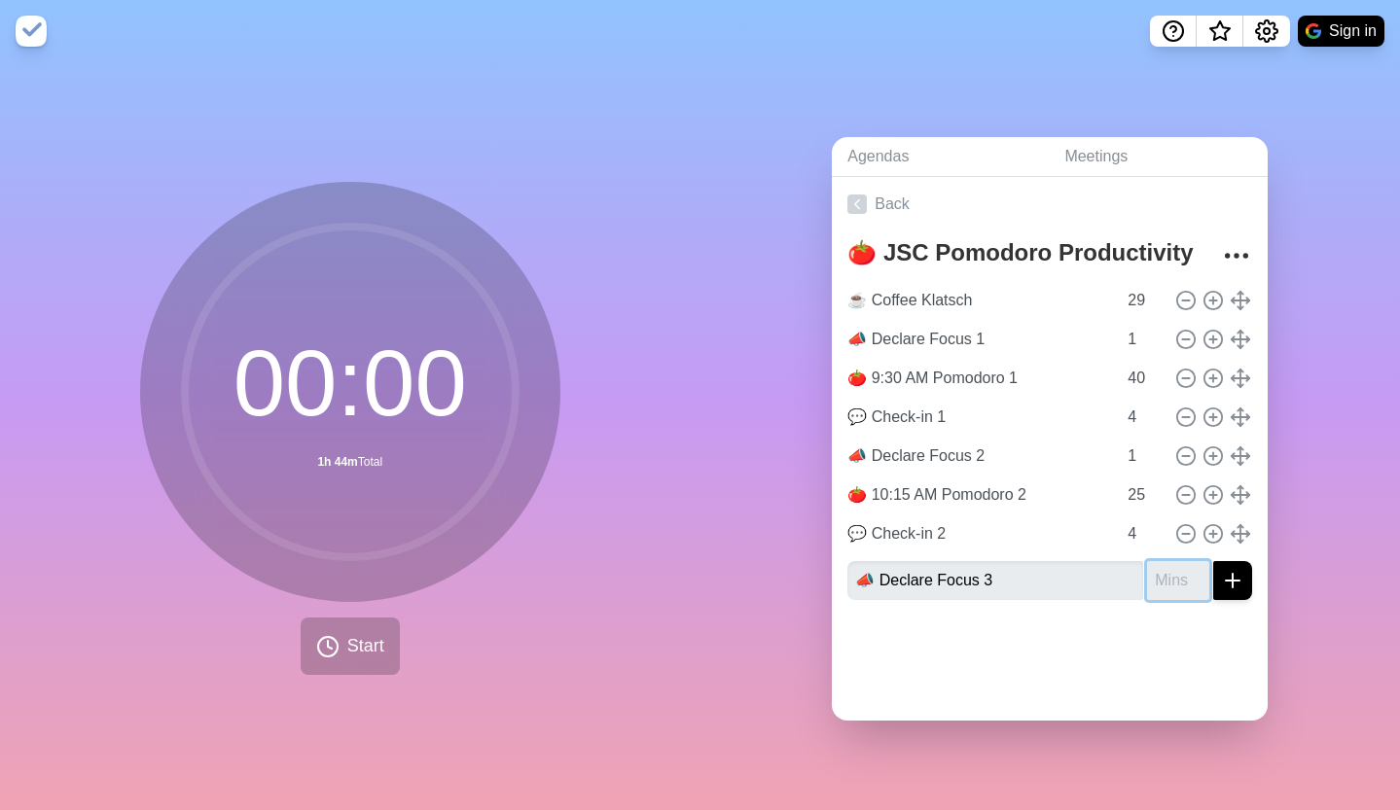
click at [1159, 572] on input "number" at bounding box center [1178, 580] width 62 height 39
type input "1"
click at [1222, 568] on button "submit" at bounding box center [1232, 580] width 39 height 39
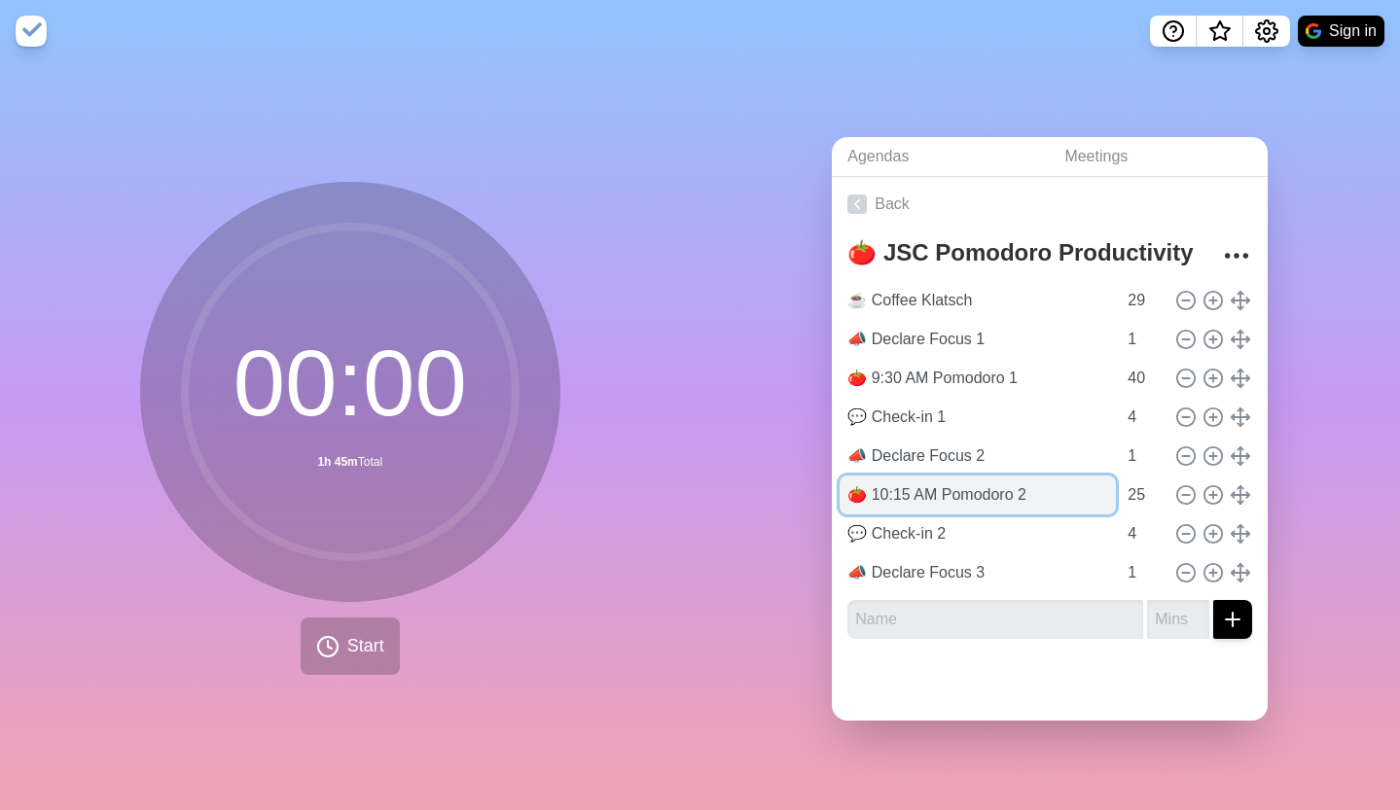
click at [908, 484] on input "🍅 10:15 AM Pomodoro 2" at bounding box center [977, 495] width 276 height 39
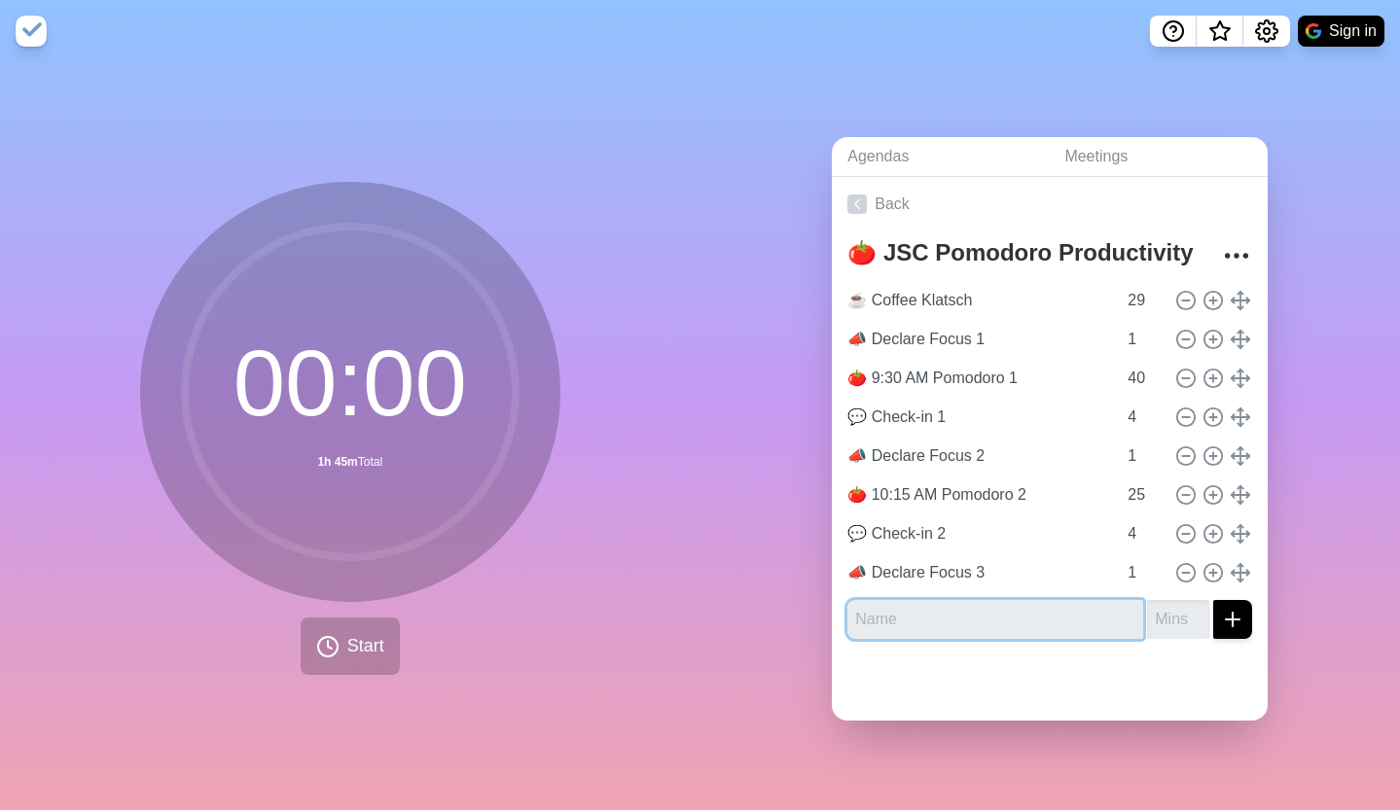
click at [877, 611] on input "text" at bounding box center [995, 619] width 296 height 39
paste input "🍅 10:15 AM Pomodoro 2"
click at [1053, 613] on input "🍅 10:15 AM Pomodoro 2" at bounding box center [995, 619] width 296 height 39
drag, startPoint x: 905, startPoint y: 612, endPoint x: 873, endPoint y: 618, distance: 32.6
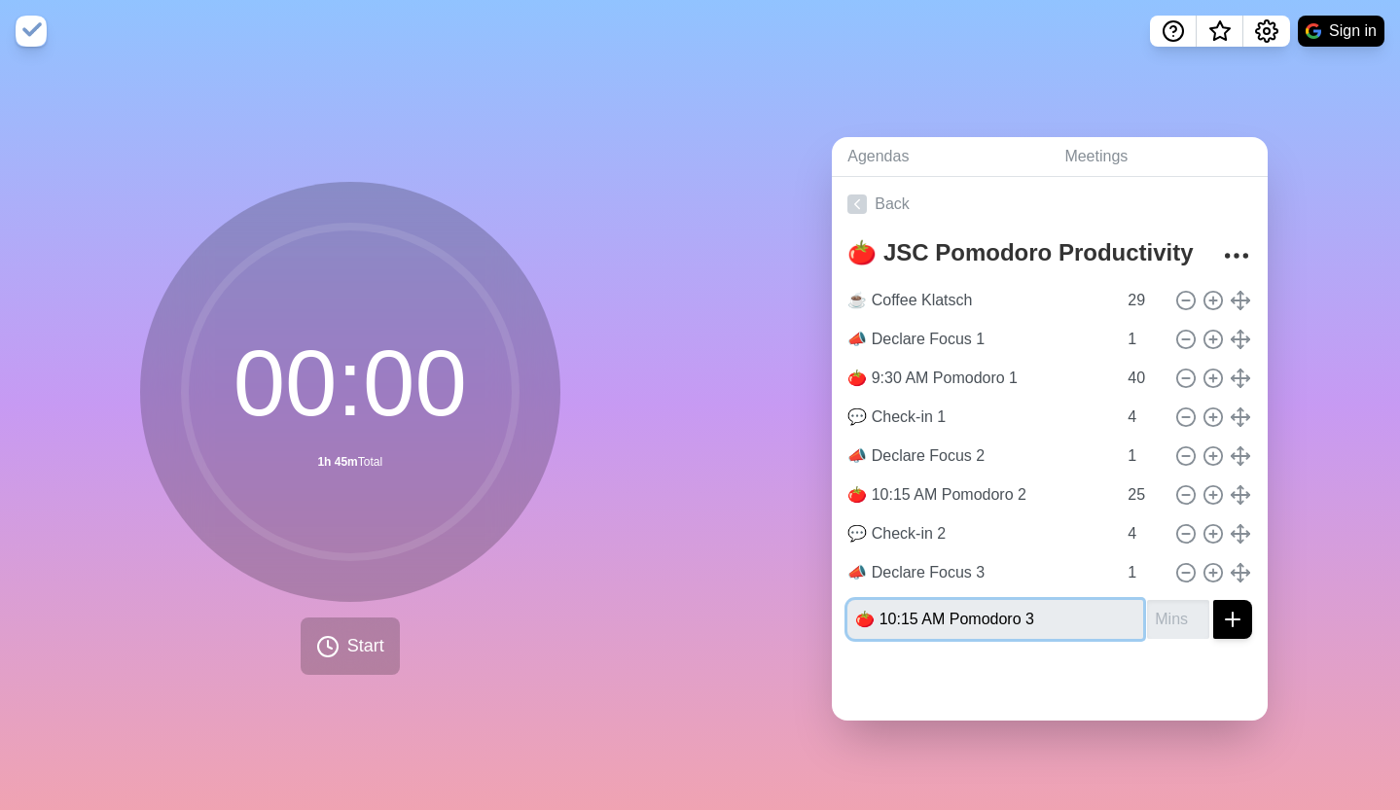
click at [873, 618] on input "🍅 10:15 AM Pomodoro 3" at bounding box center [995, 619] width 296 height 39
drag, startPoint x: 869, startPoint y: 613, endPoint x: 906, endPoint y: 612, distance: 37.0
click at [906, 612] on input "🍅 10:15 AM Pomodoro 3" at bounding box center [995, 619] width 296 height 39
type input "🍅 Pomodoro 3"
click at [1147, 614] on input "number" at bounding box center [1178, 619] width 62 height 39
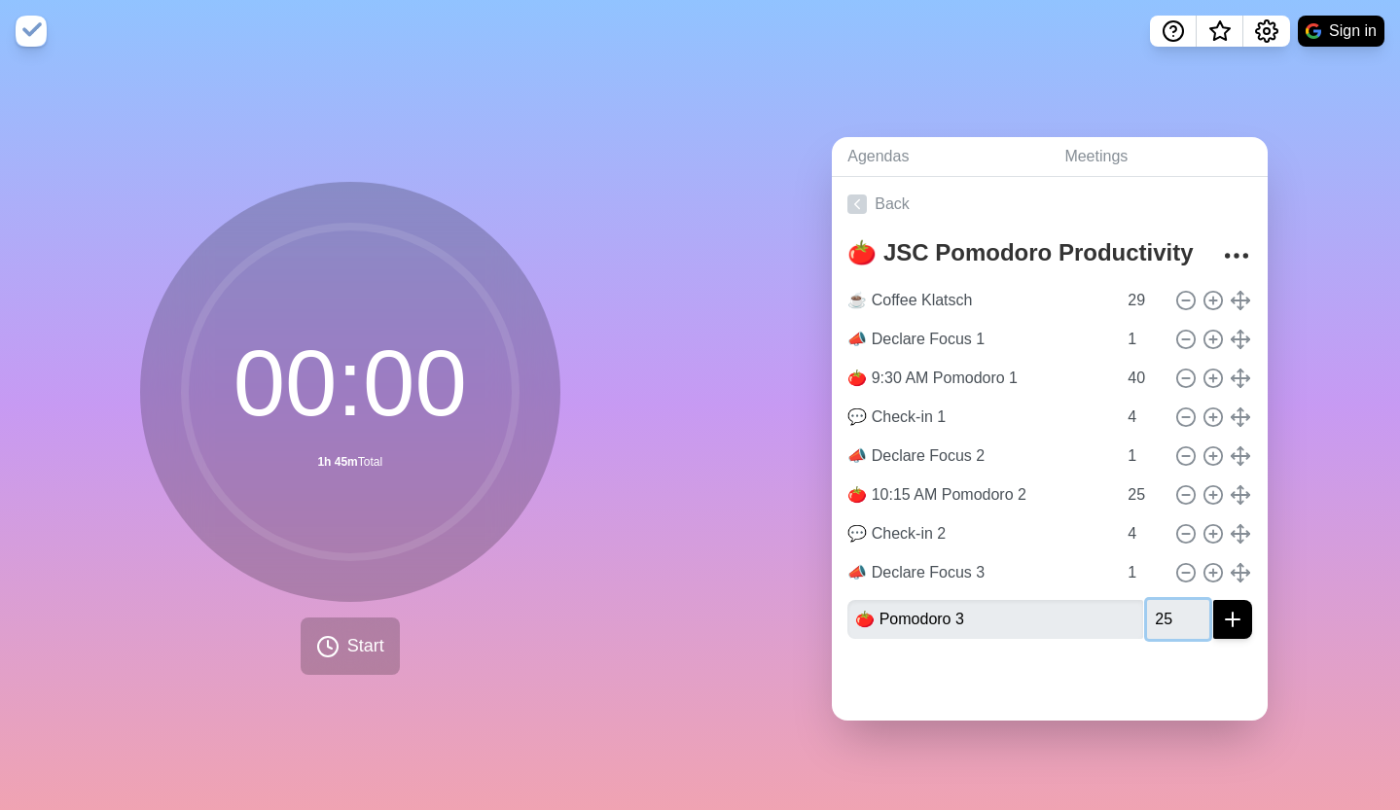
type input "25"
click at [1221, 608] on icon "submit" at bounding box center [1232, 619] width 23 height 23
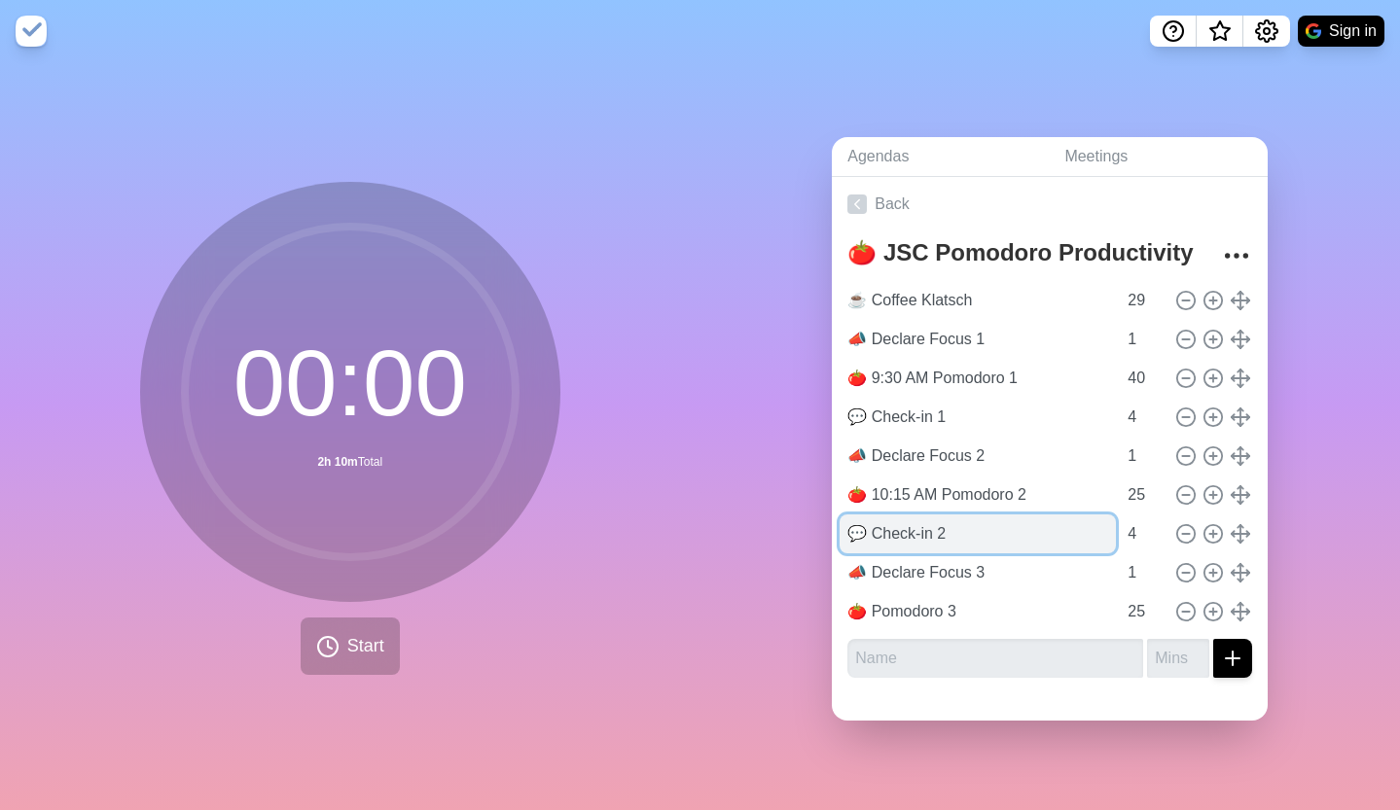
click at [972, 525] on input "💬 Check-in 2" at bounding box center [977, 534] width 276 height 39
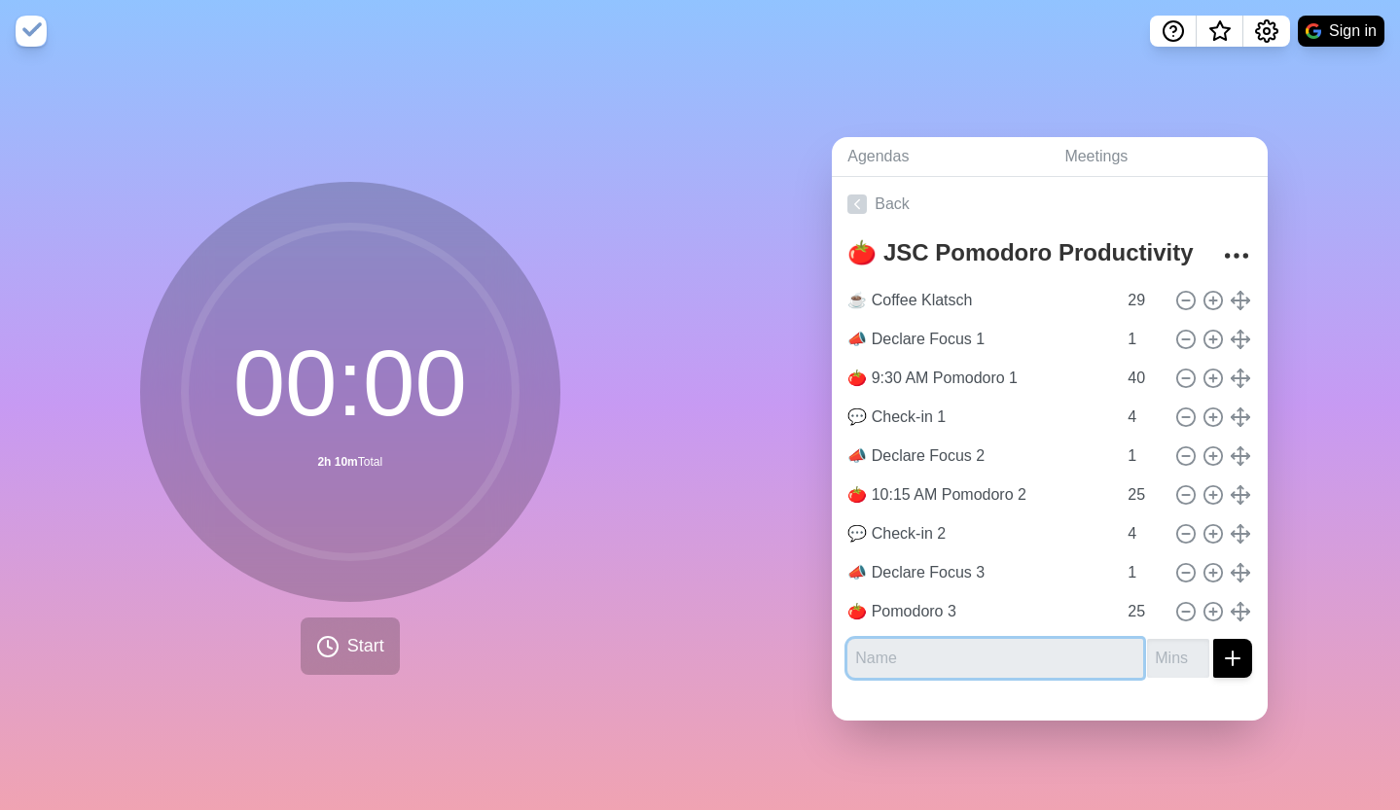
paste input "💬 Check-in 2"
click at [978, 662] on input "💬 Check-in 2" at bounding box center [995, 658] width 296 height 39
type input "💬 Check-in 3"
click at [1155, 642] on input "number" at bounding box center [1178, 658] width 62 height 39
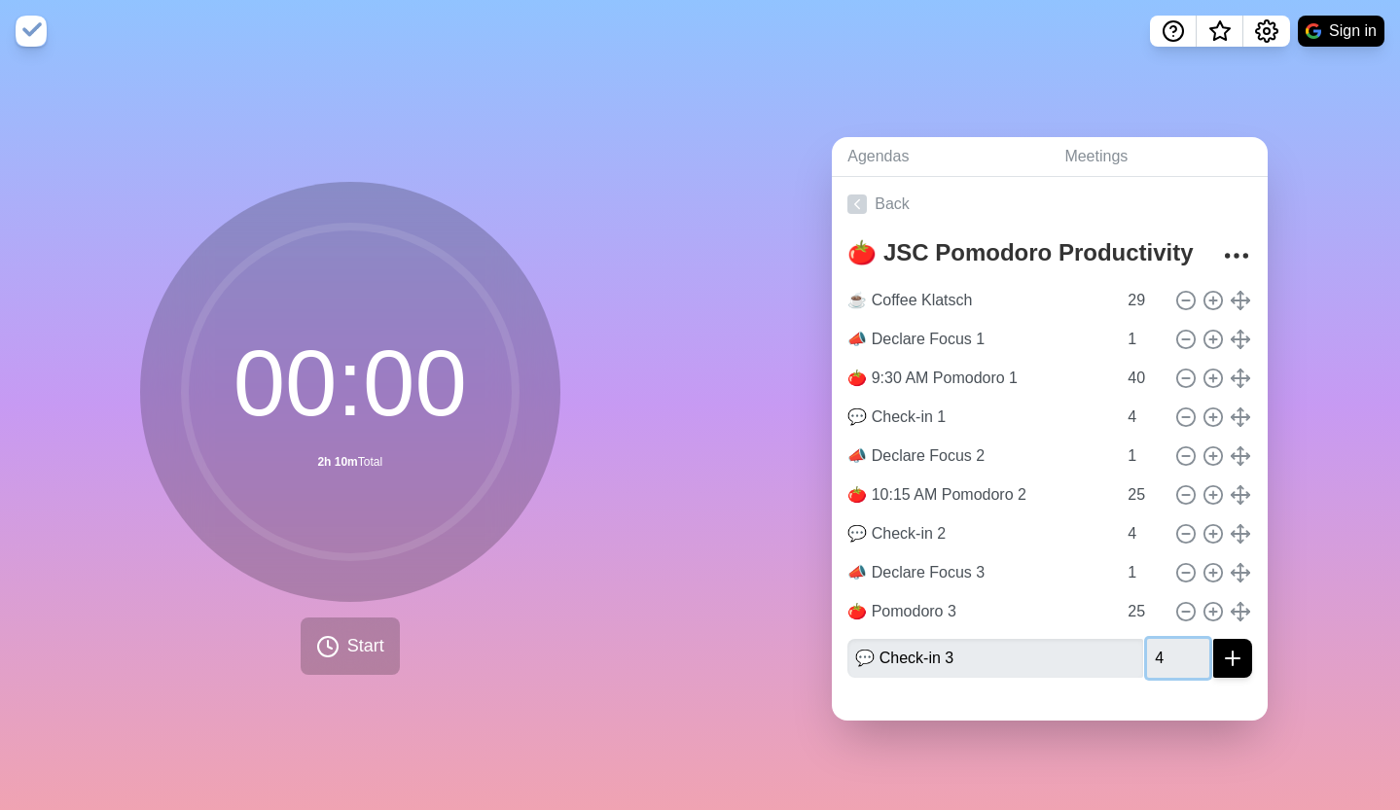
type input "4"
click at [1221, 647] on icon "submit" at bounding box center [1232, 658] width 23 height 23
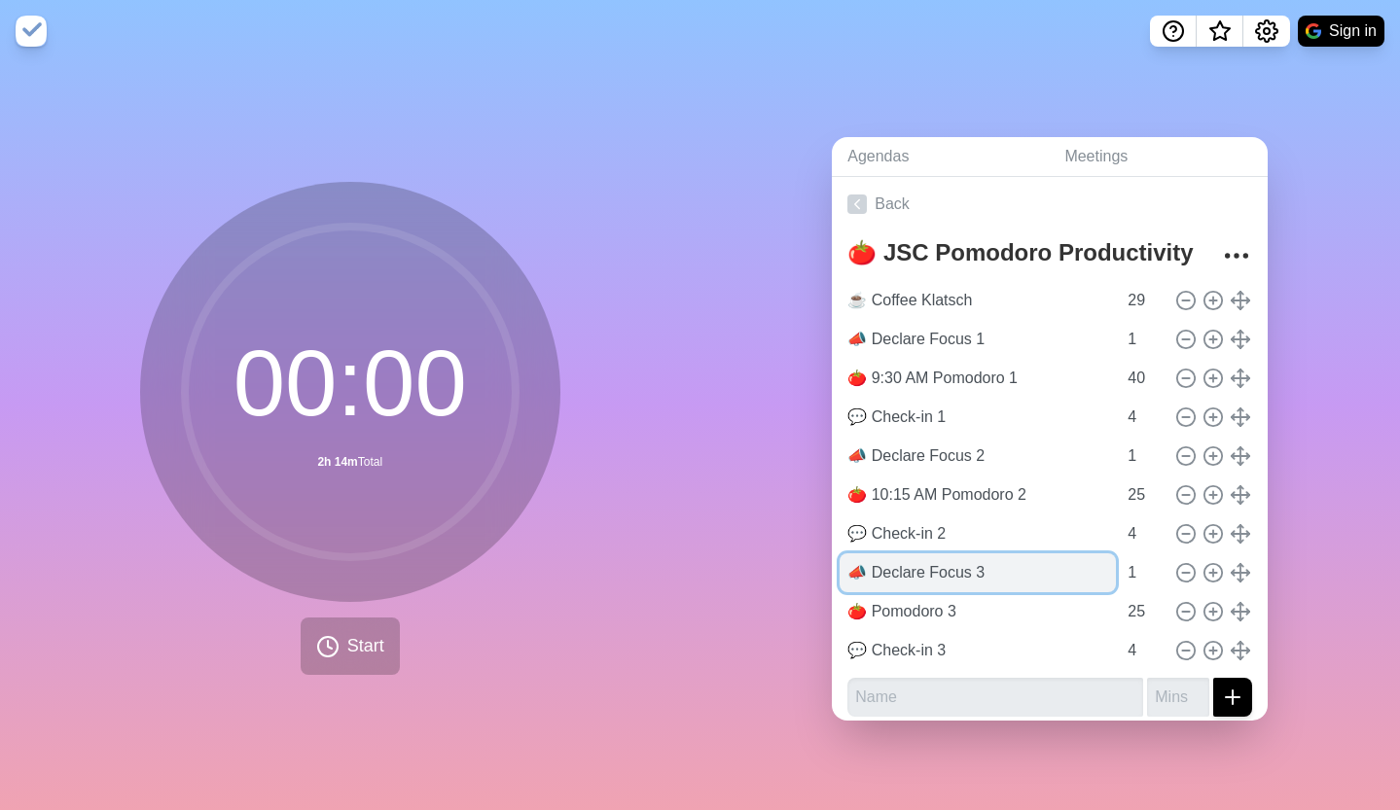
click at [920, 557] on input "📣 Declare Focus 3" at bounding box center [977, 572] width 276 height 39
click at [919, 557] on input "📣 Declare Focus 3" at bounding box center [977, 572] width 276 height 39
click at [920, 557] on input "📣 Declare Focus 3" at bounding box center [977, 572] width 276 height 39
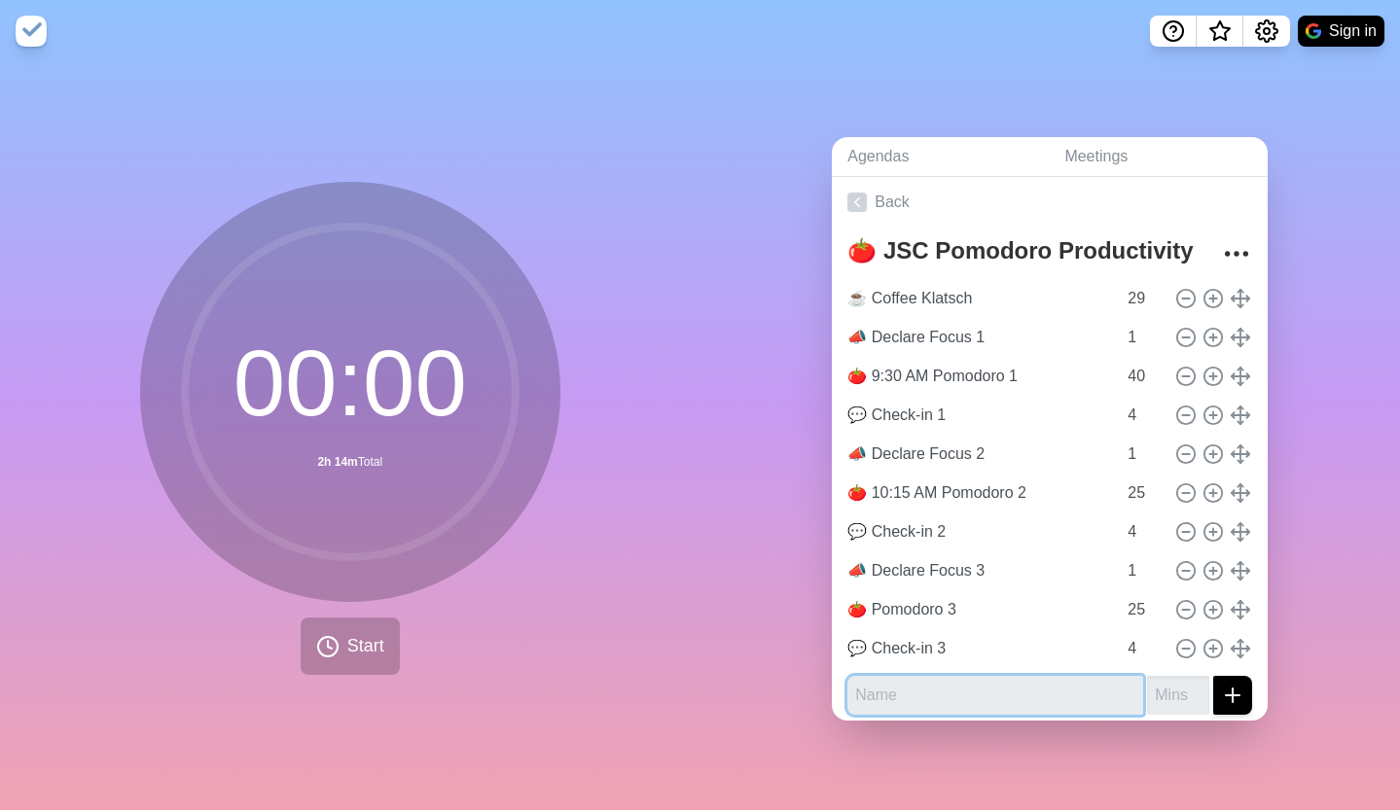
click at [910, 683] on input "text" at bounding box center [995, 695] width 296 height 39
paste input "📣 Declare Focus 3"
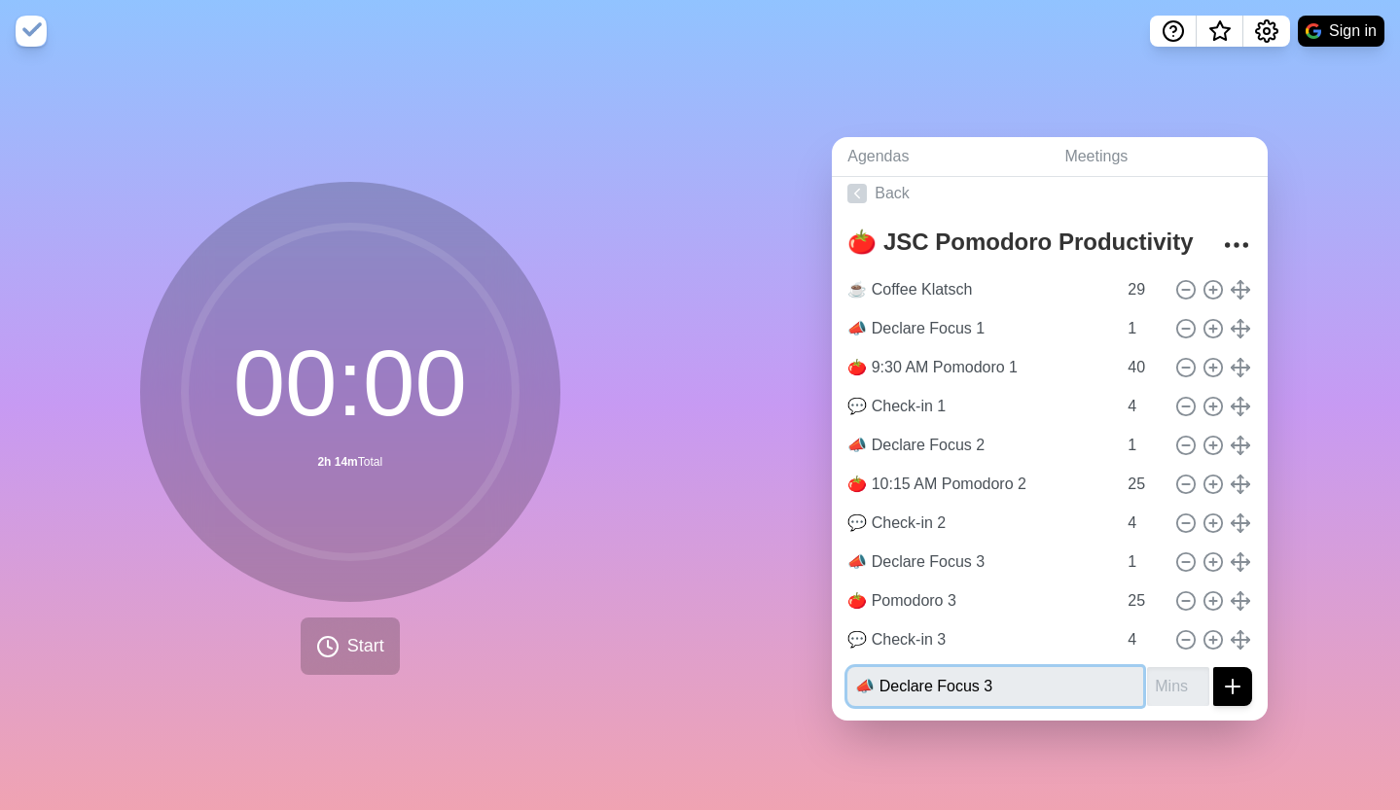
click at [1009, 678] on input "📣 Declare Focus 3" at bounding box center [995, 686] width 296 height 39
type input "📣 Declare Focus 4"
click at [1147, 680] on input "number" at bounding box center [1178, 686] width 62 height 39
type input "1"
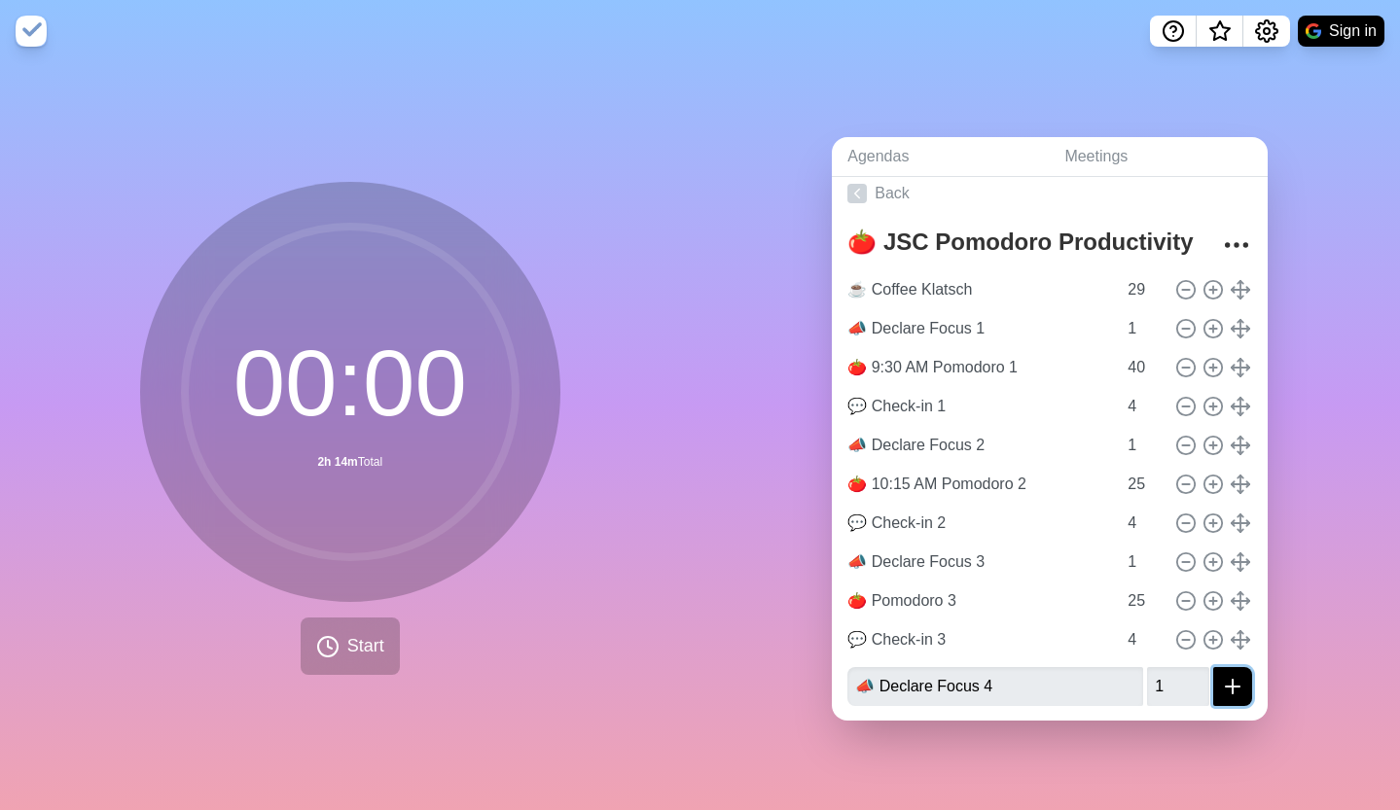
click at [1225, 677] on button "submit" at bounding box center [1232, 686] width 39 height 39
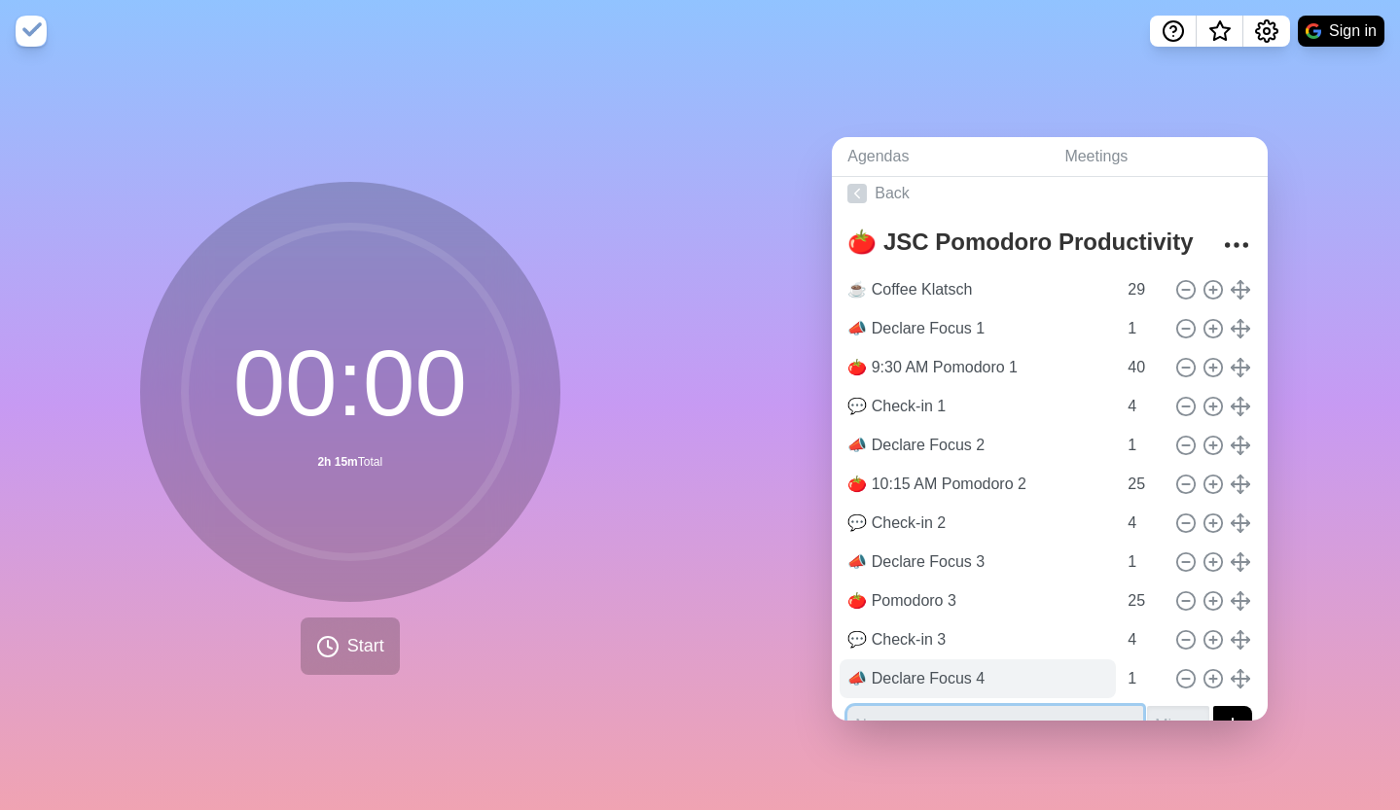
scroll to position [50, 0]
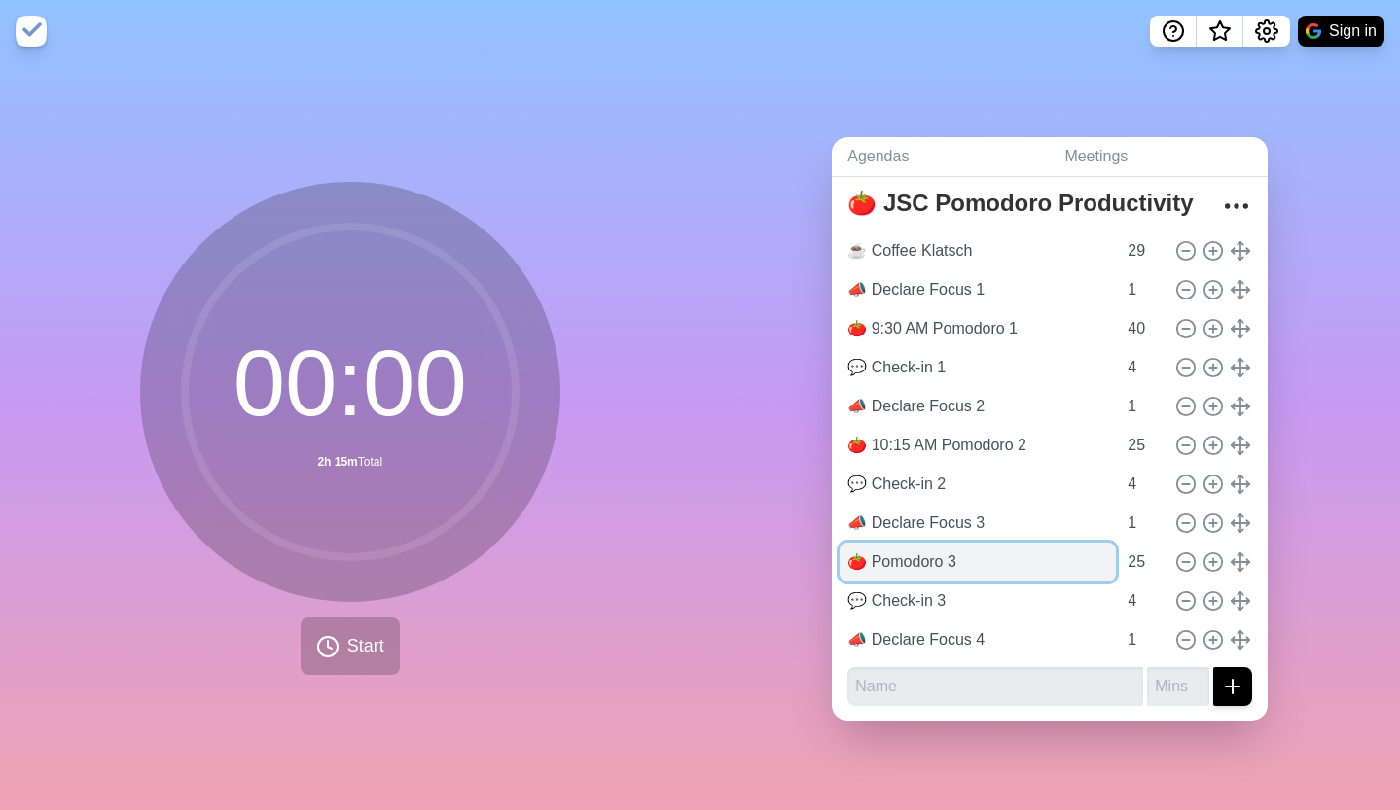
click at [894, 551] on input "🍅 Pomodoro 3" at bounding box center [977, 562] width 276 height 39
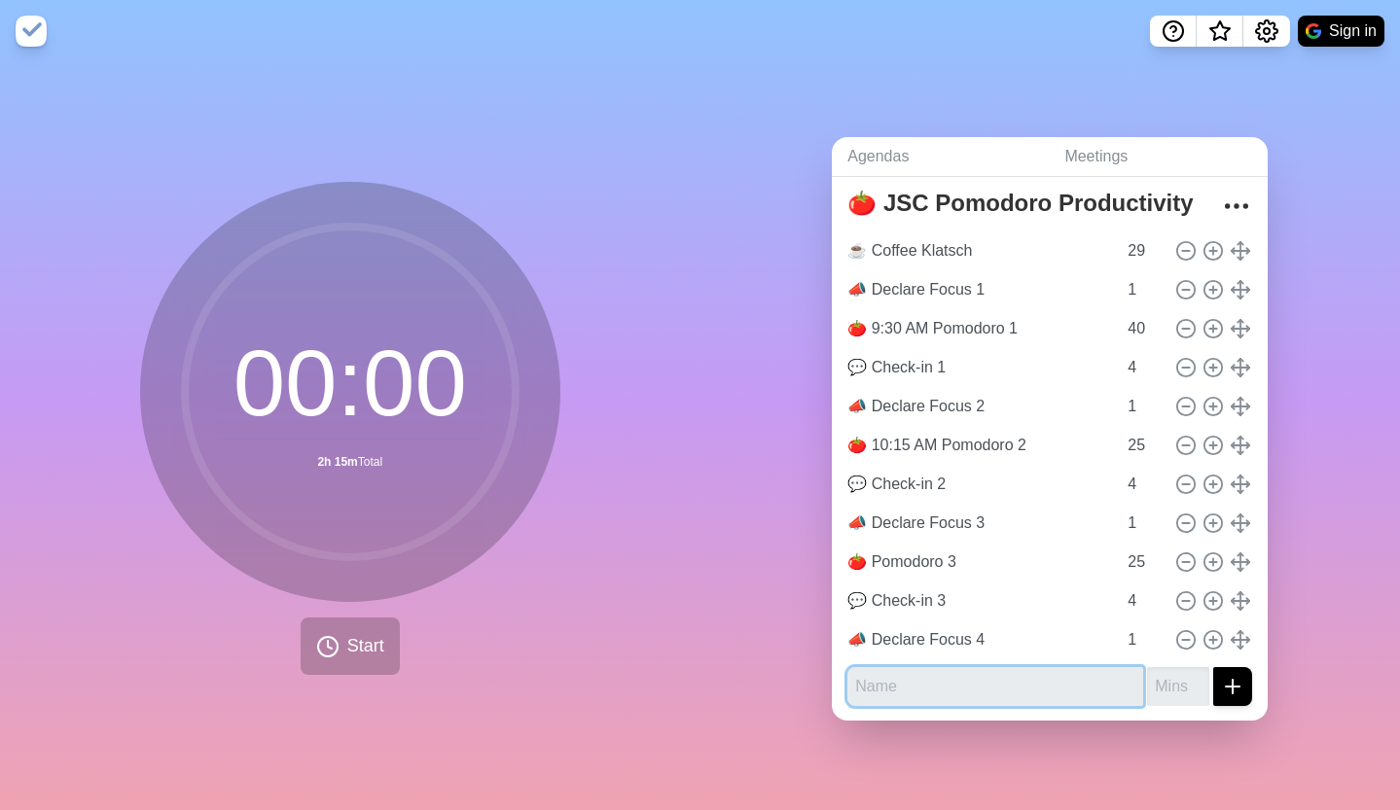
click at [911, 683] on input "text" at bounding box center [995, 686] width 296 height 39
paste input "🍅 Pomodoro 3"
click at [859, 678] on input "🍅 Pomodoro 3" at bounding box center [995, 686] width 296 height 39
click at [847, 673] on input "🍅 Pomodoro 3" at bounding box center [995, 686] width 296 height 39
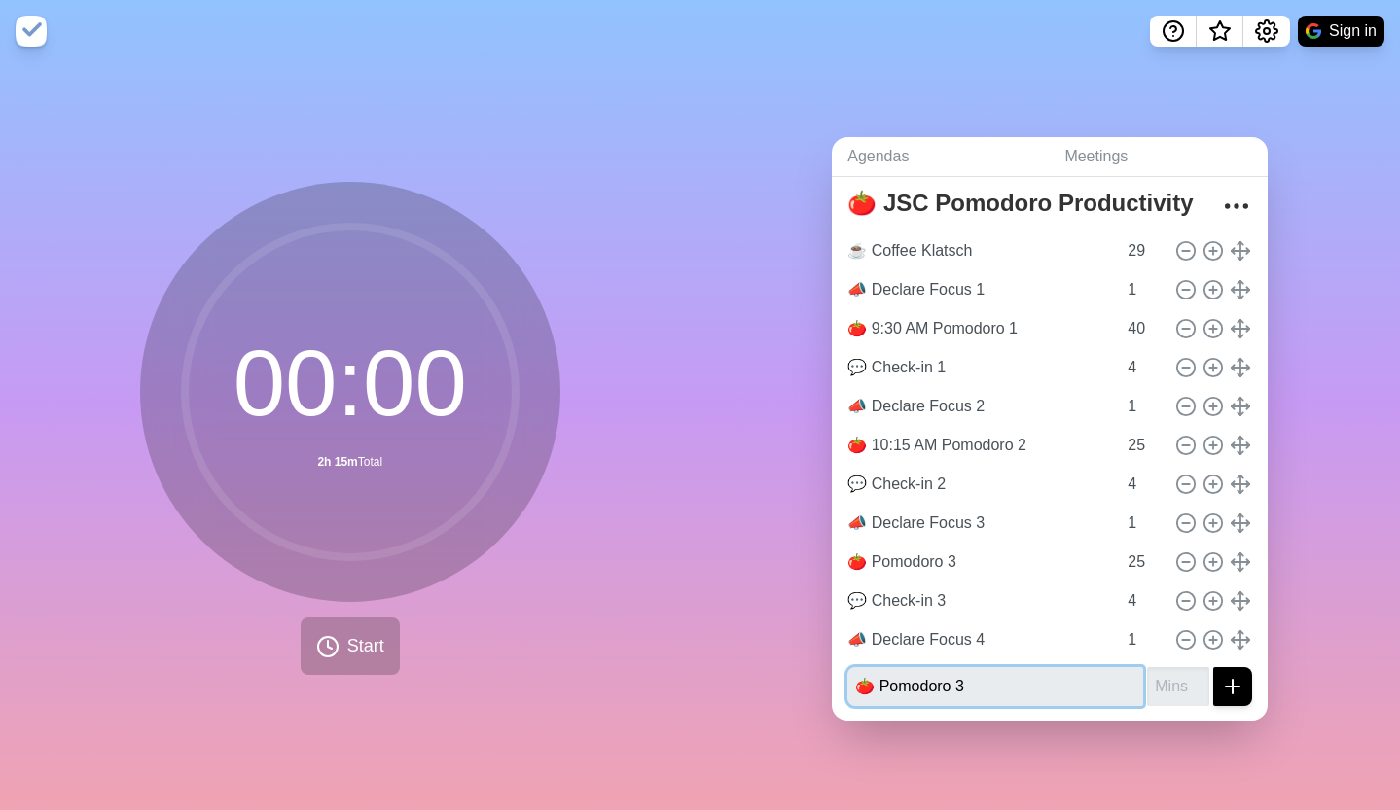
click at [848, 673] on input "🍅 Pomodoro 3" at bounding box center [995, 686] width 296 height 39
click at [998, 686] on input "🍅 Pomodoro 3" at bounding box center [995, 686] width 296 height 39
type input "🍅 Pomodoro 4"
click at [1149, 669] on input "number" at bounding box center [1178, 686] width 62 height 39
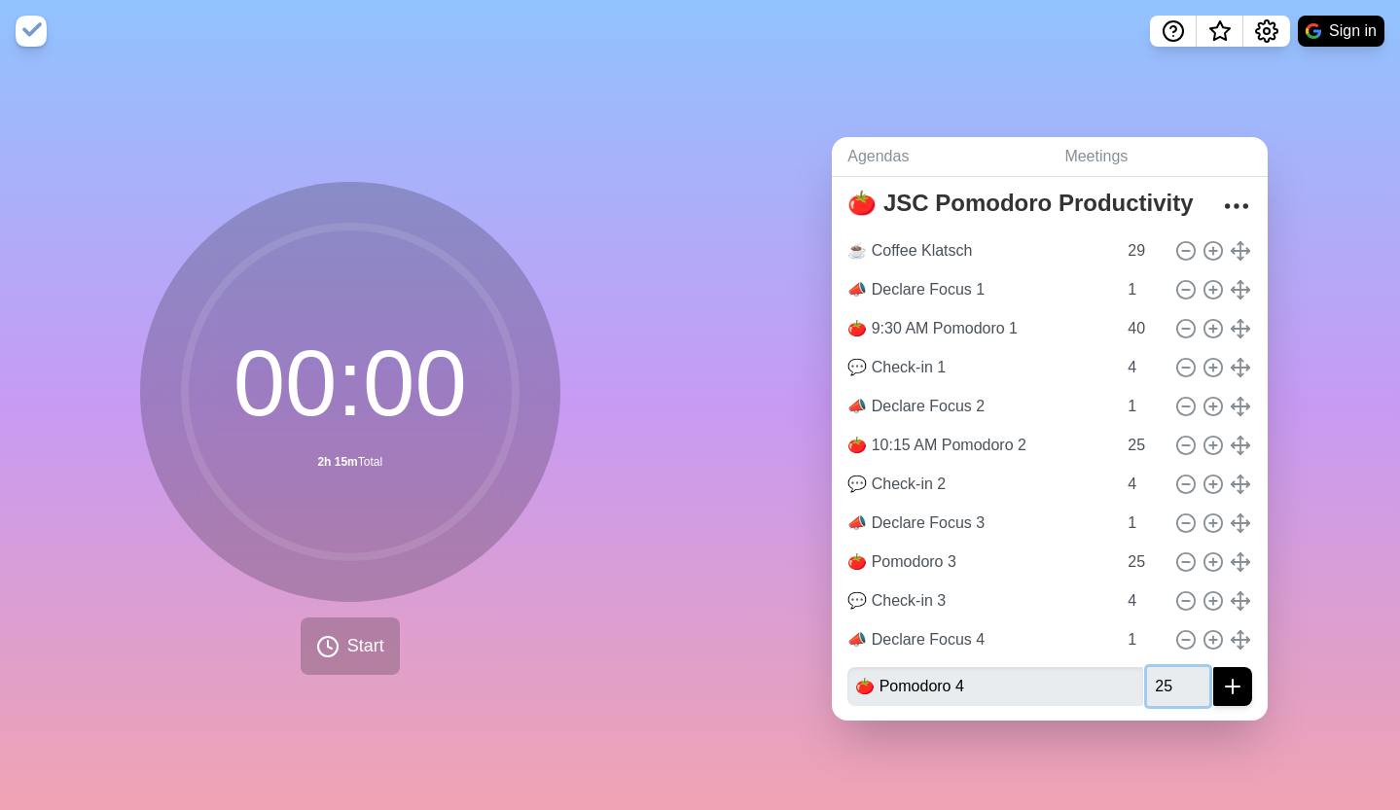
type input "25"
click at [1221, 675] on icon "submit" at bounding box center [1232, 686] width 23 height 23
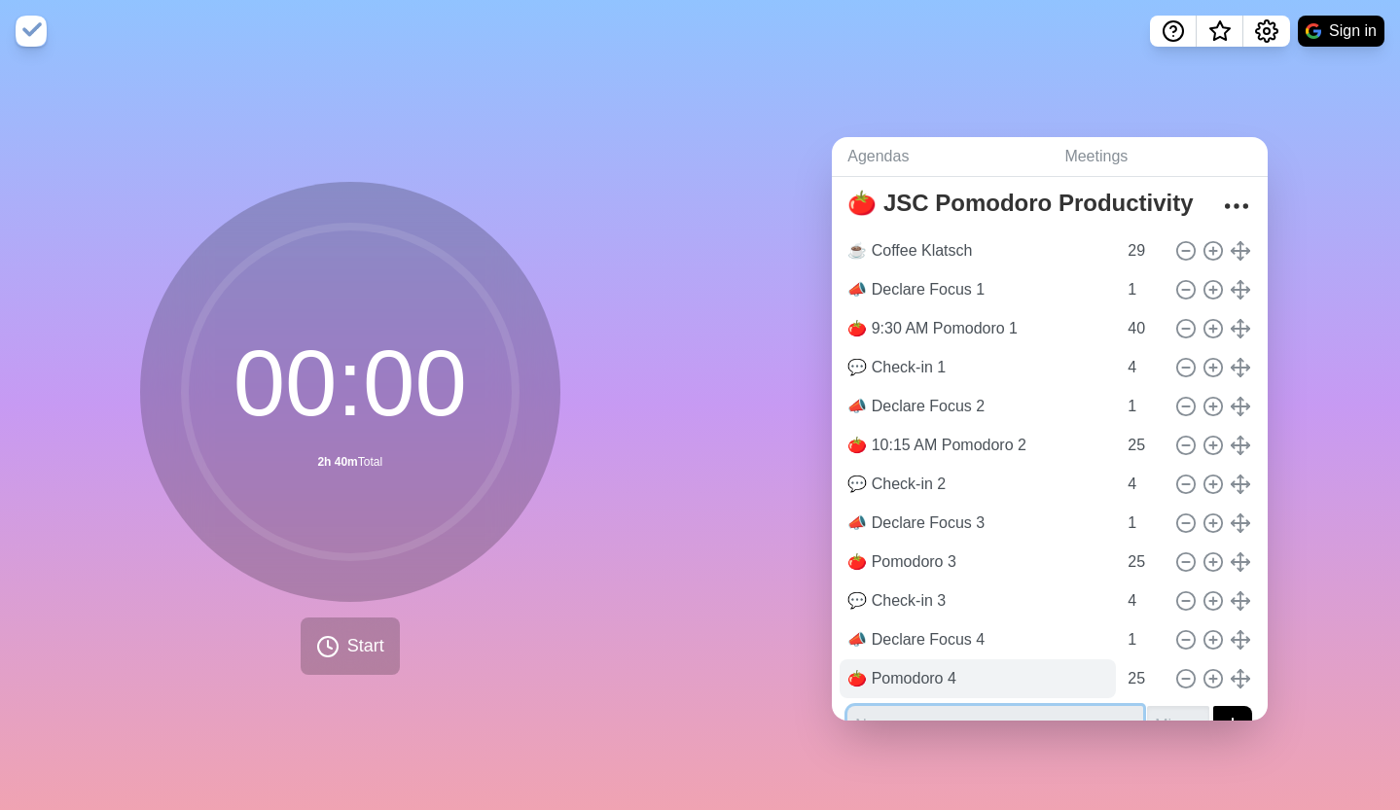
scroll to position [89, 0]
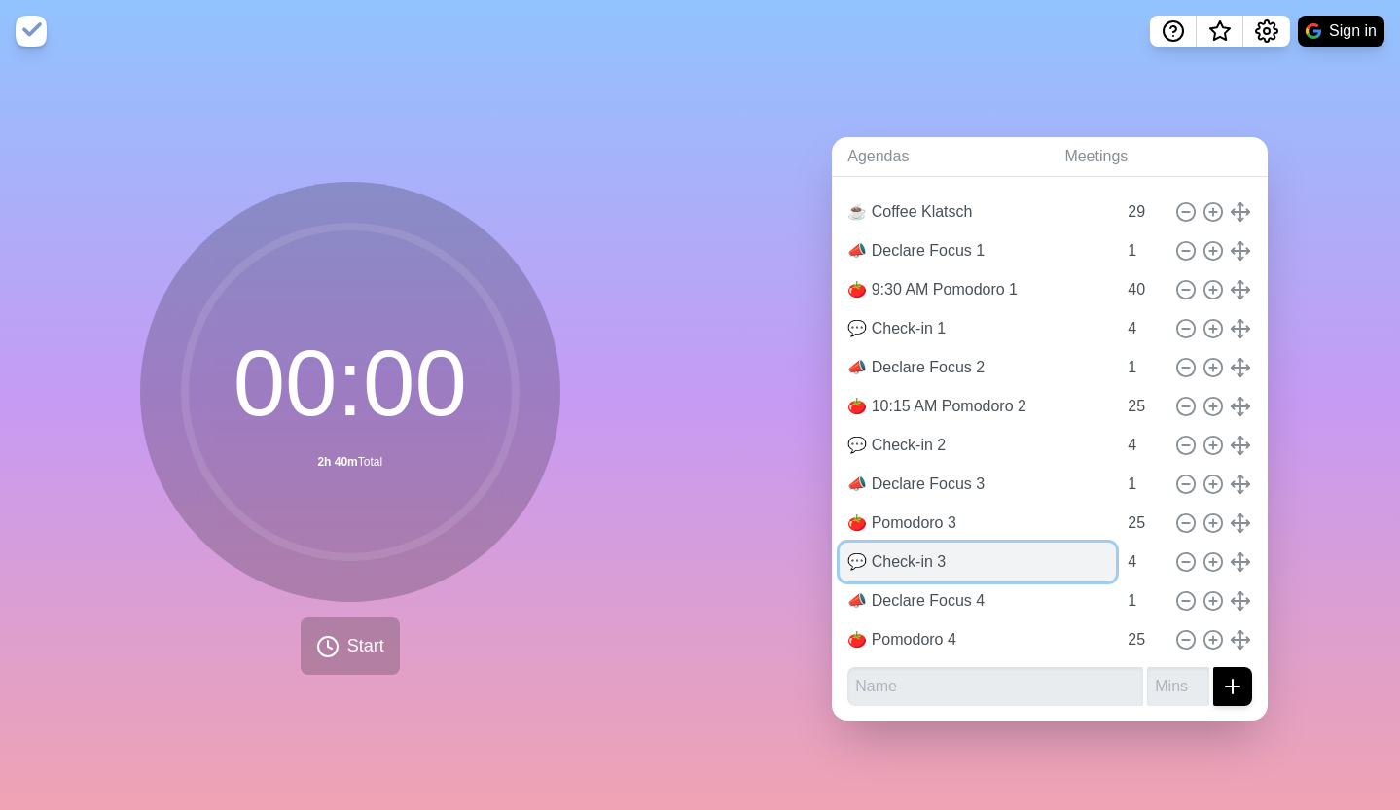
click at [883, 569] on input "💬 Check-in 3" at bounding box center [977, 562] width 276 height 39
click at [882, 569] on input "💬 Check-in 3" at bounding box center [977, 562] width 276 height 39
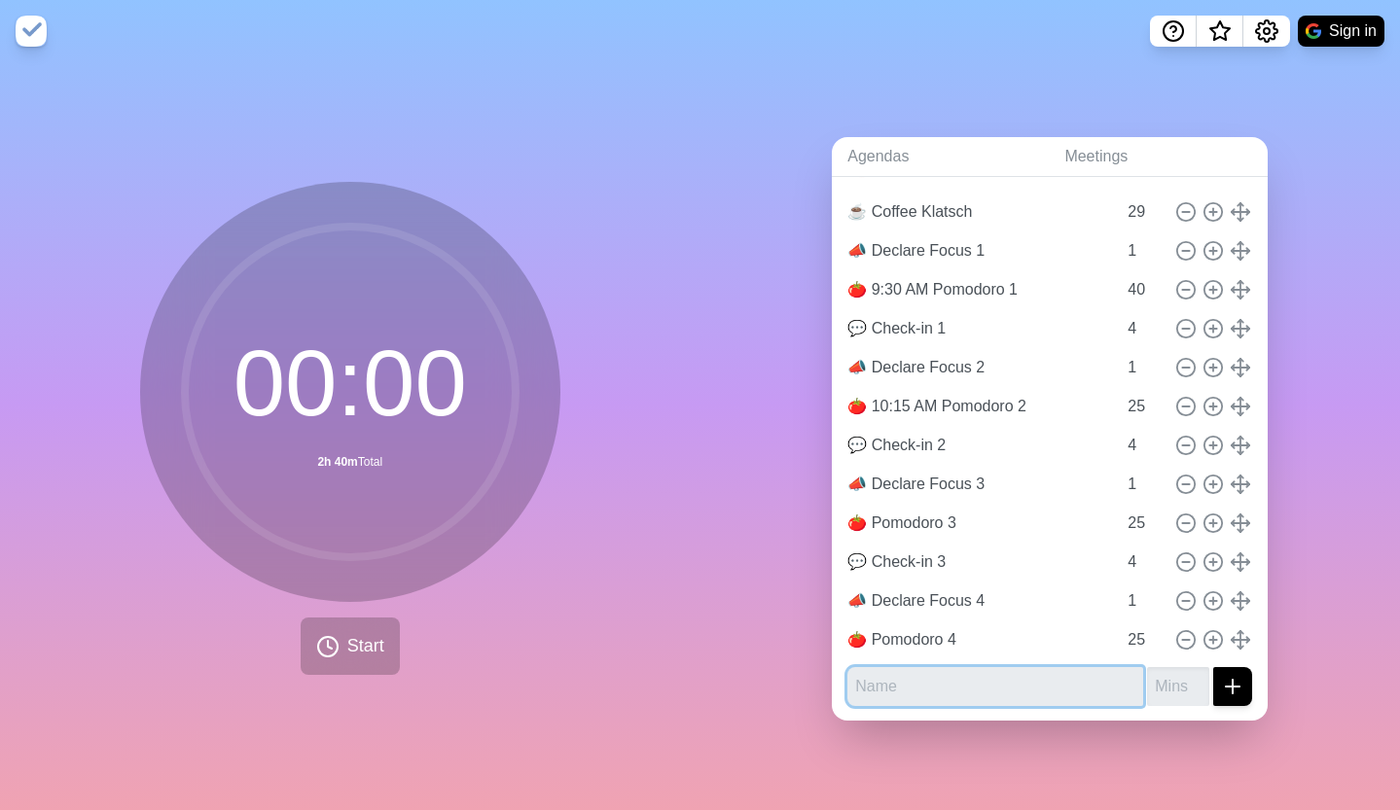
click at [883, 667] on input "text" at bounding box center [995, 686] width 296 height 39
paste input "💬 Check-in 3"
click at [1025, 684] on input "💬 Check-in 3" at bounding box center [995, 686] width 296 height 39
type input "💬 Check-in 4"
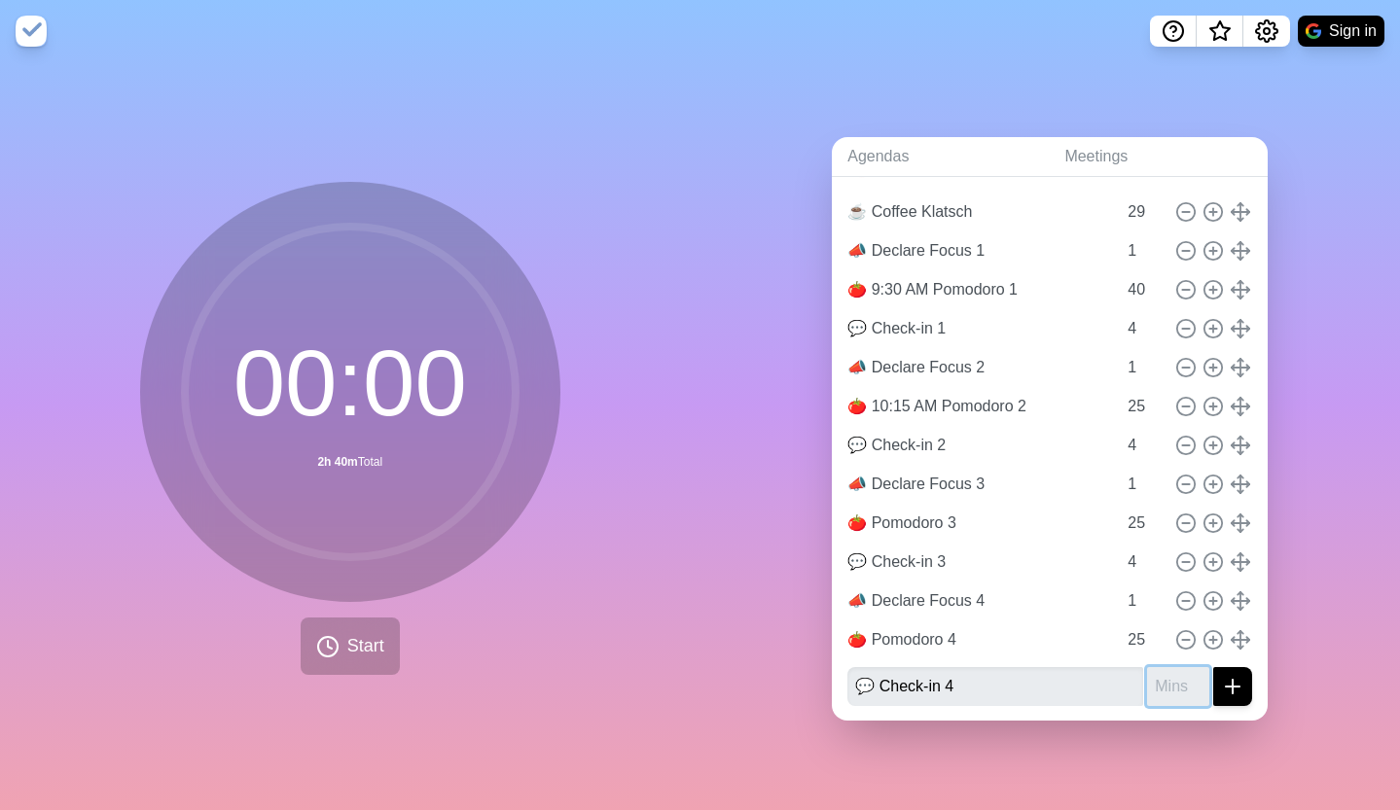
scroll to position [85, 0]
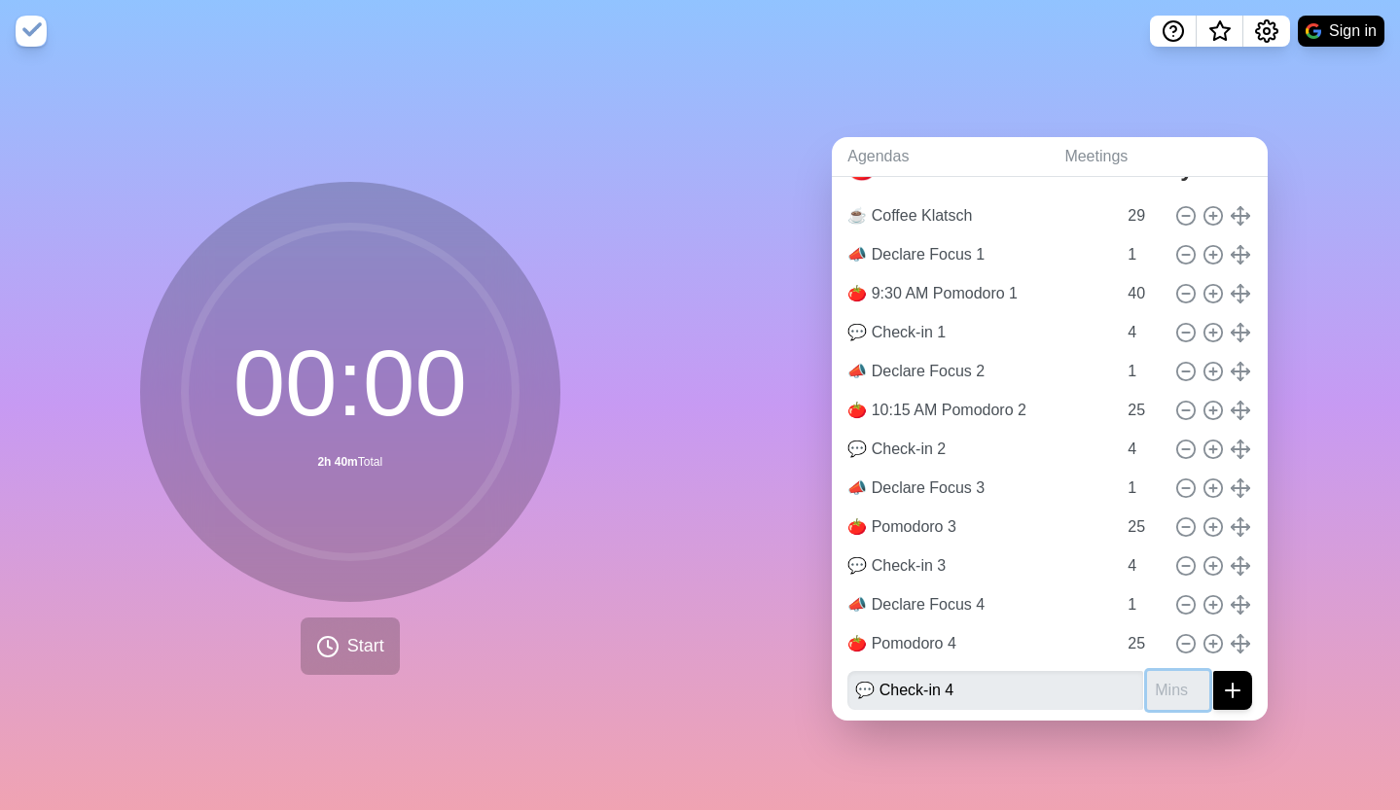
drag, startPoint x: 1135, startPoint y: 675, endPoint x: 1165, endPoint y: 787, distance: 115.9
click at [1147, 675] on input "number" at bounding box center [1178, 690] width 62 height 39
type input "4"
click at [1232, 684] on line "submit" at bounding box center [1232, 691] width 0 height 14
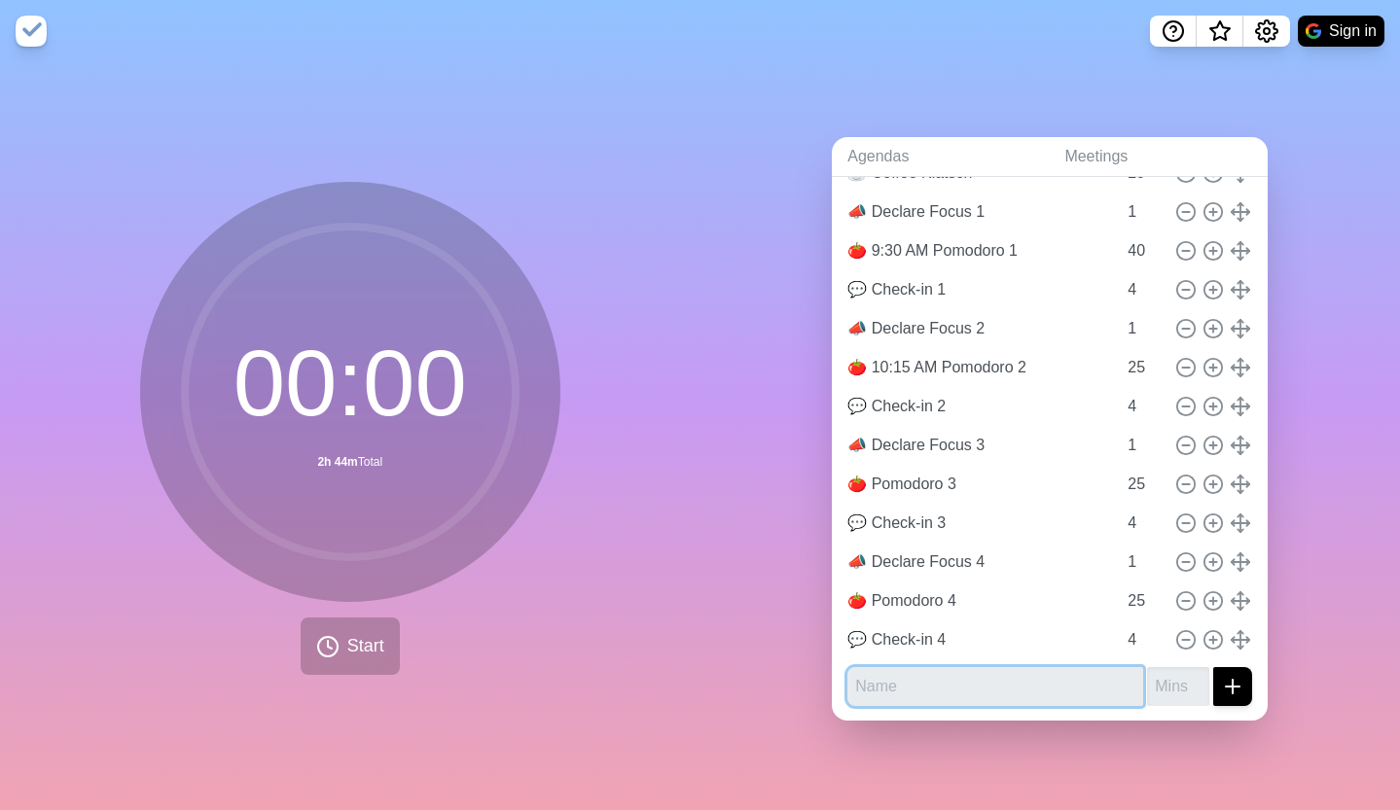
scroll to position [125, 0]
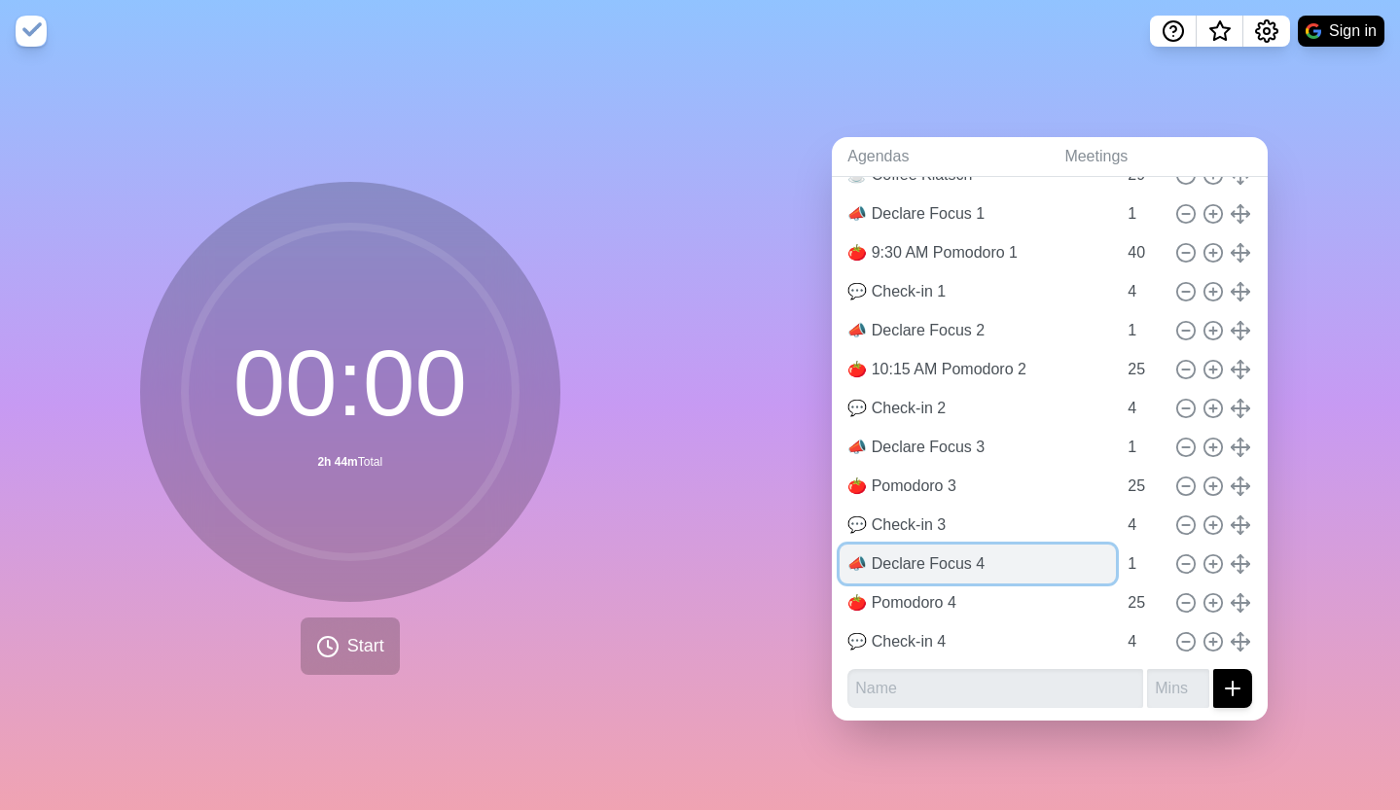
click at [910, 570] on input "📣 Declare Focus 4" at bounding box center [977, 564] width 276 height 39
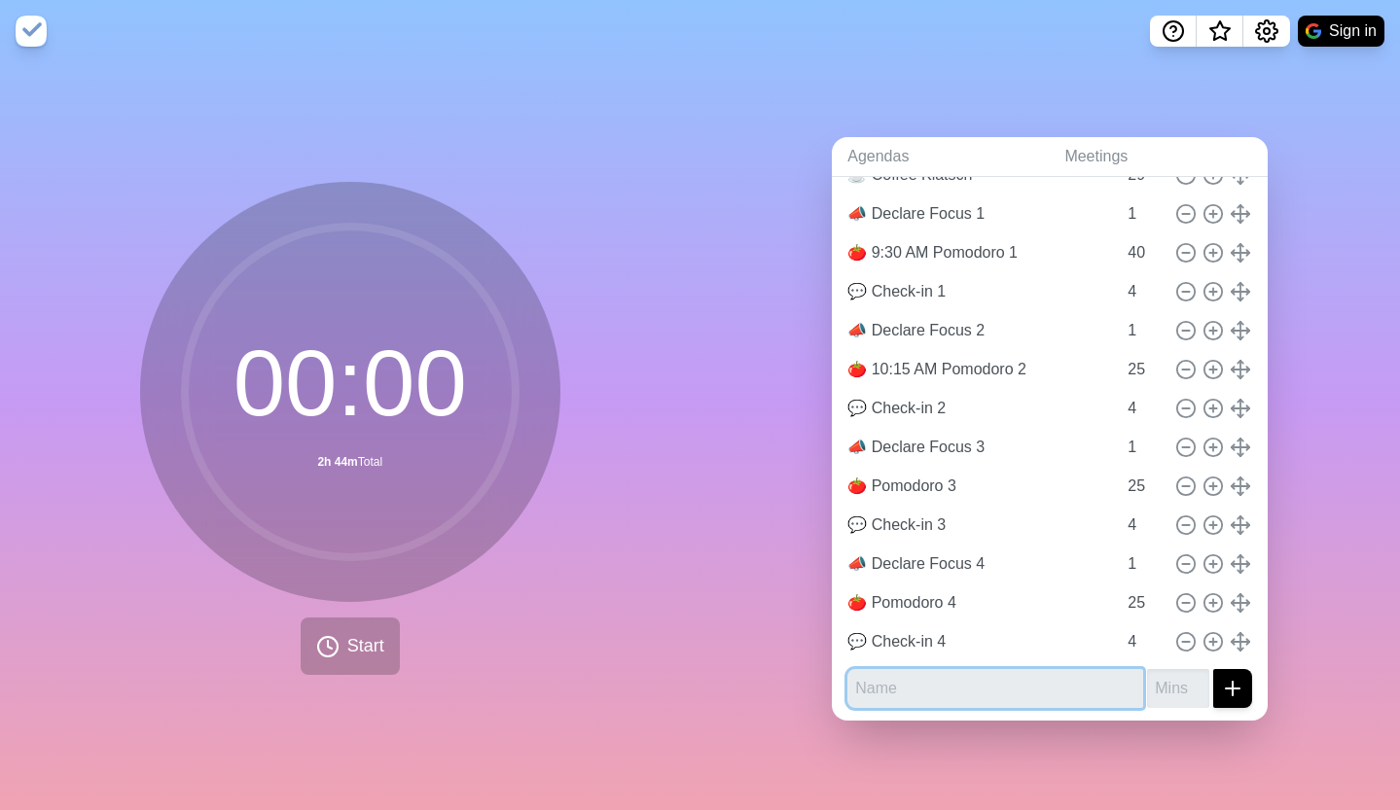
click at [889, 669] on input "text" at bounding box center [995, 688] width 296 height 39
paste input "📣 Declare Focus 4"
click at [994, 669] on input "📣 Declare Focus 4" at bounding box center [995, 688] width 296 height 39
type input "📣 Declare Focus 5"
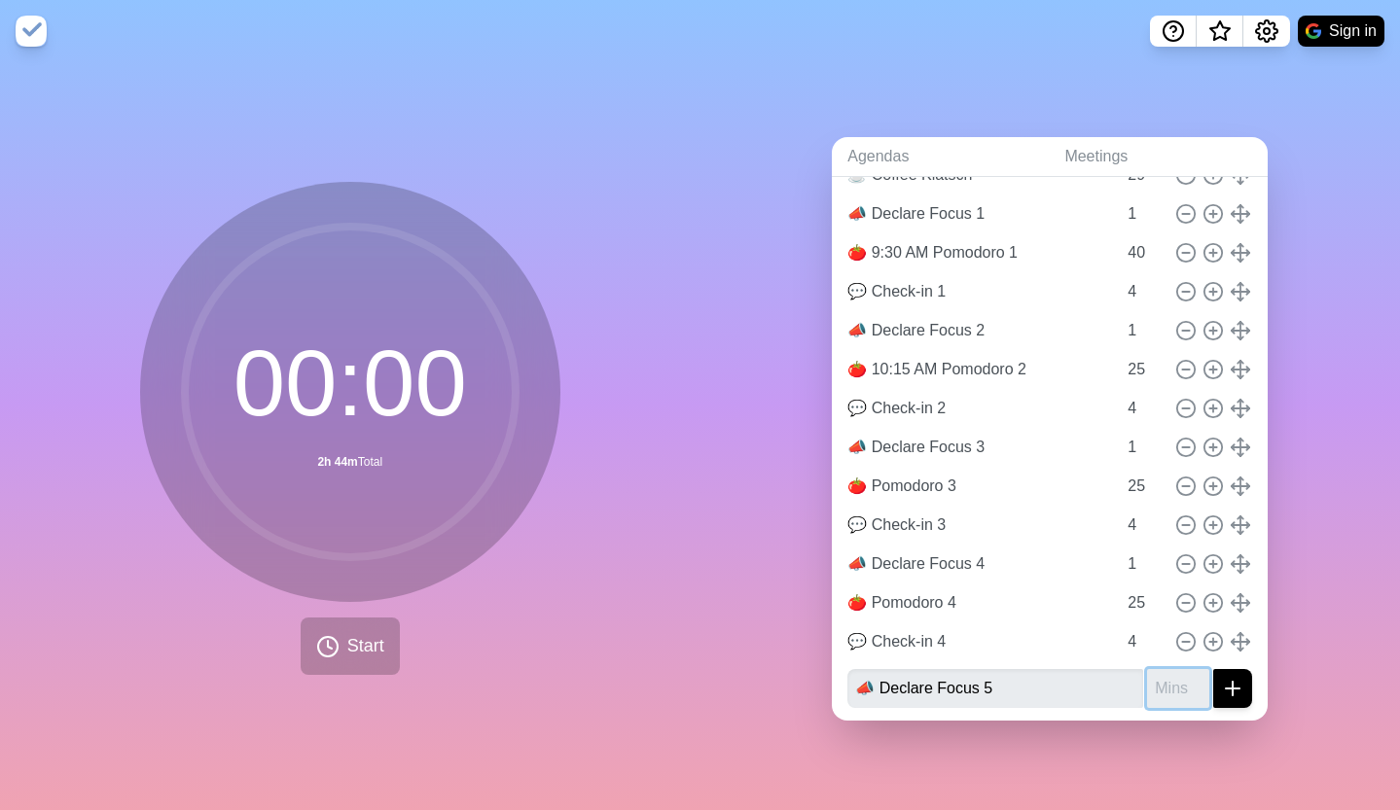
click at [1157, 683] on input "number" at bounding box center [1178, 688] width 62 height 39
